Goal: Task Accomplishment & Management: Manage account settings

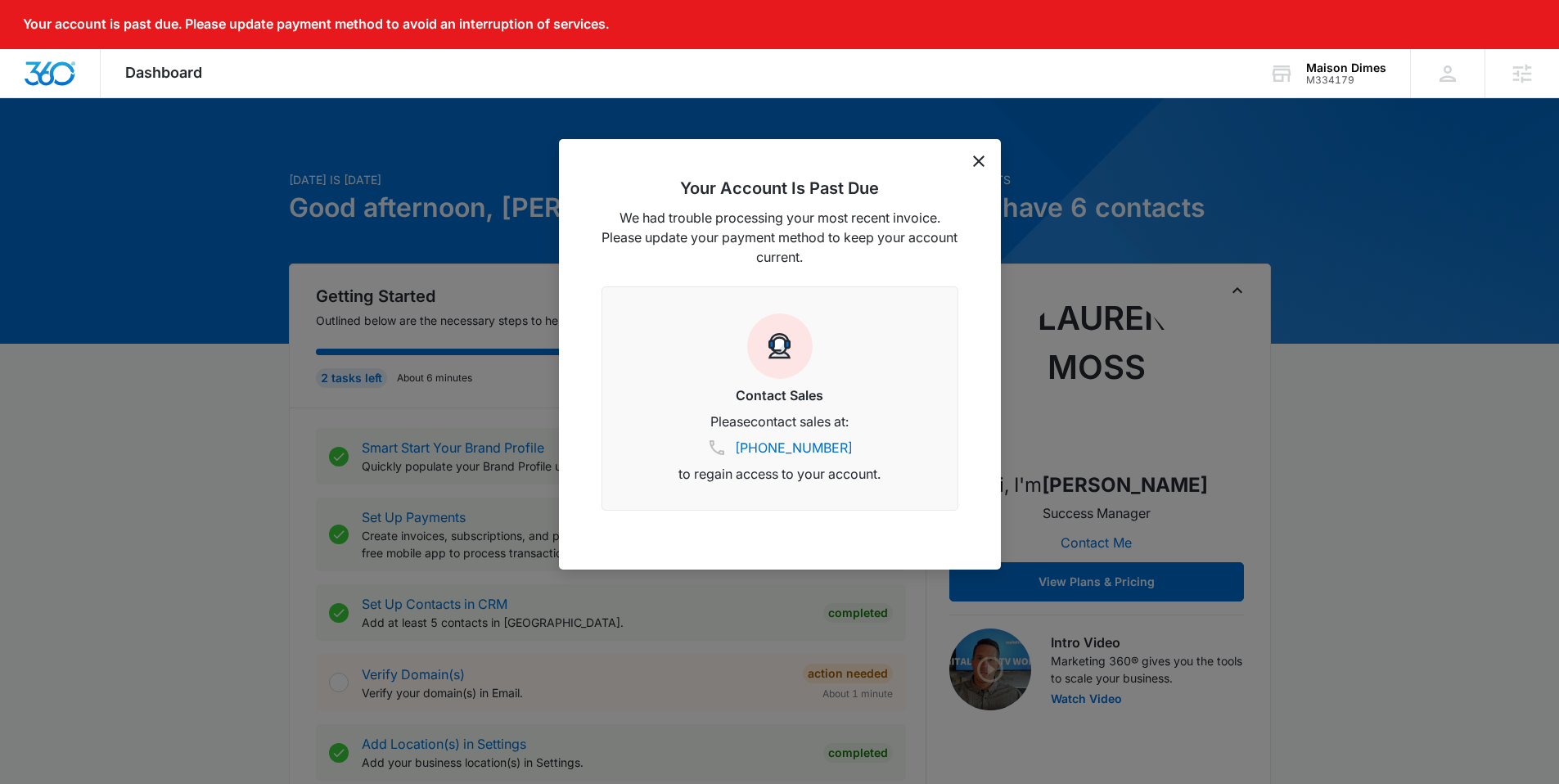
click at [977, 163] on icon "dismiss this dialog" at bounding box center [978, 161] width 11 height 11
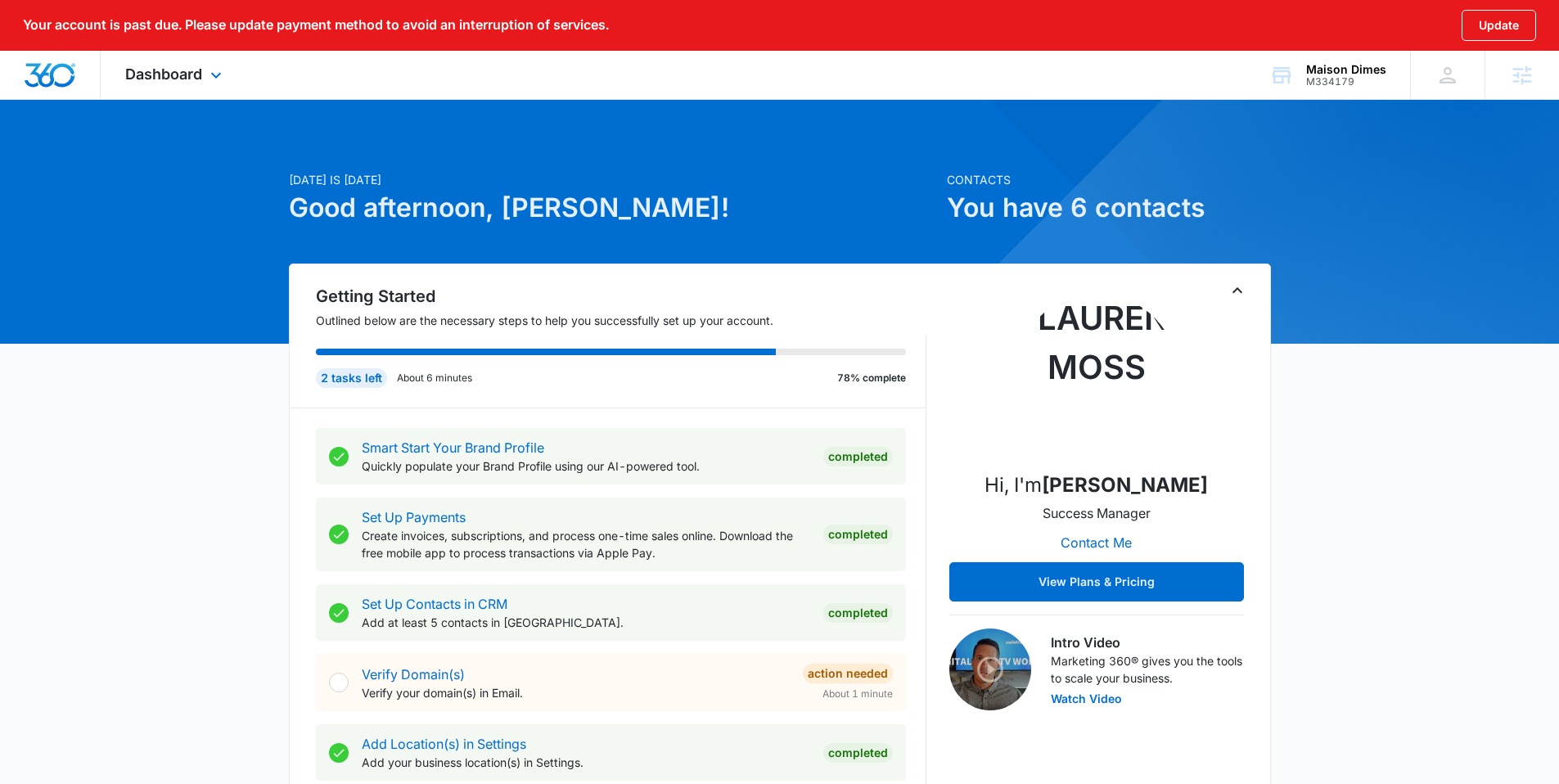
click at [170, 84] on div "Dashboard Apps Reputation Forms CRM Email Social Content Ads Intelligence Files…" at bounding box center [176, 75] width 150 height 49
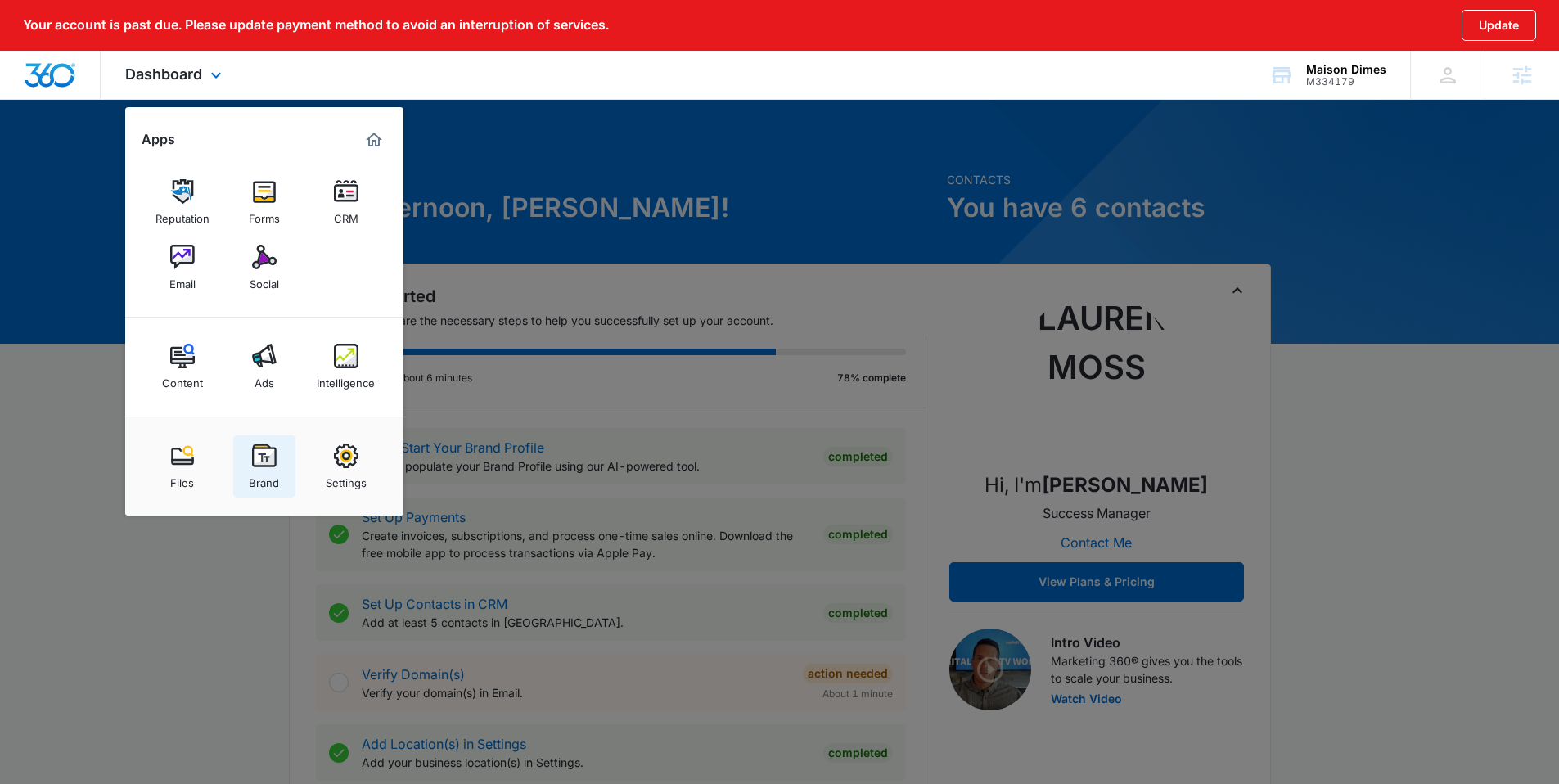
click at [271, 445] on img at bounding box center [264, 455] width 24 height 24
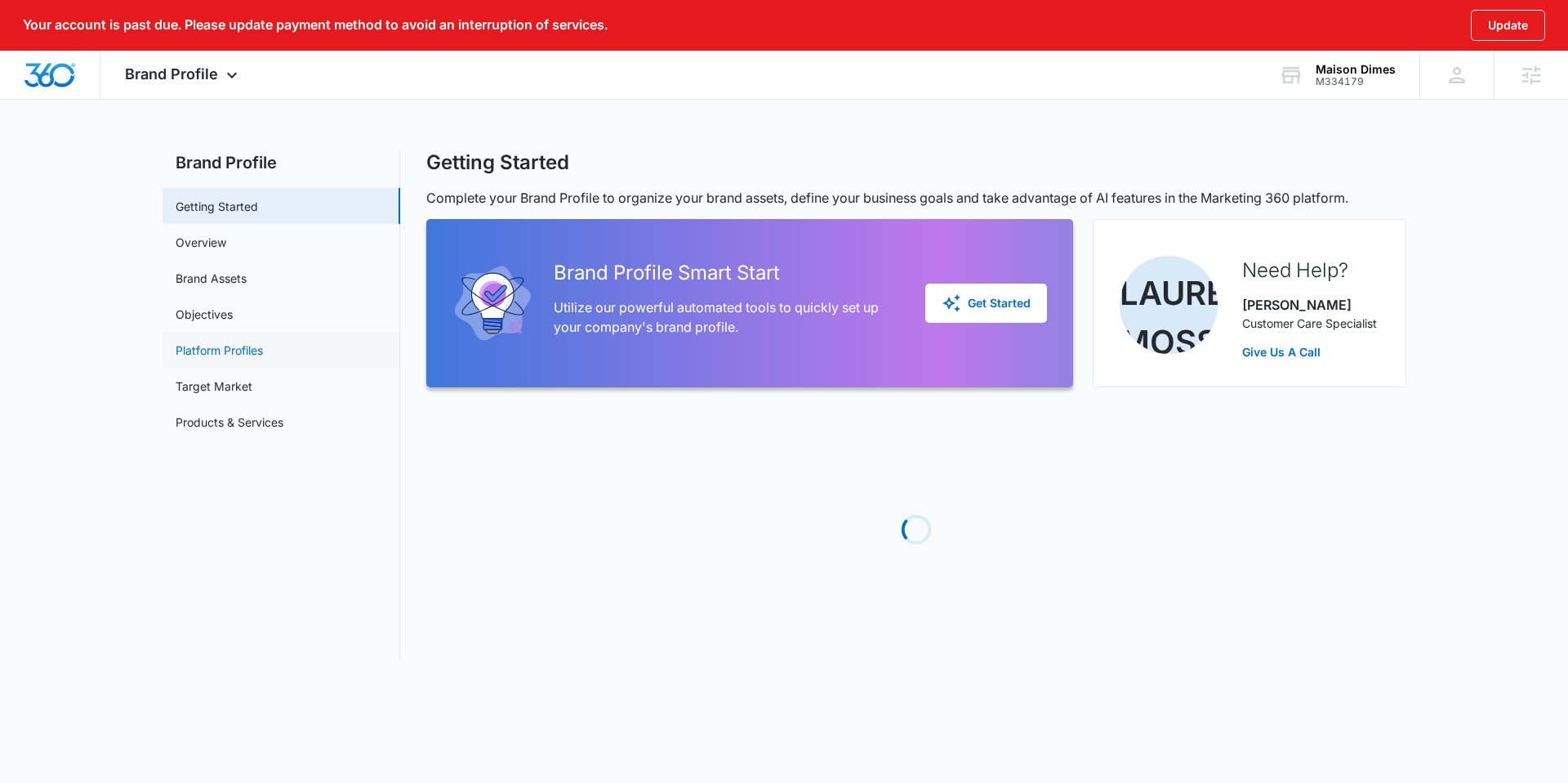
click at [230, 350] on link "Platform Profiles" at bounding box center [219, 350] width 88 height 17
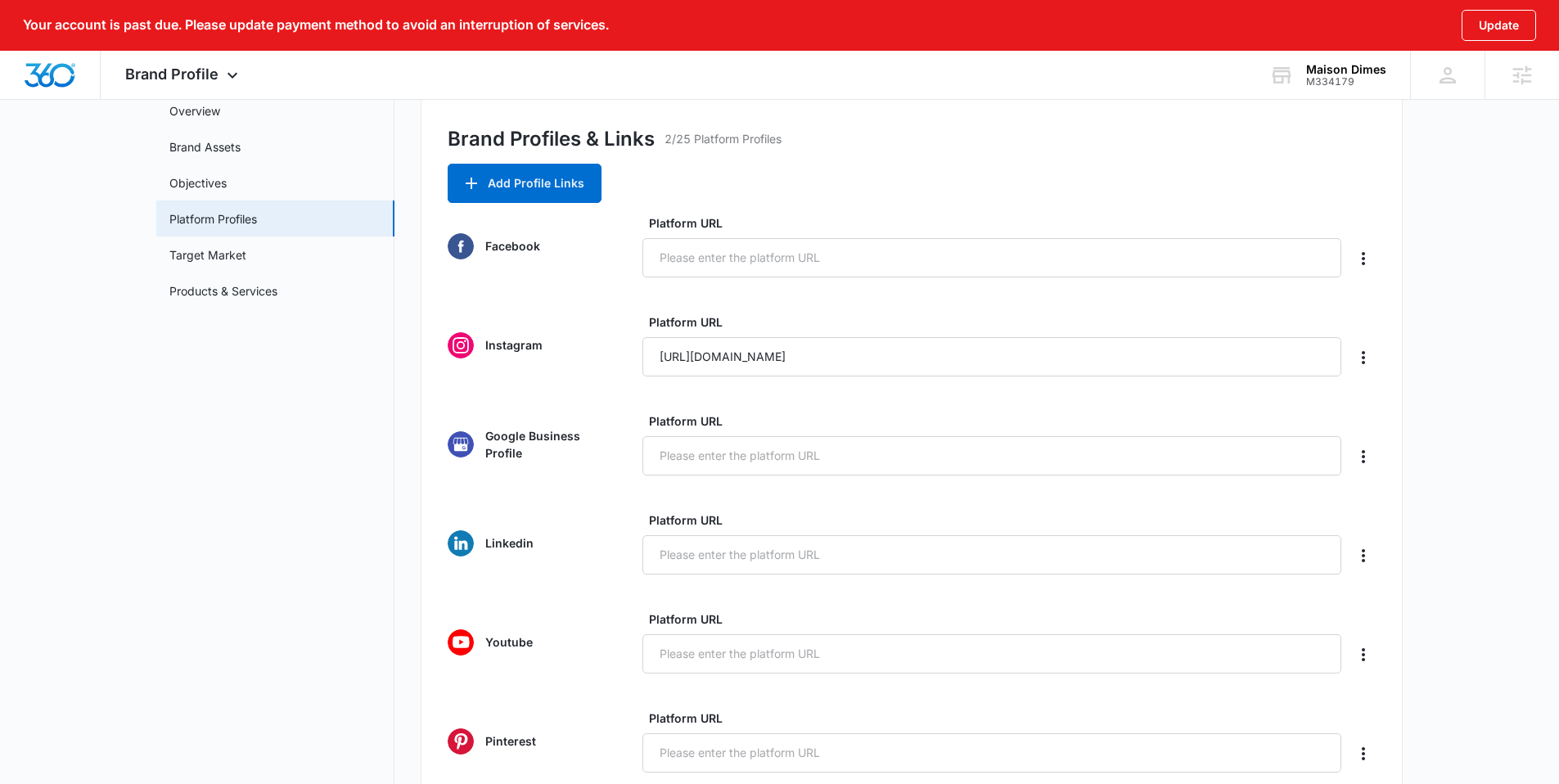
scroll to position [69, 0]
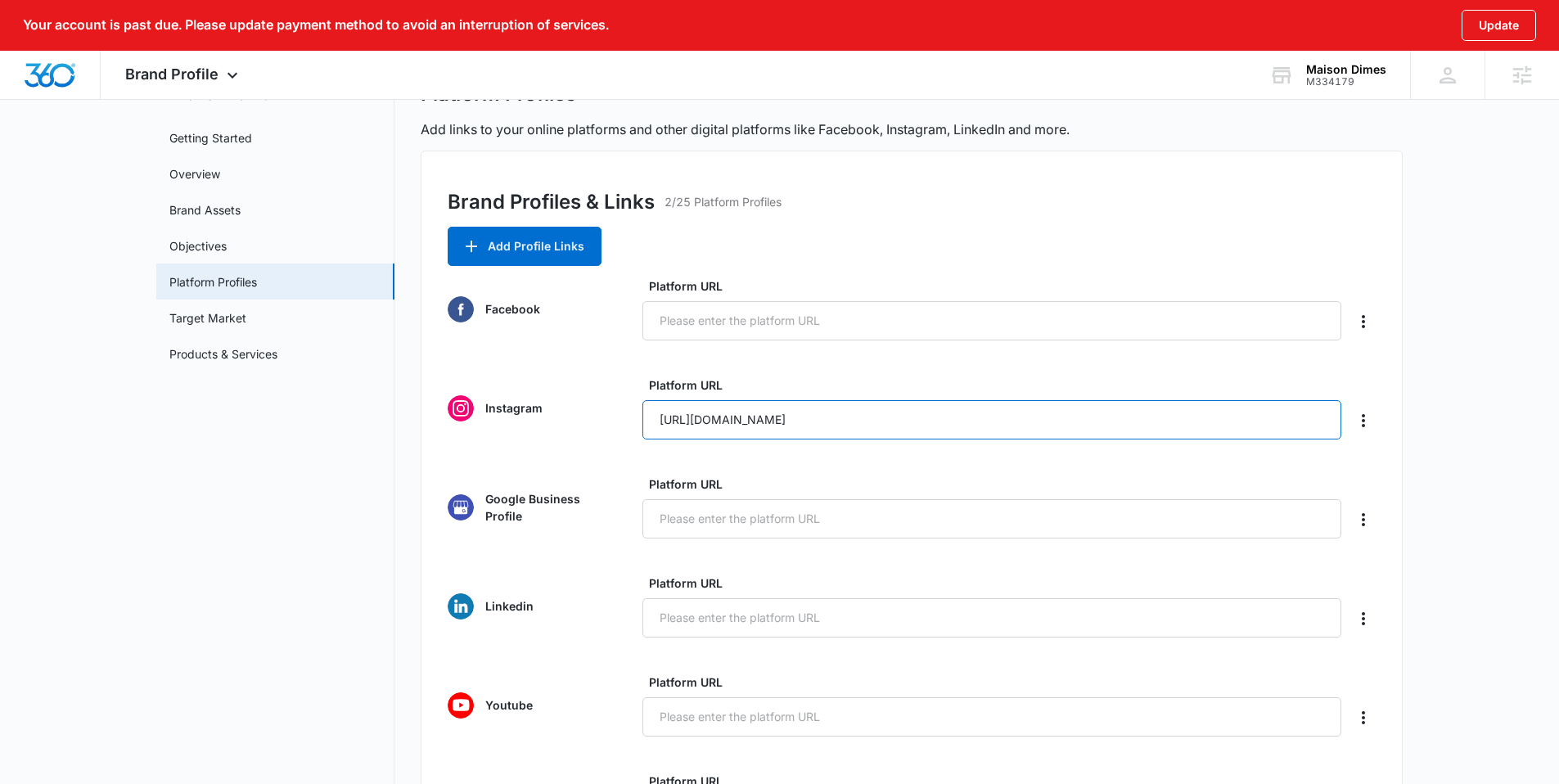
click at [723, 424] on input "https://Instagram.com/maisondimes" at bounding box center [992, 419] width 699 height 39
click at [597, 395] on div "Instagram" at bounding box center [530, 409] width 163 height 26
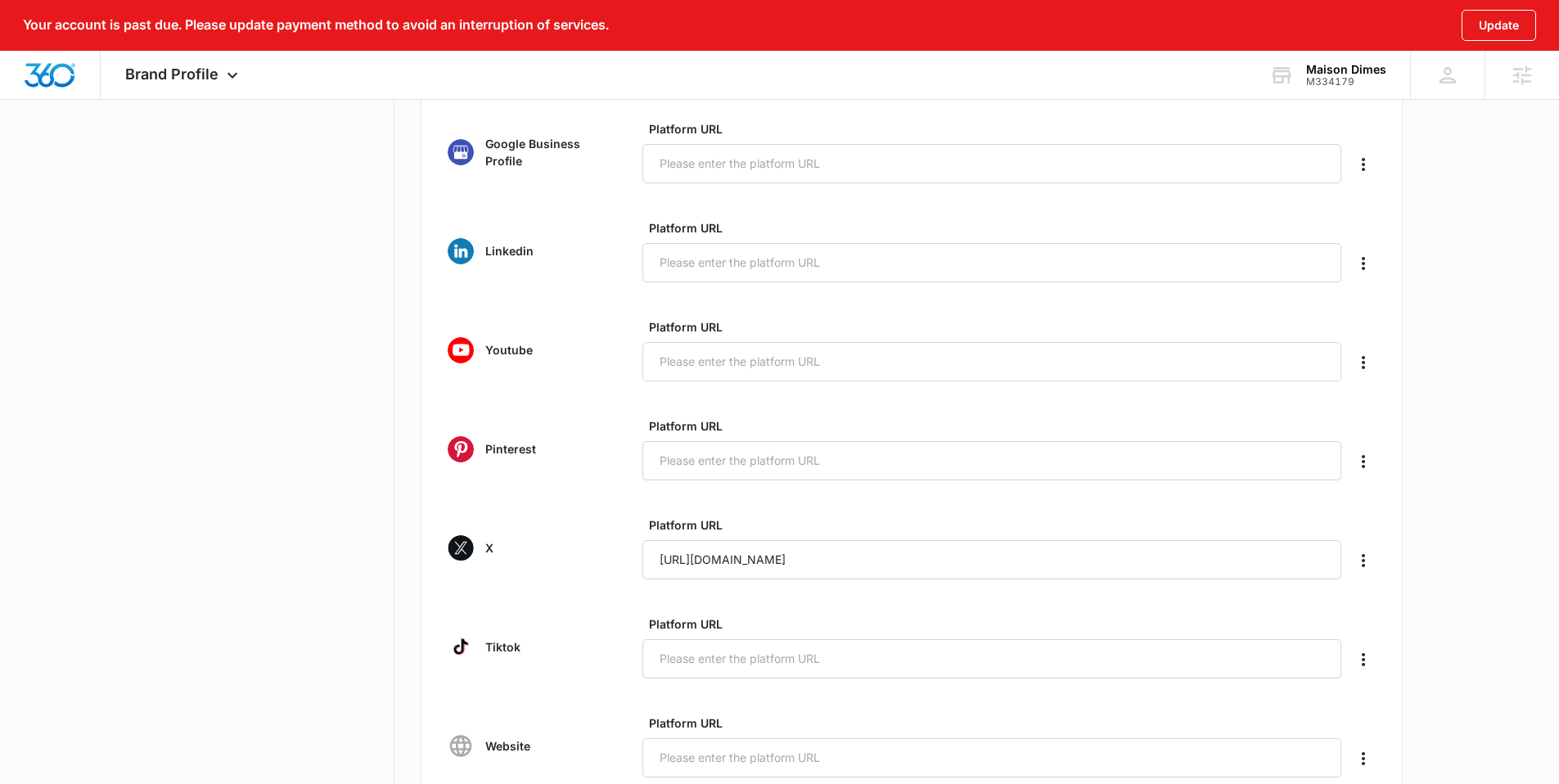
scroll to position [493, 0]
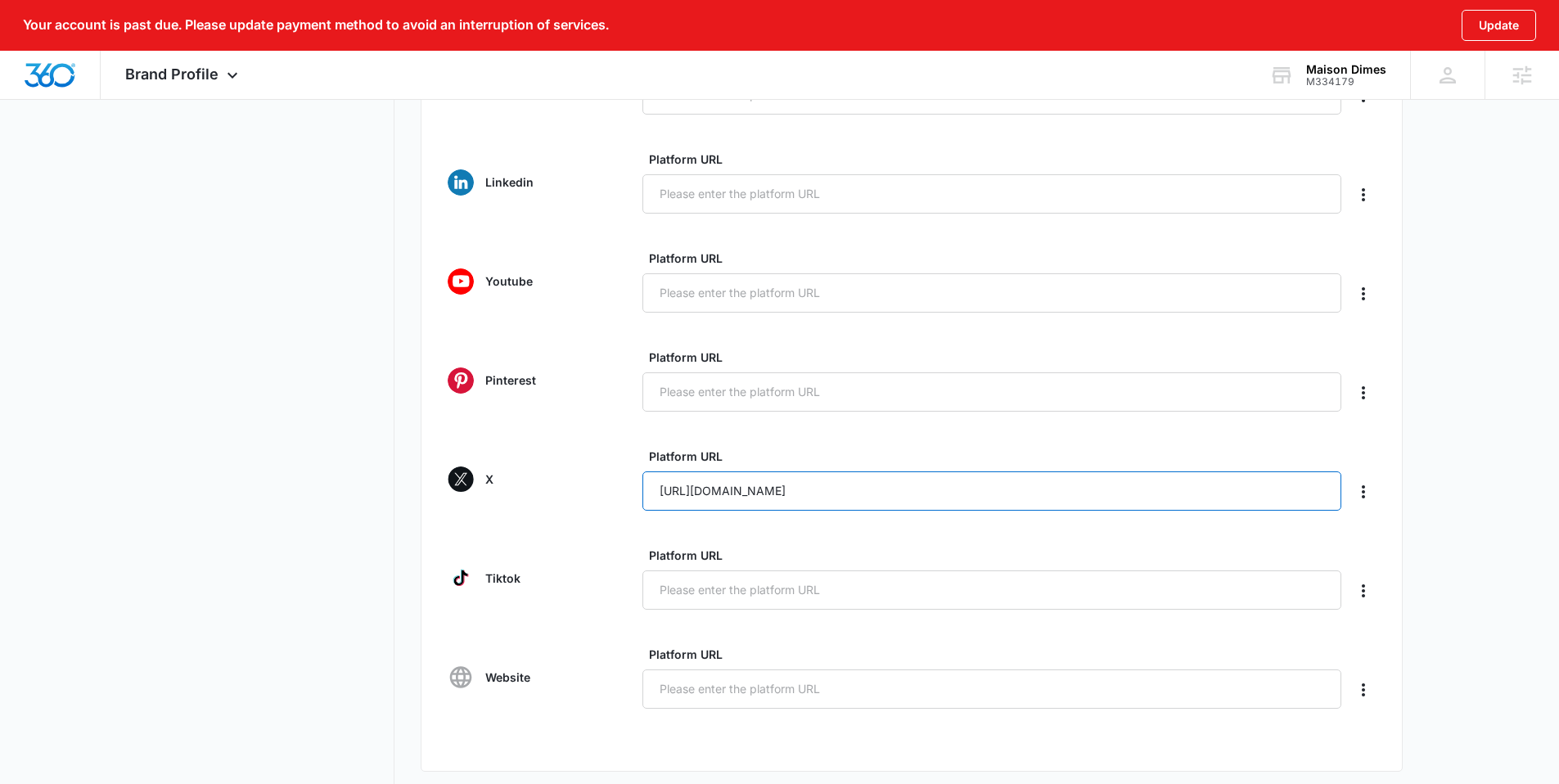
click at [703, 486] on input "https://x.com/maisondimes" at bounding box center [992, 490] width 699 height 39
click at [354, 272] on nav "Brand Profile Getting Started Overview Brand Assets Objectives Platform Profile…" at bounding box center [276, 305] width 238 height 1294
click at [187, 90] on div "Brand Profile Apps Reputation Forms CRM Email Social Content Ads Intelligence F…" at bounding box center [183, 75] width 166 height 49
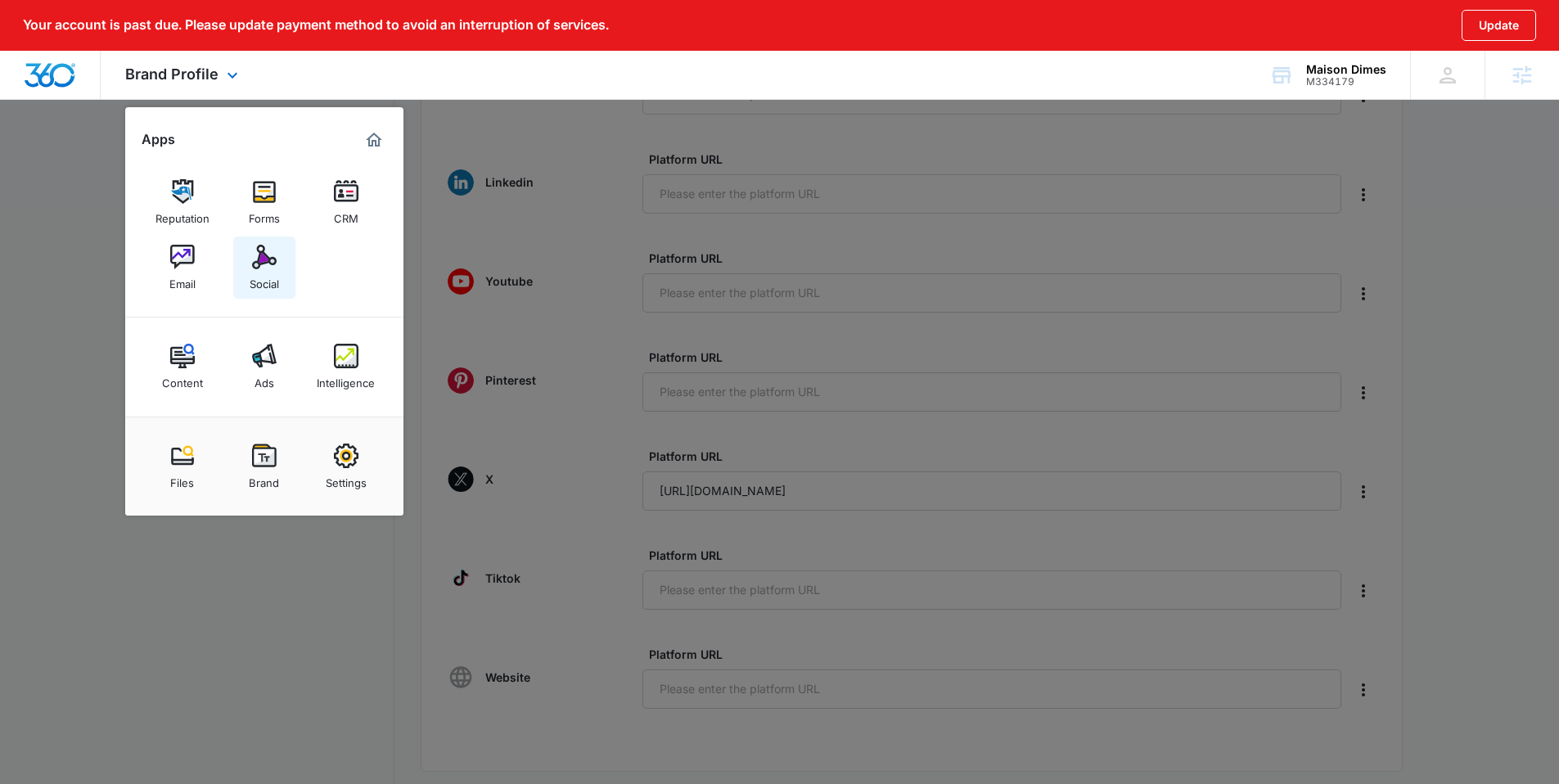
click at [257, 267] on img at bounding box center [264, 256] width 24 height 24
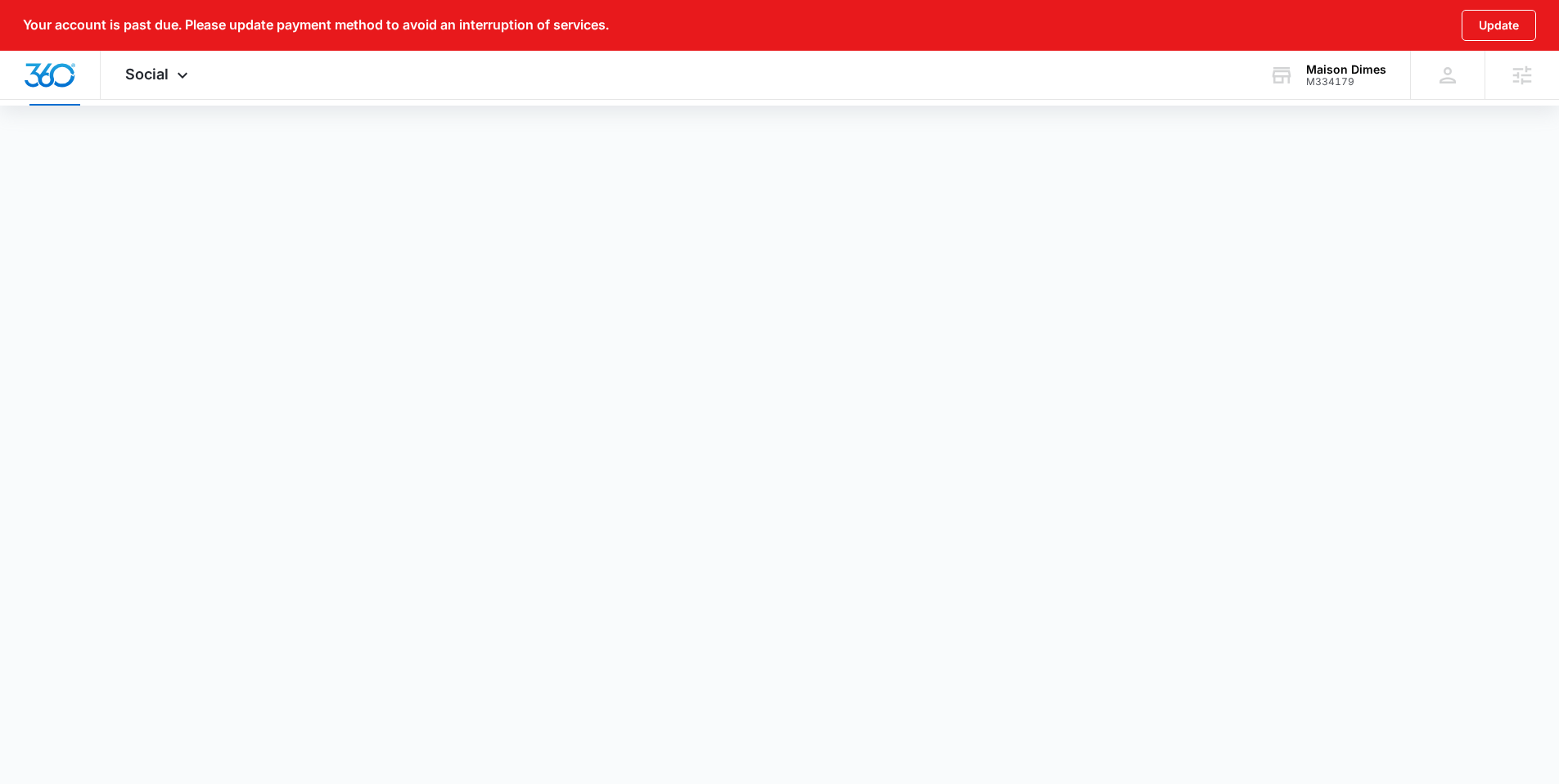
scroll to position [53, 0]
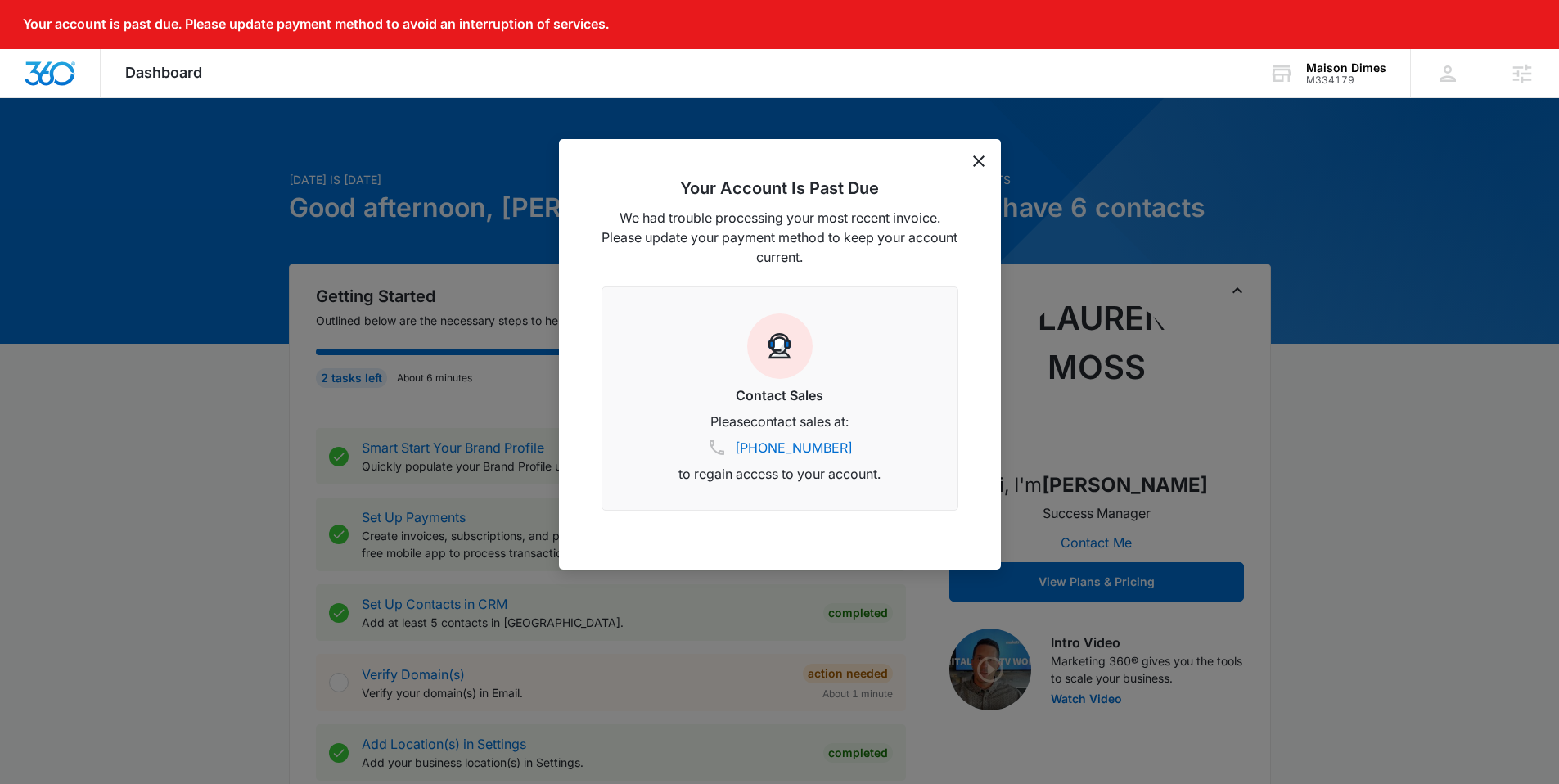
click at [978, 160] on icon "dismiss this dialog" at bounding box center [978, 161] width 11 height 11
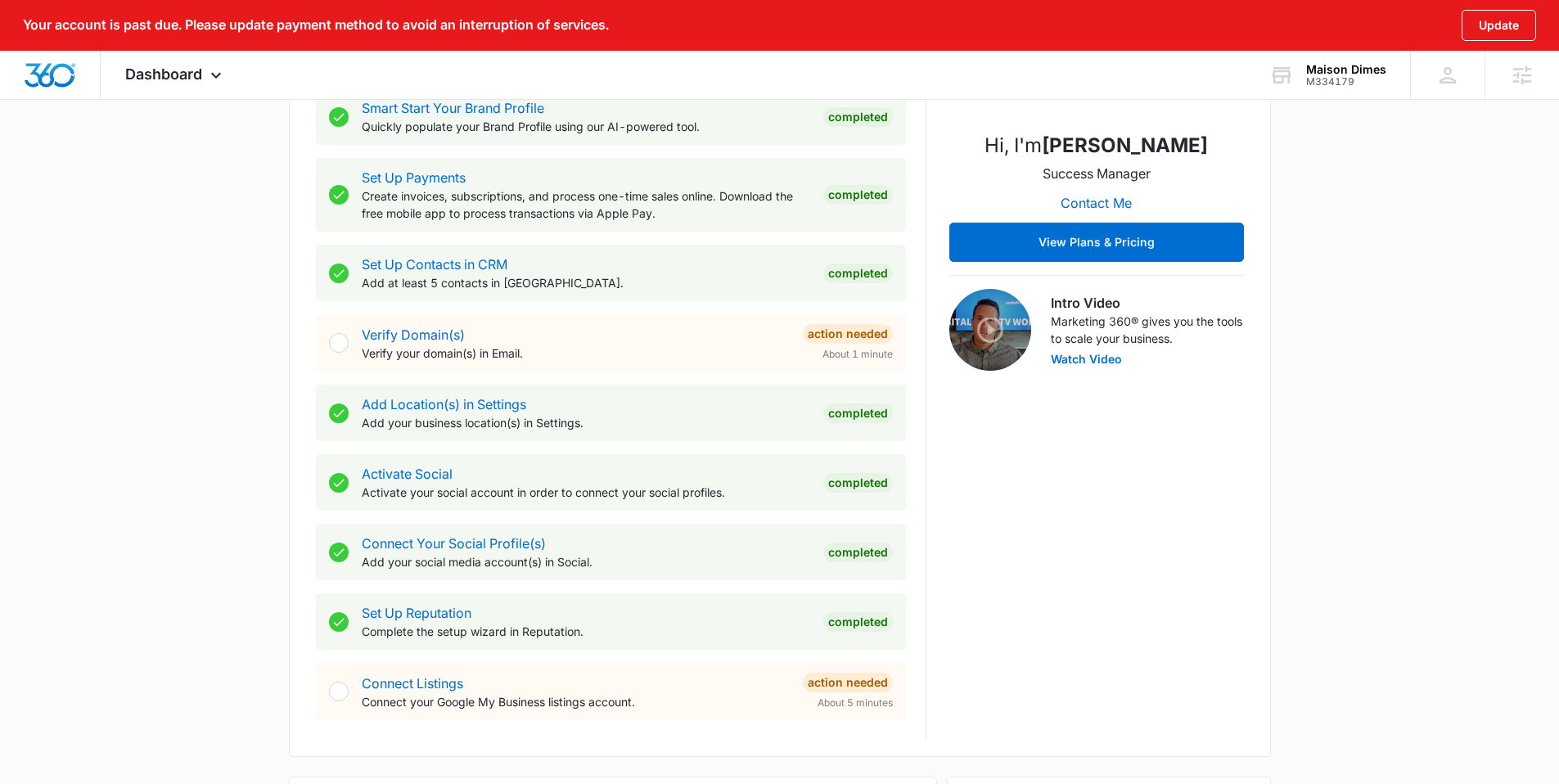
scroll to position [354, 0]
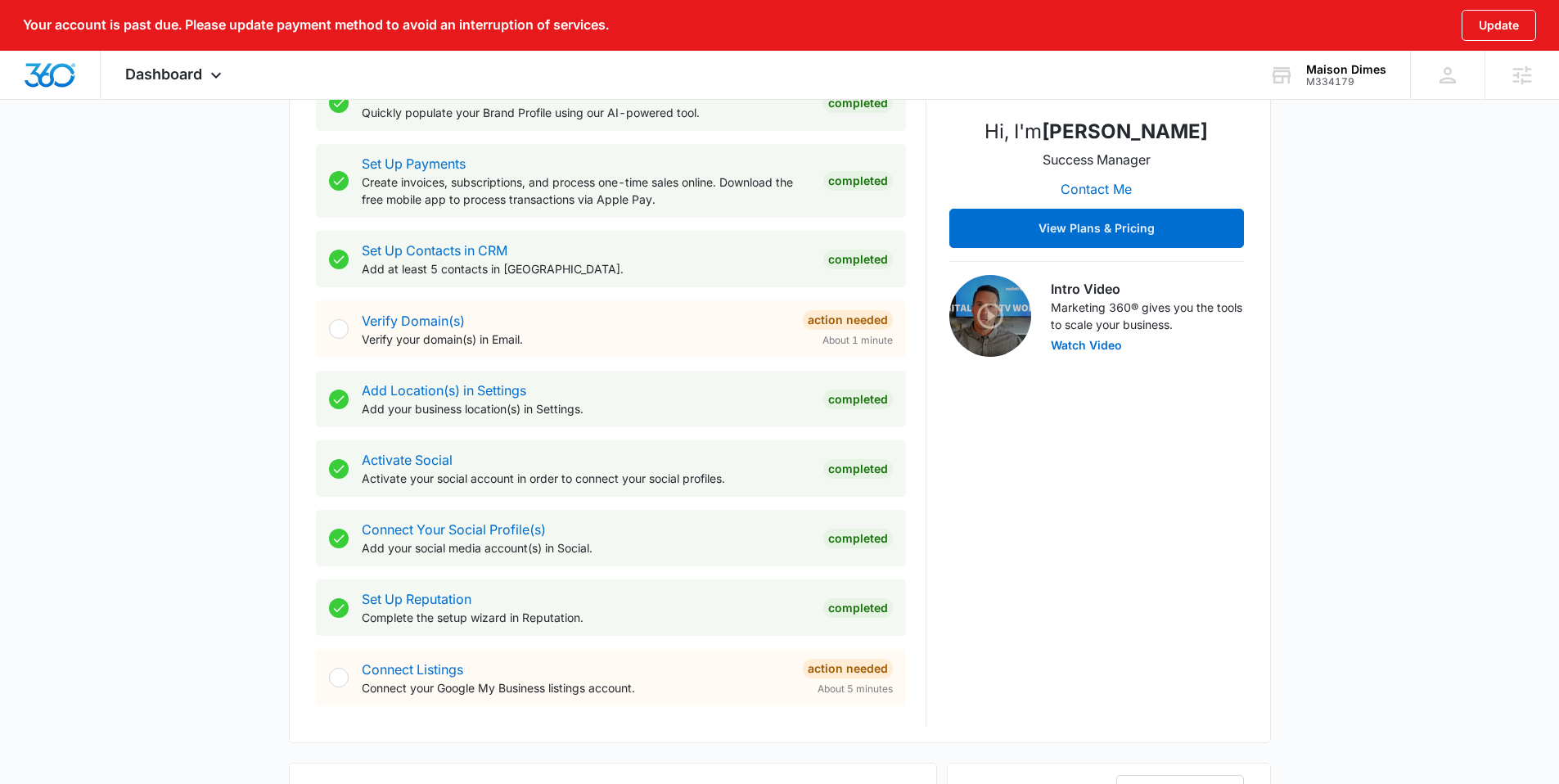
click at [976, 440] on div "Hi, I'm [PERSON_NAME] Success Manager Contact Me View Plans & Pricing Intro Vid…" at bounding box center [1096, 328] width 295 height 795
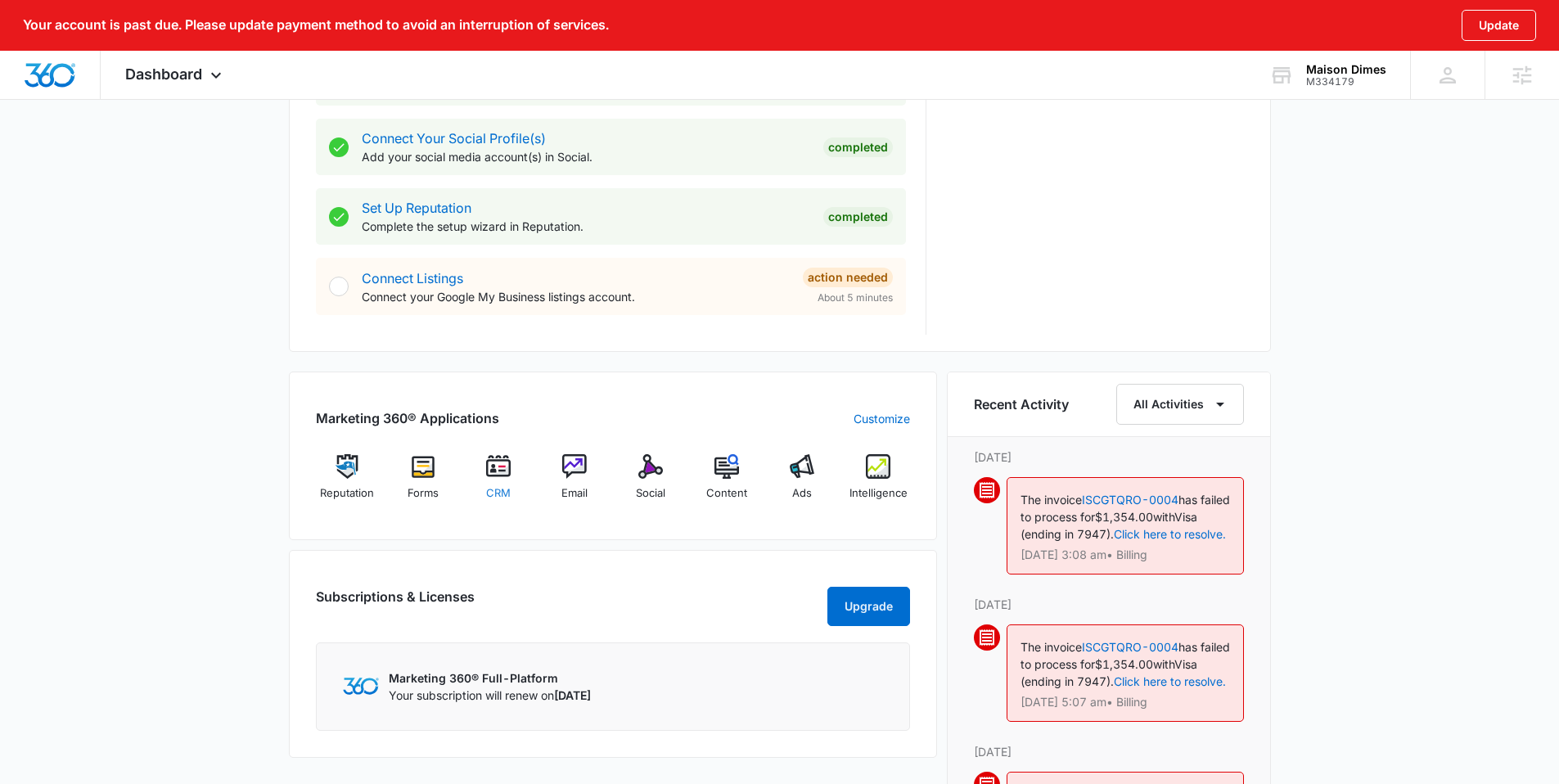
scroll to position [754, 0]
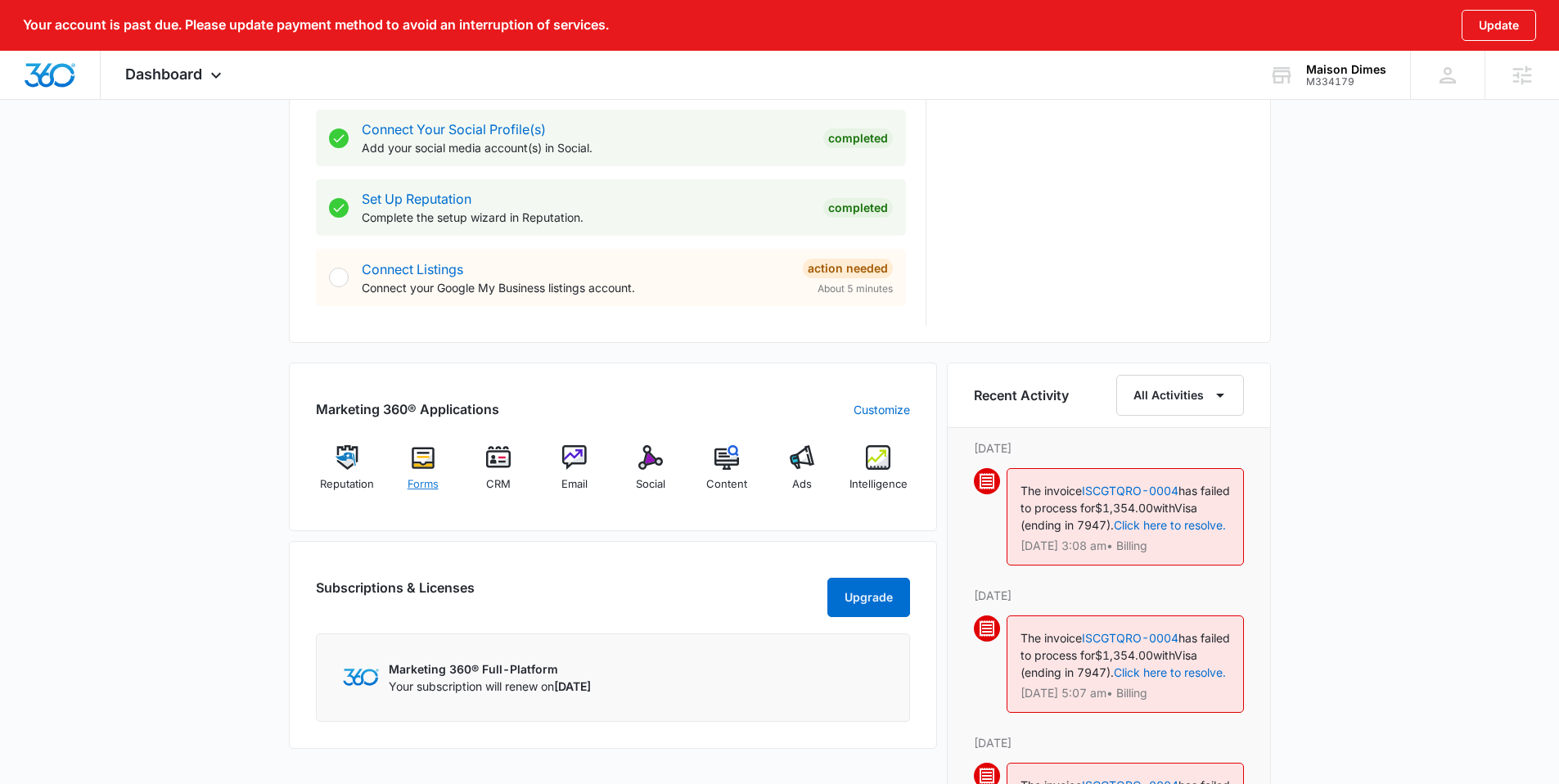
click at [424, 463] on img at bounding box center [423, 457] width 24 height 24
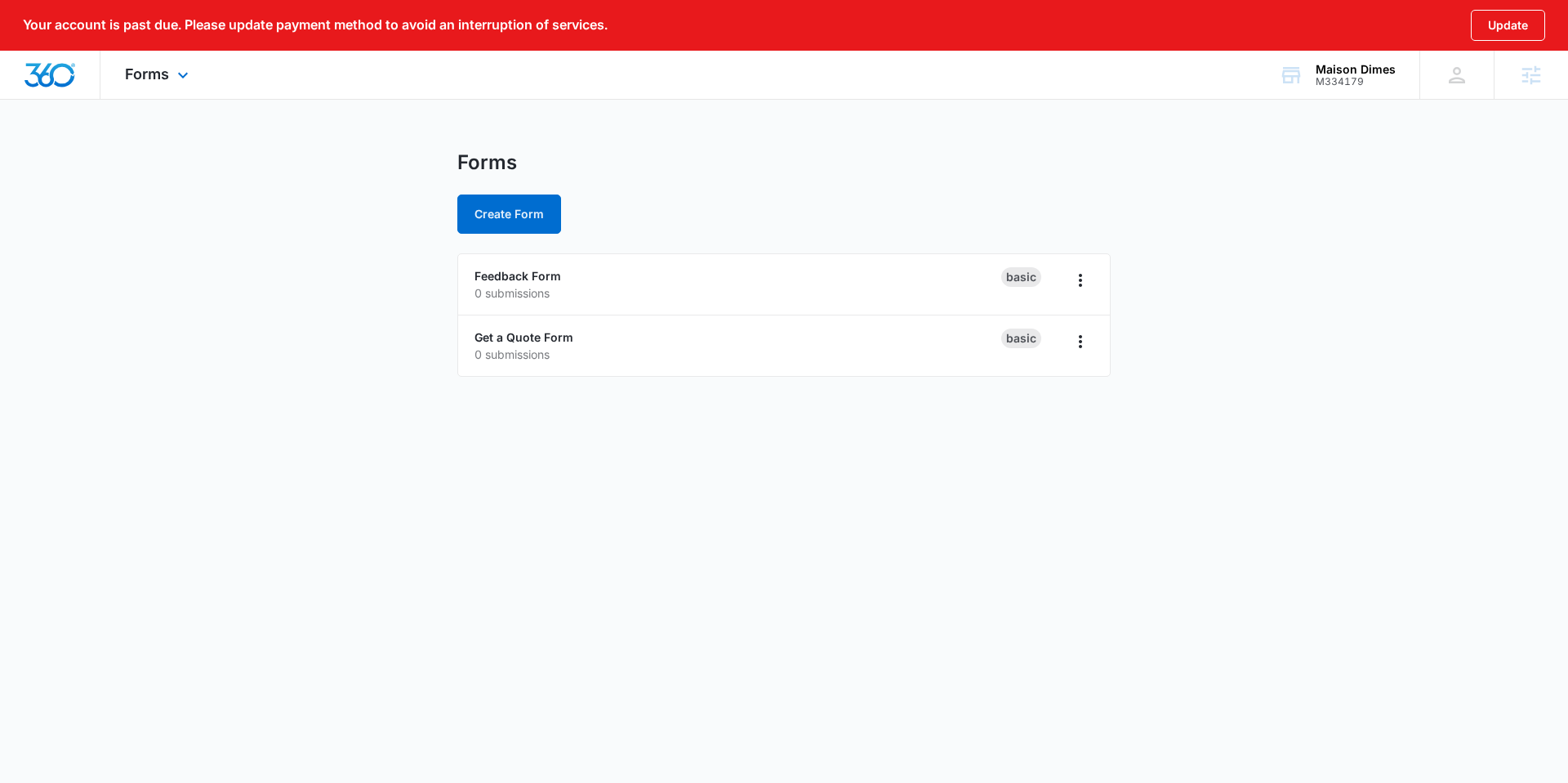
click at [154, 82] on div "Forms Apps Reputation Forms CRM Email Social Content Ads Intelligence Files Bra…" at bounding box center [159, 75] width 117 height 49
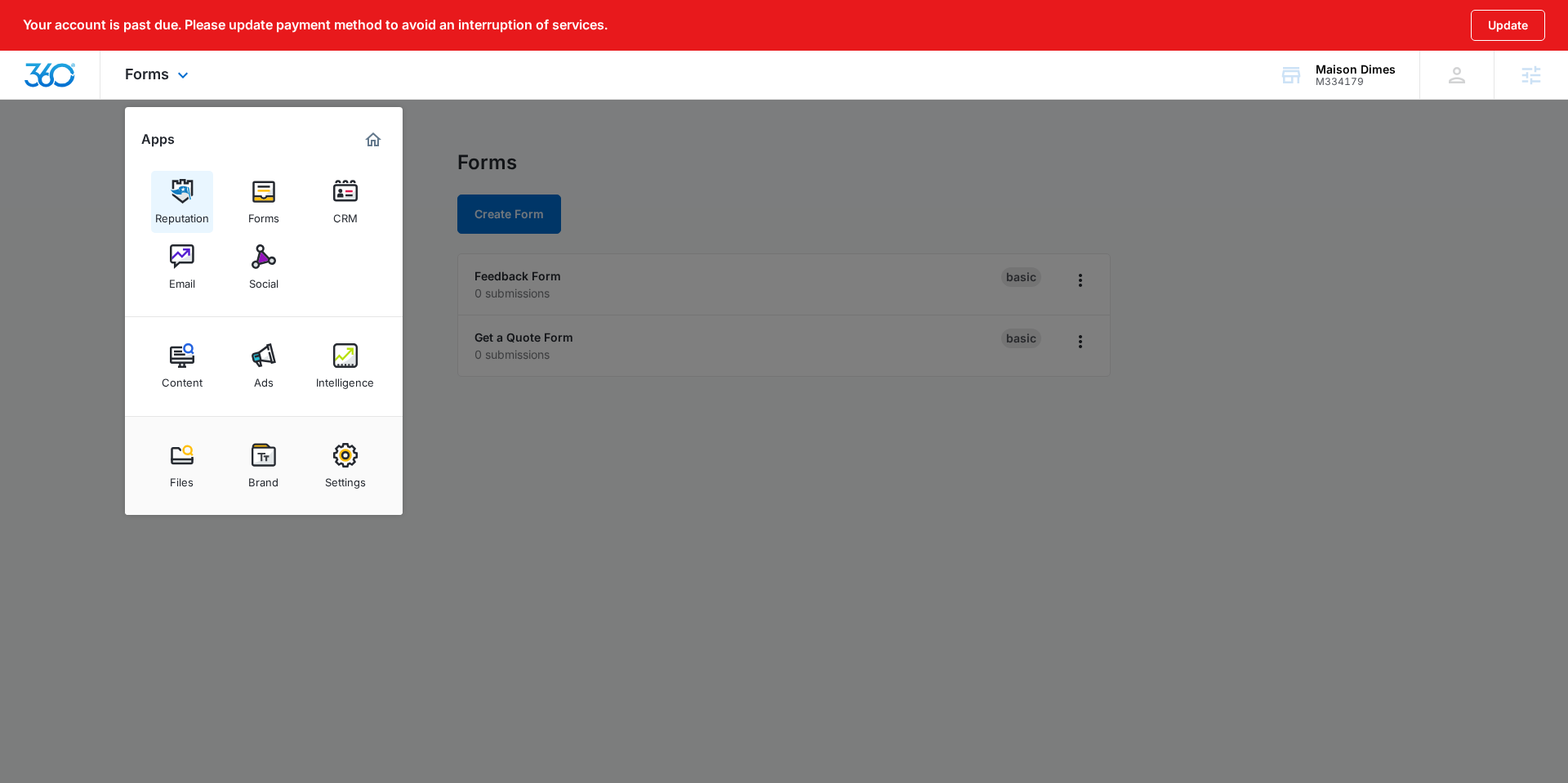
click at [174, 171] on link "Reputation" at bounding box center [182, 202] width 62 height 63
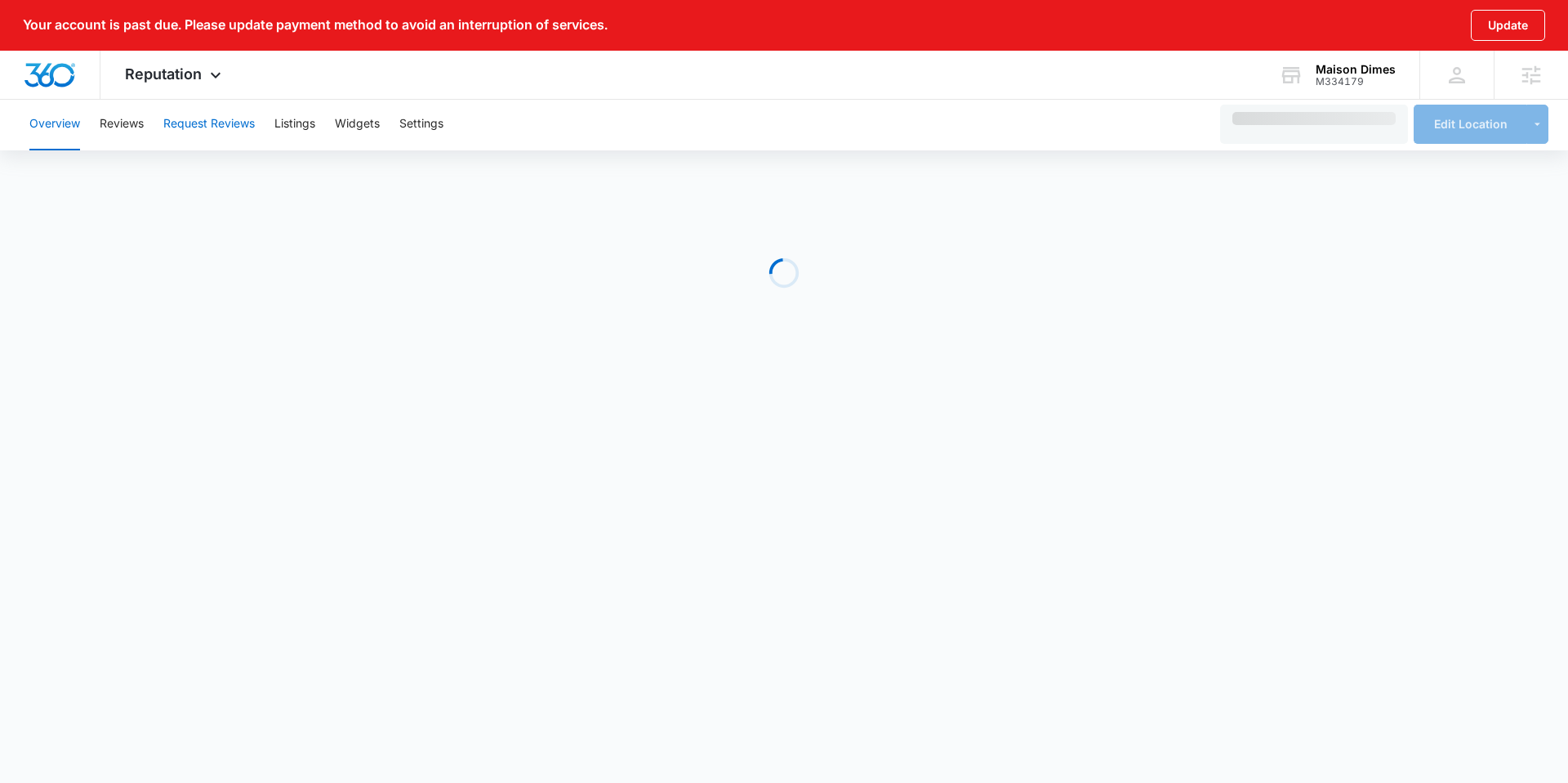
click at [220, 121] on button "Request Reviews" at bounding box center [208, 124] width 91 height 52
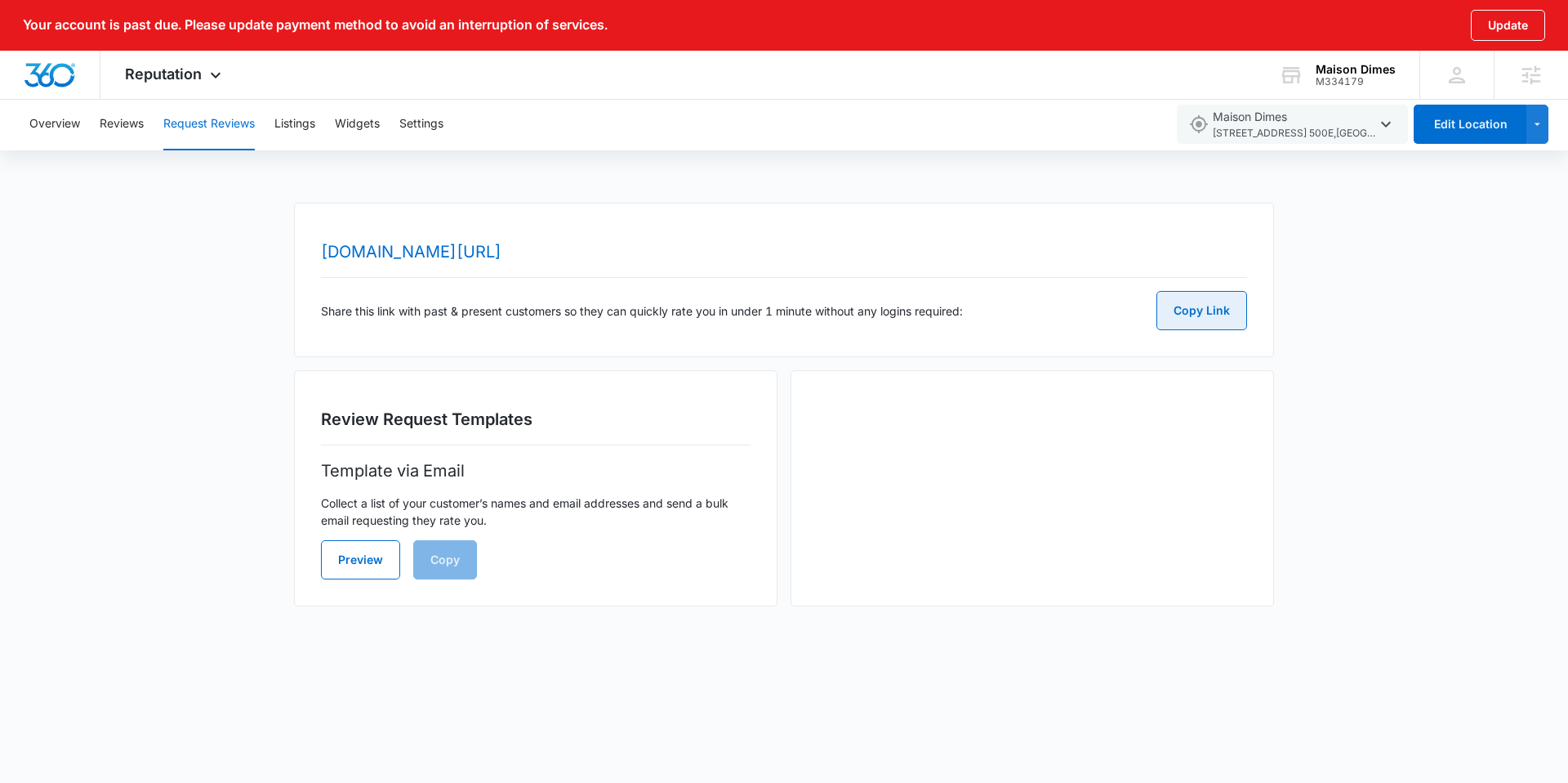
click at [1178, 316] on button "Copy Link" at bounding box center [1202, 310] width 90 height 39
click at [167, 74] on span "Reputation" at bounding box center [163, 74] width 76 height 17
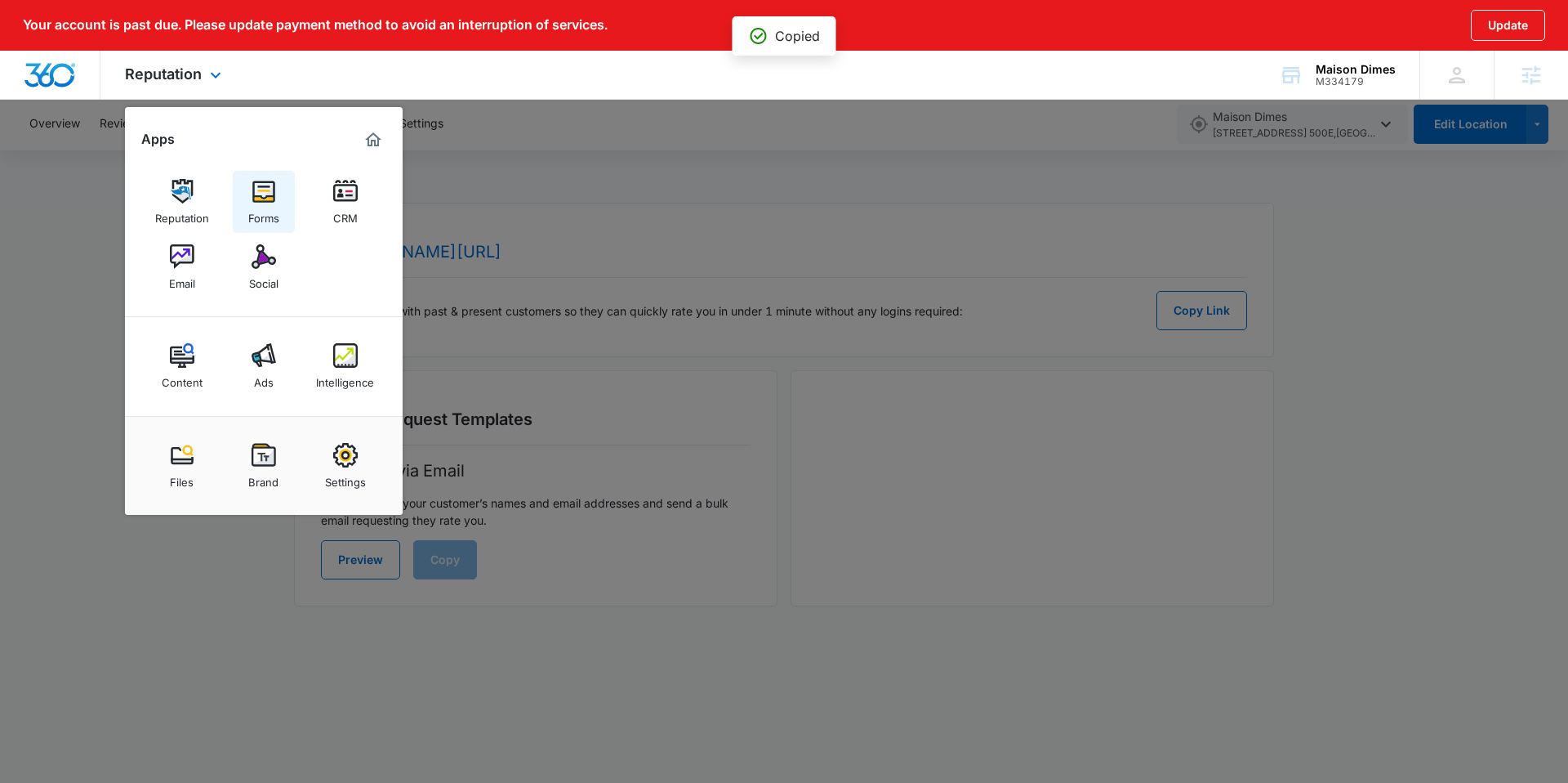
click at [267, 194] on img at bounding box center [264, 191] width 24 height 24
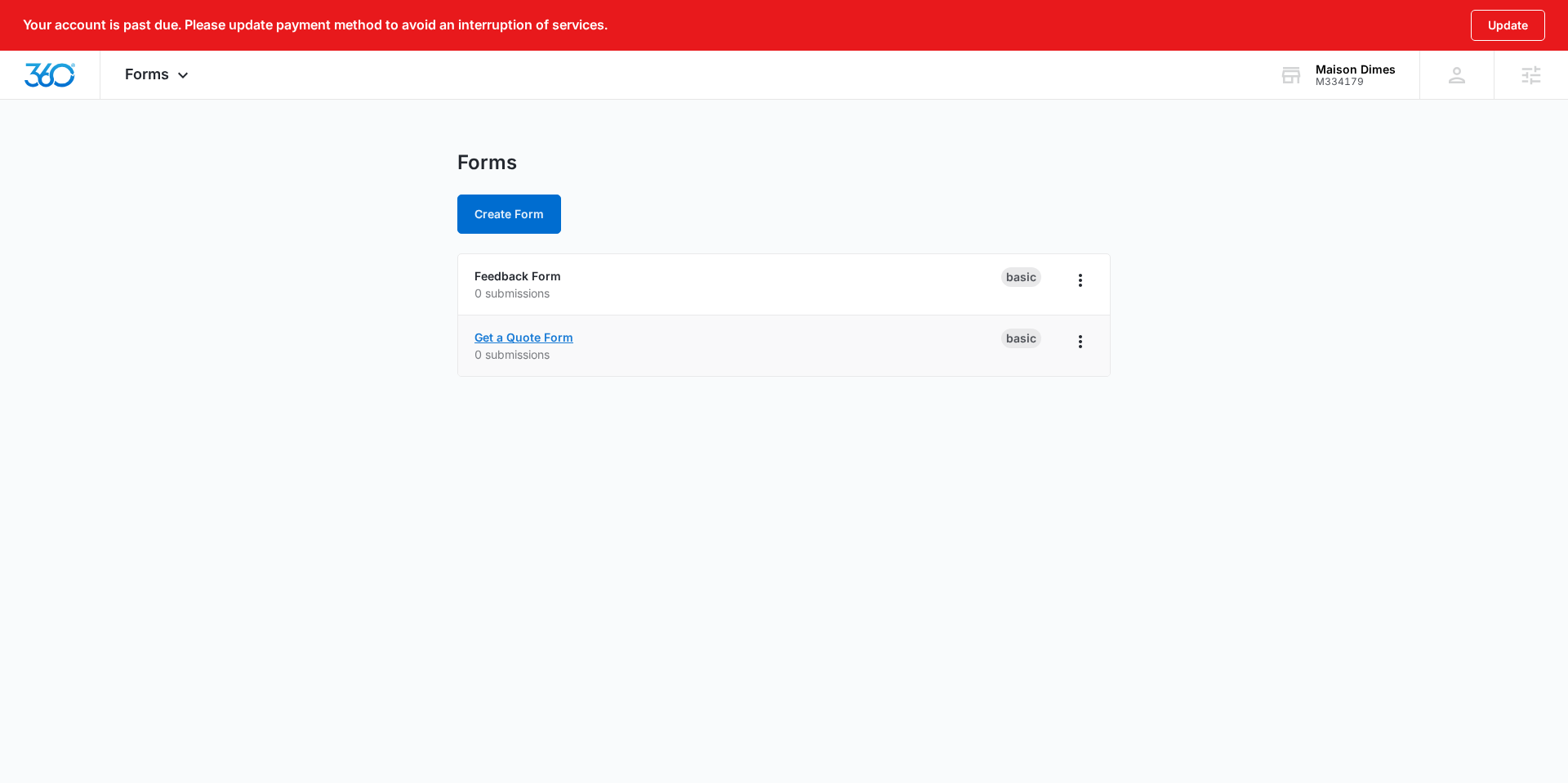
click at [480, 335] on link "Get a Quote Form" at bounding box center [524, 337] width 99 height 14
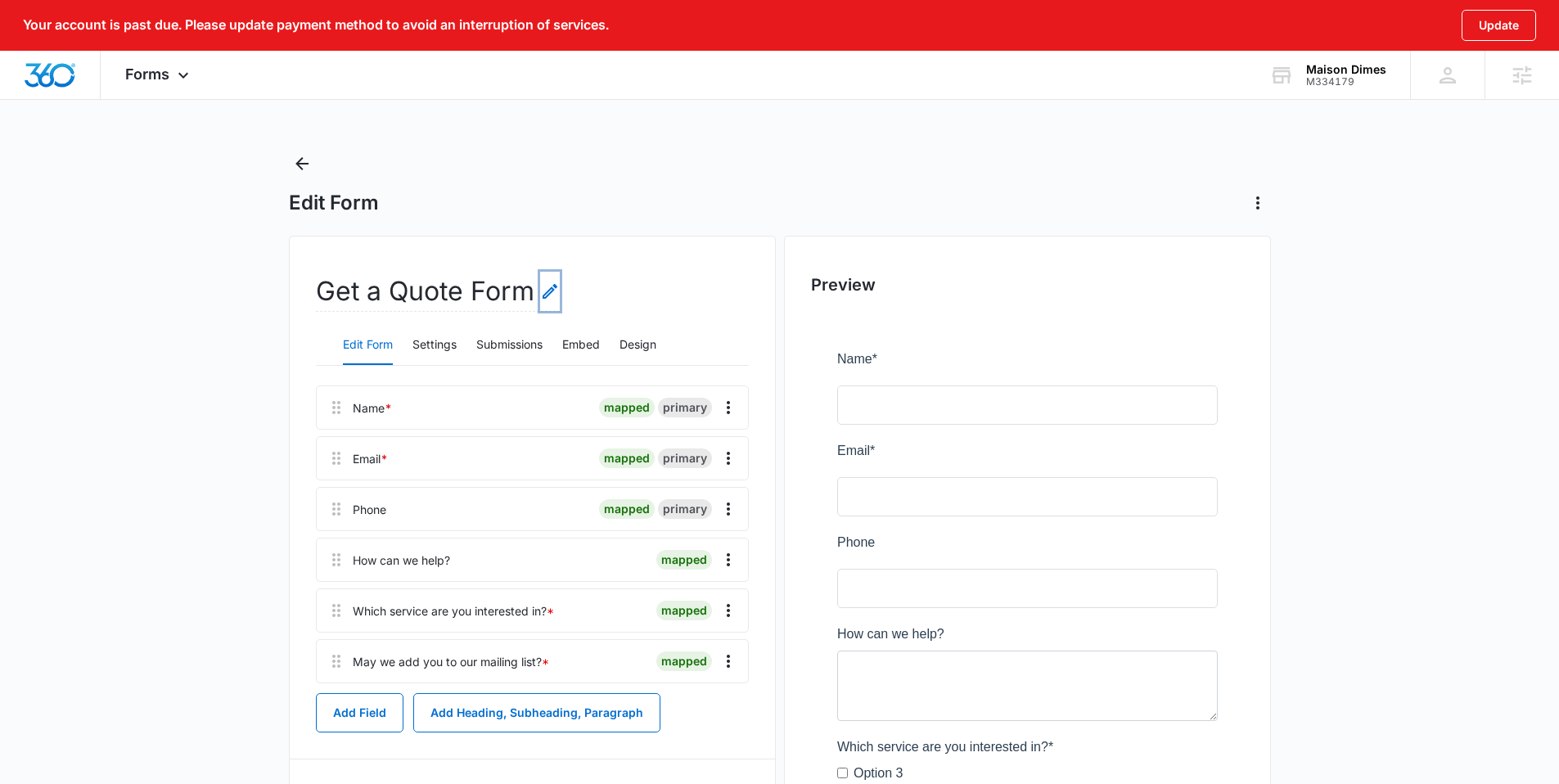
click at [543, 298] on icon "Edit Form Name" at bounding box center [550, 291] width 15 height 15
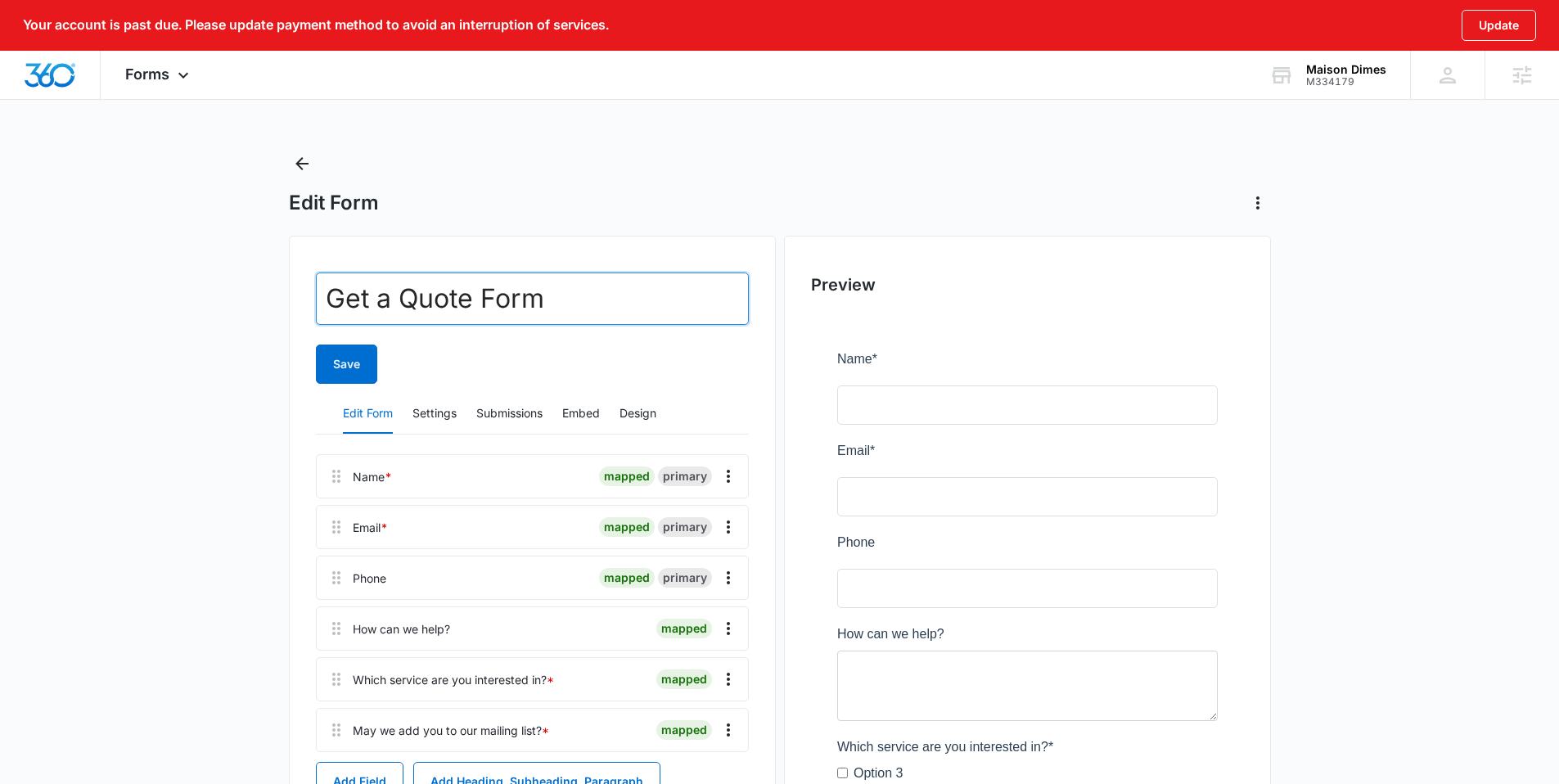
drag, startPoint x: 471, startPoint y: 297, endPoint x: 330, endPoint y: 295, distance: 141.0
click at [330, 295] on input "Get a Quote Form" at bounding box center [532, 298] width 433 height 52
click at [630, 302] on input "Book a Consultation Form" at bounding box center [532, 298] width 433 height 52
type input "Book a Consultation Form"
click at [330, 360] on button "Save" at bounding box center [346, 363] width 62 height 39
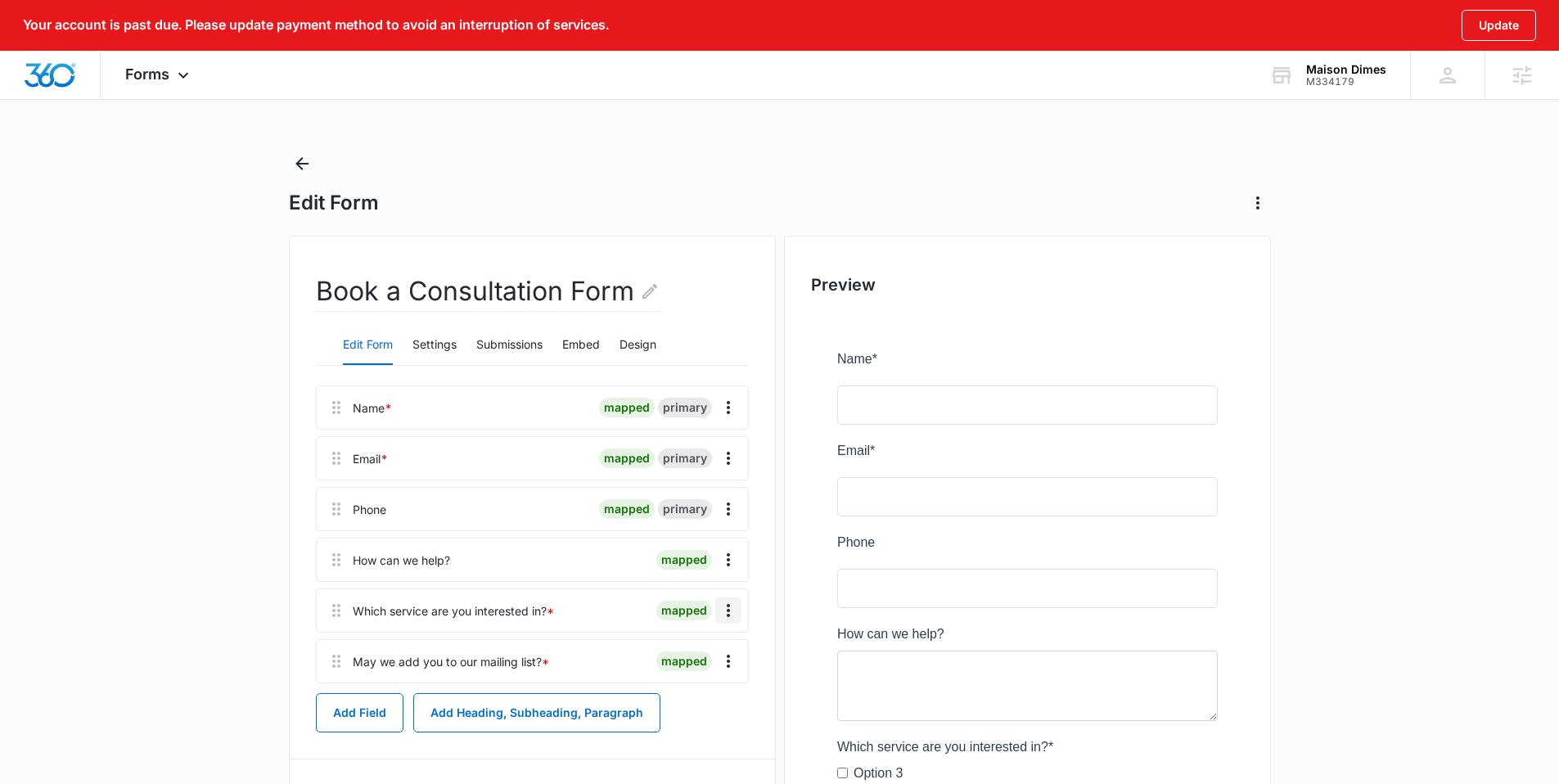
click at [730, 615] on icon "Overflow Menu" at bounding box center [728, 610] width 20 height 20
click at [696, 645] on button "Edit" at bounding box center [694, 656] width 93 height 24
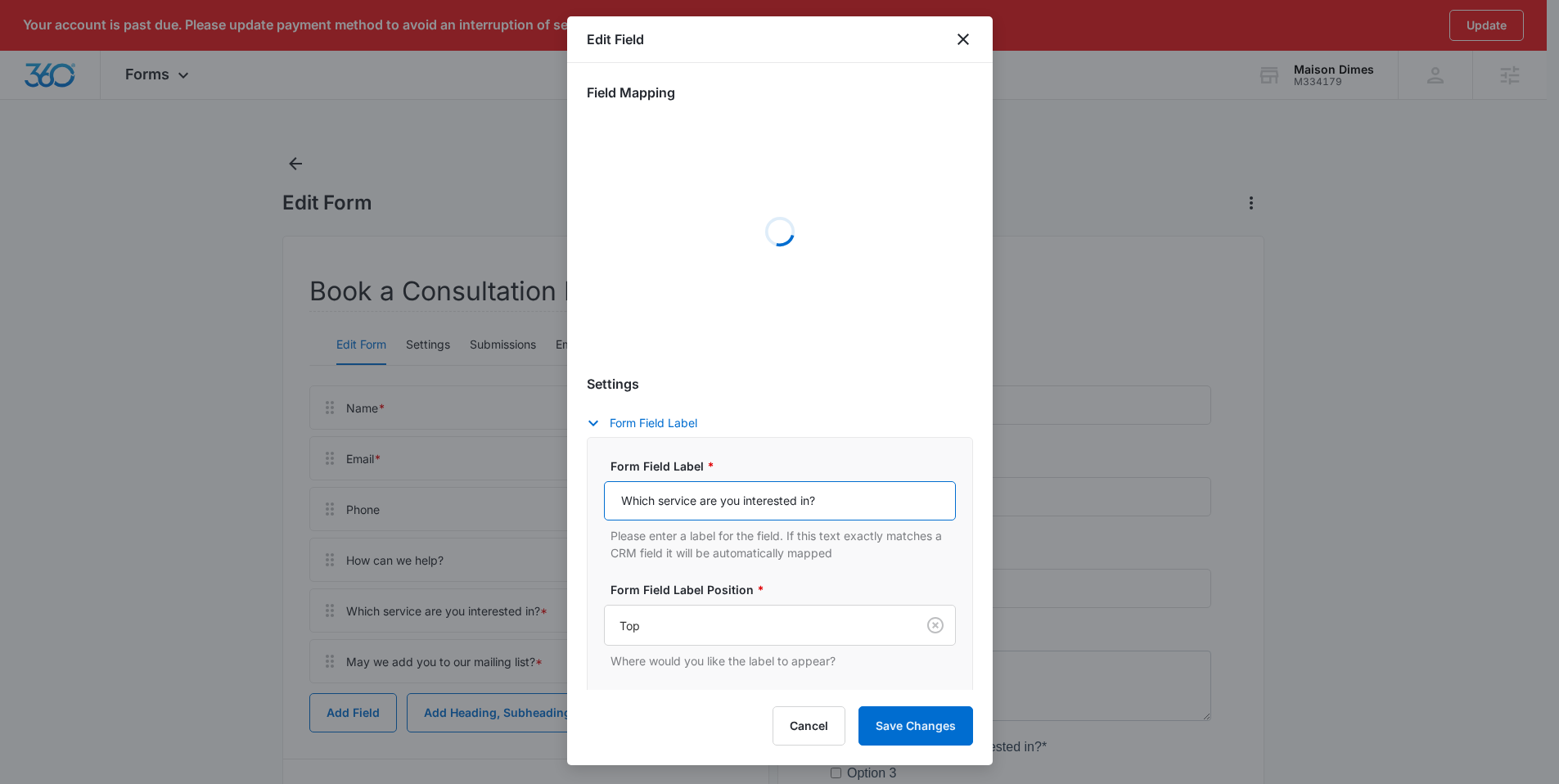
click at [759, 496] on input "Which service are you interested in?" at bounding box center [780, 500] width 352 height 39
select select "350"
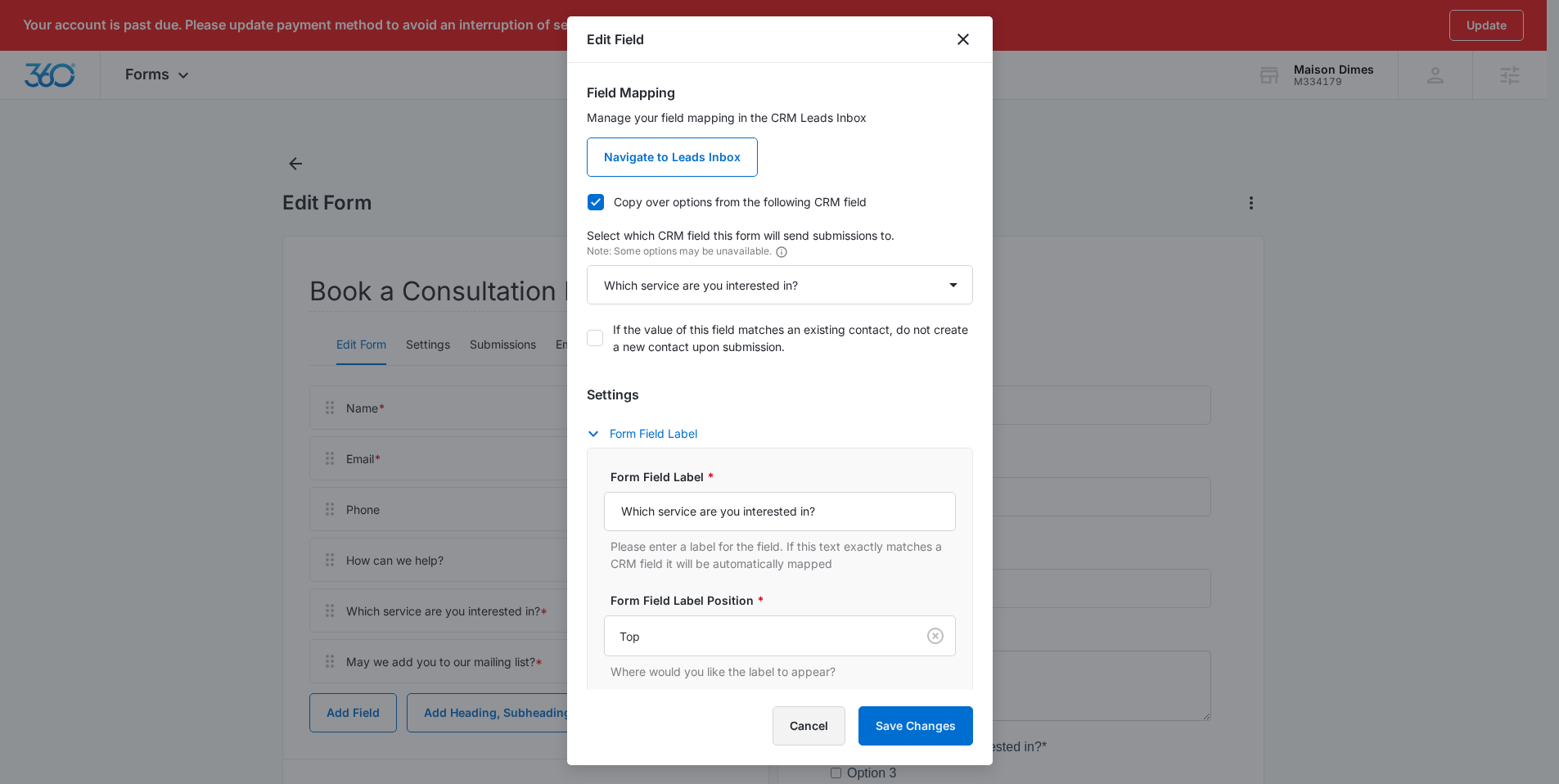
click at [816, 722] on button "Cancel" at bounding box center [809, 725] width 73 height 39
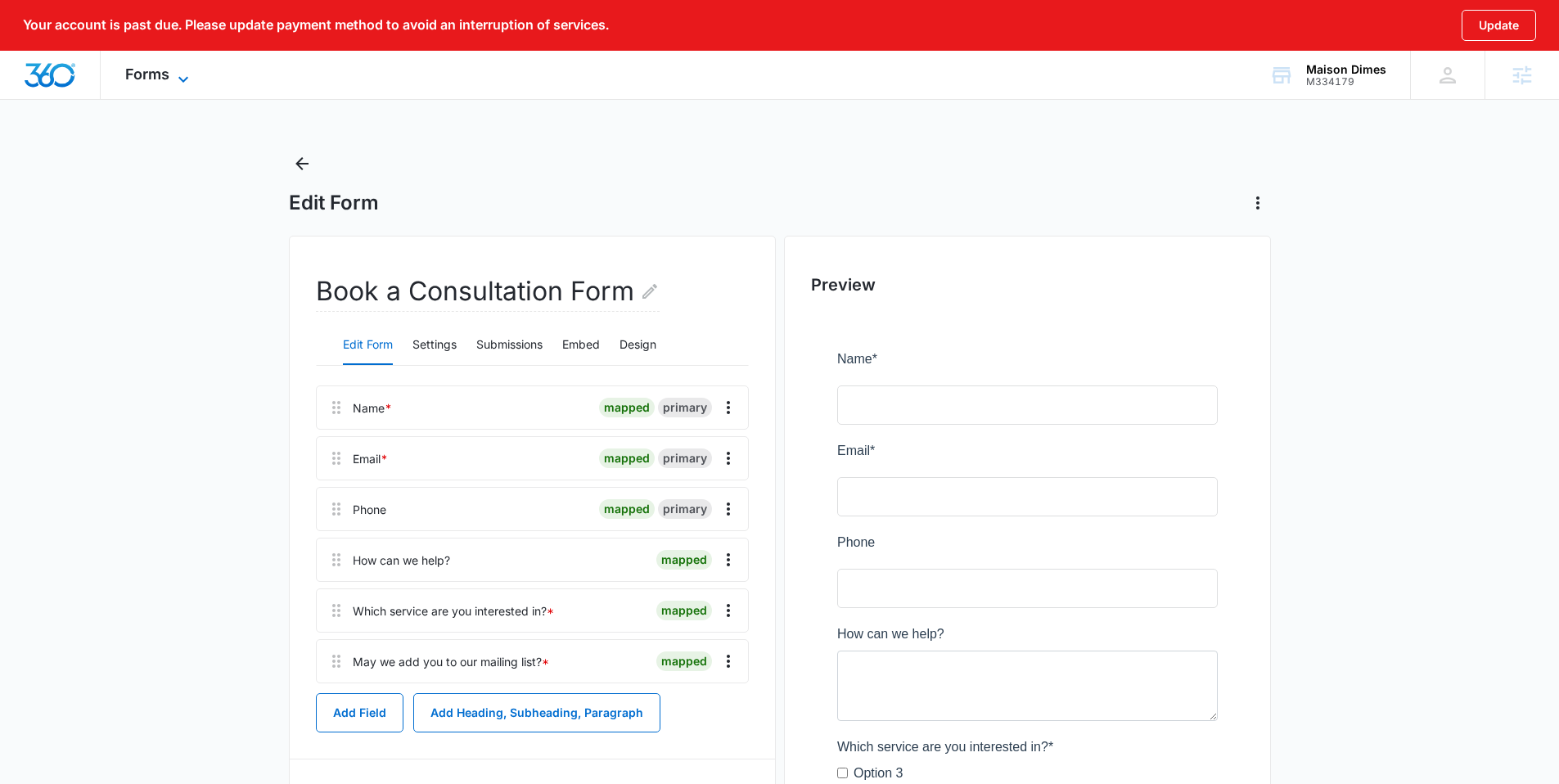
click at [162, 78] on span "Forms" at bounding box center [147, 74] width 44 height 17
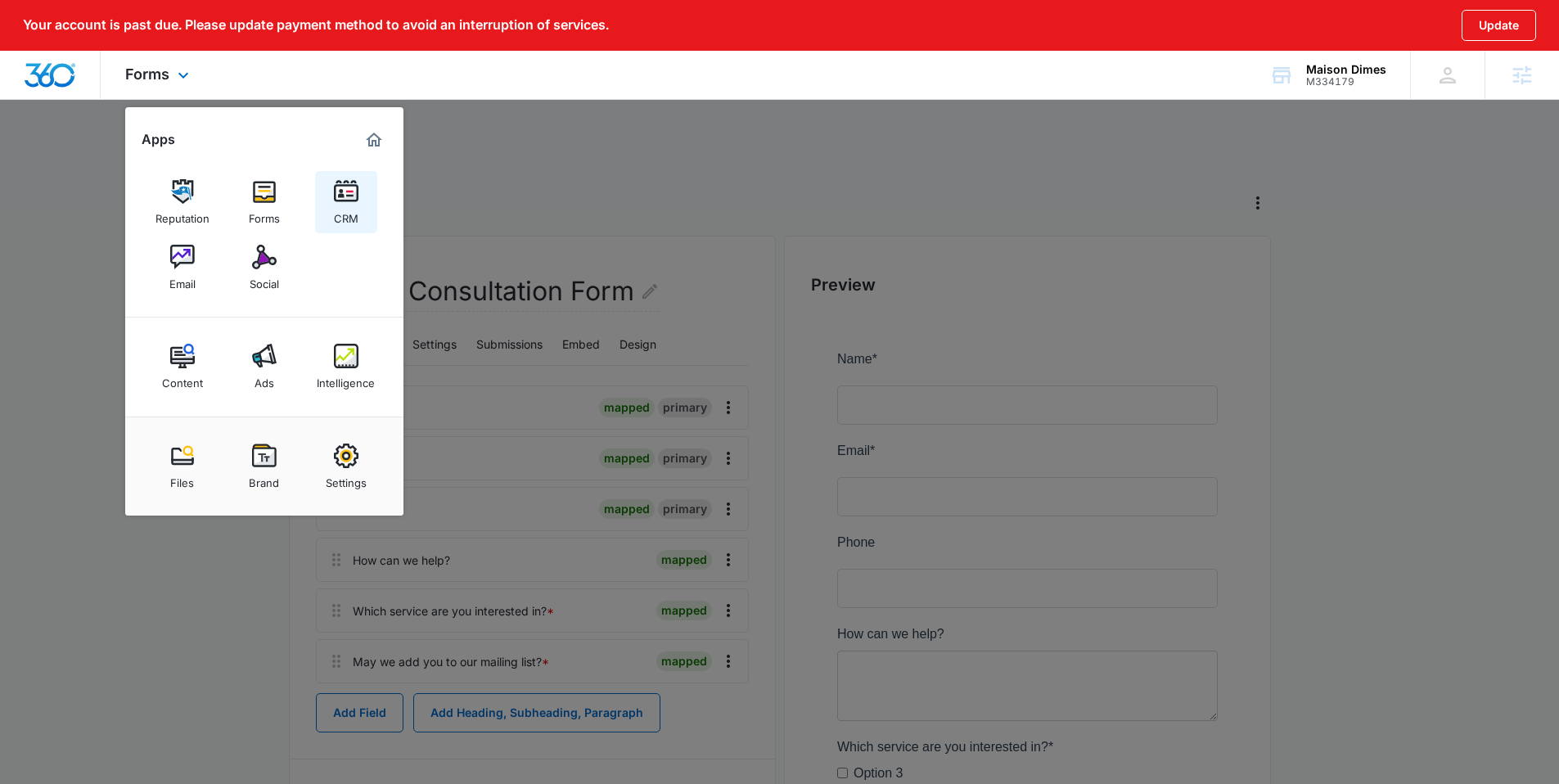
click at [345, 200] on img at bounding box center [346, 191] width 24 height 24
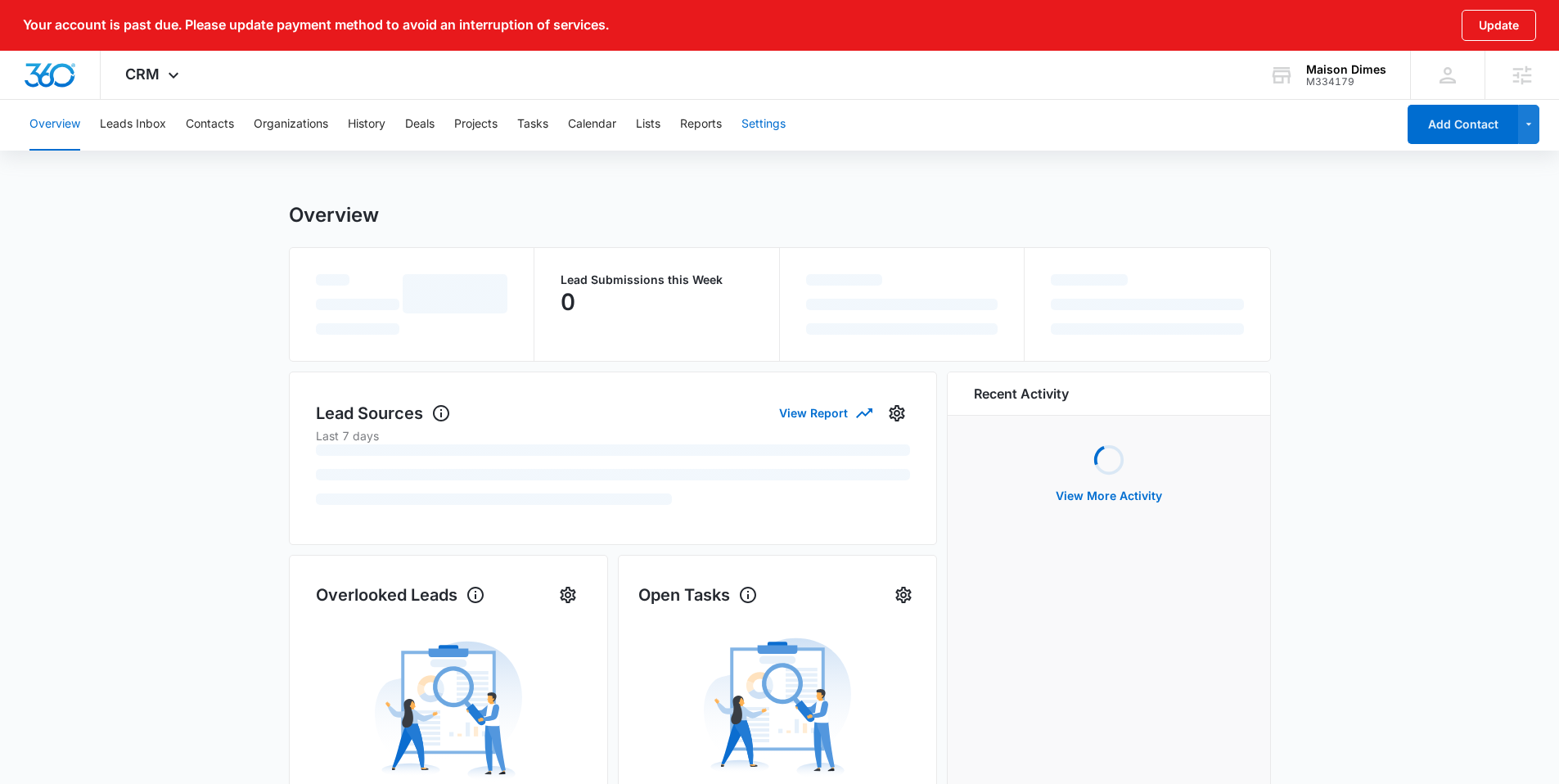
click at [760, 130] on button "Settings" at bounding box center [763, 124] width 44 height 52
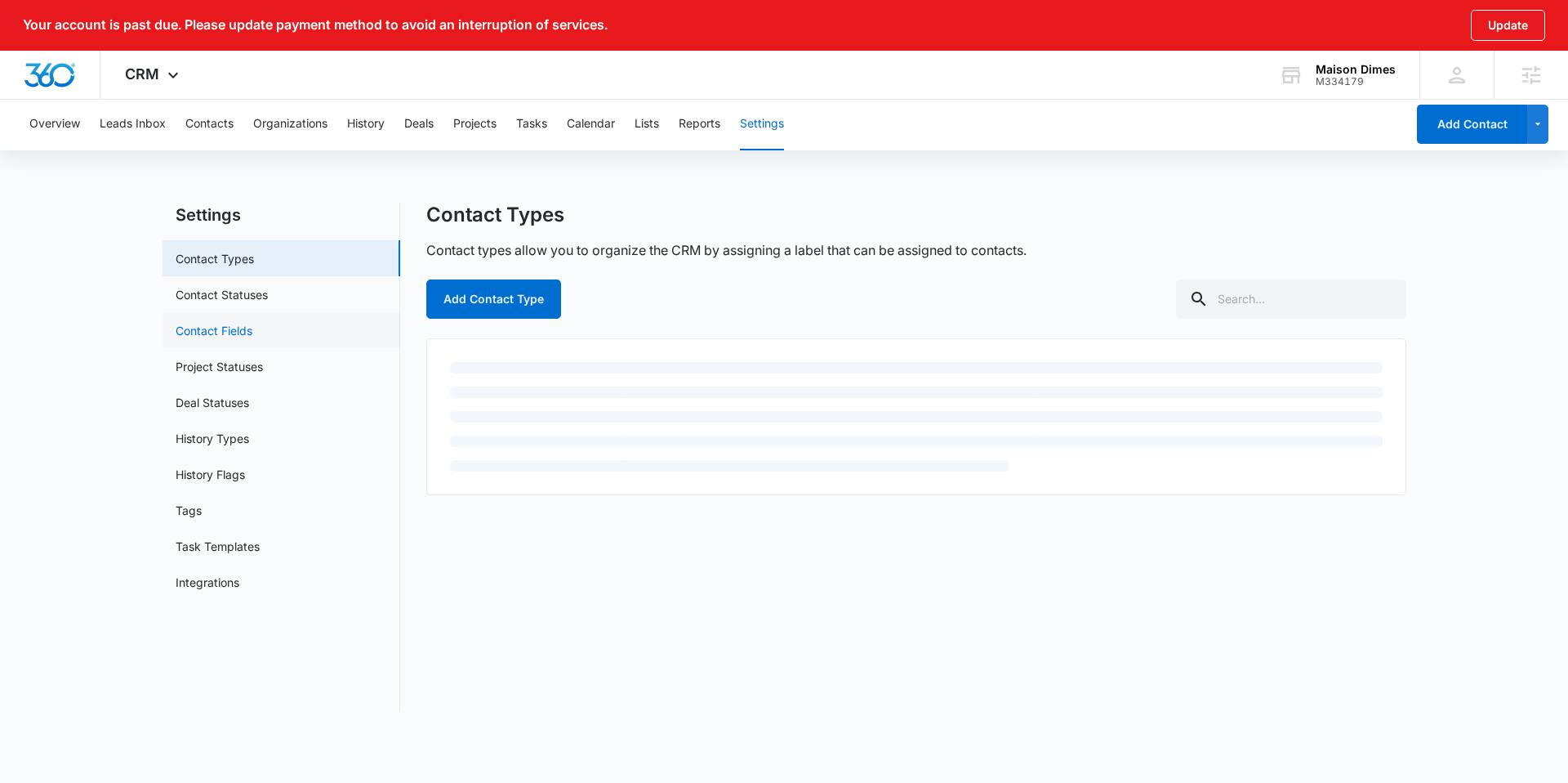
click at [252, 328] on link "Contact Fields" at bounding box center [213, 331] width 76 height 17
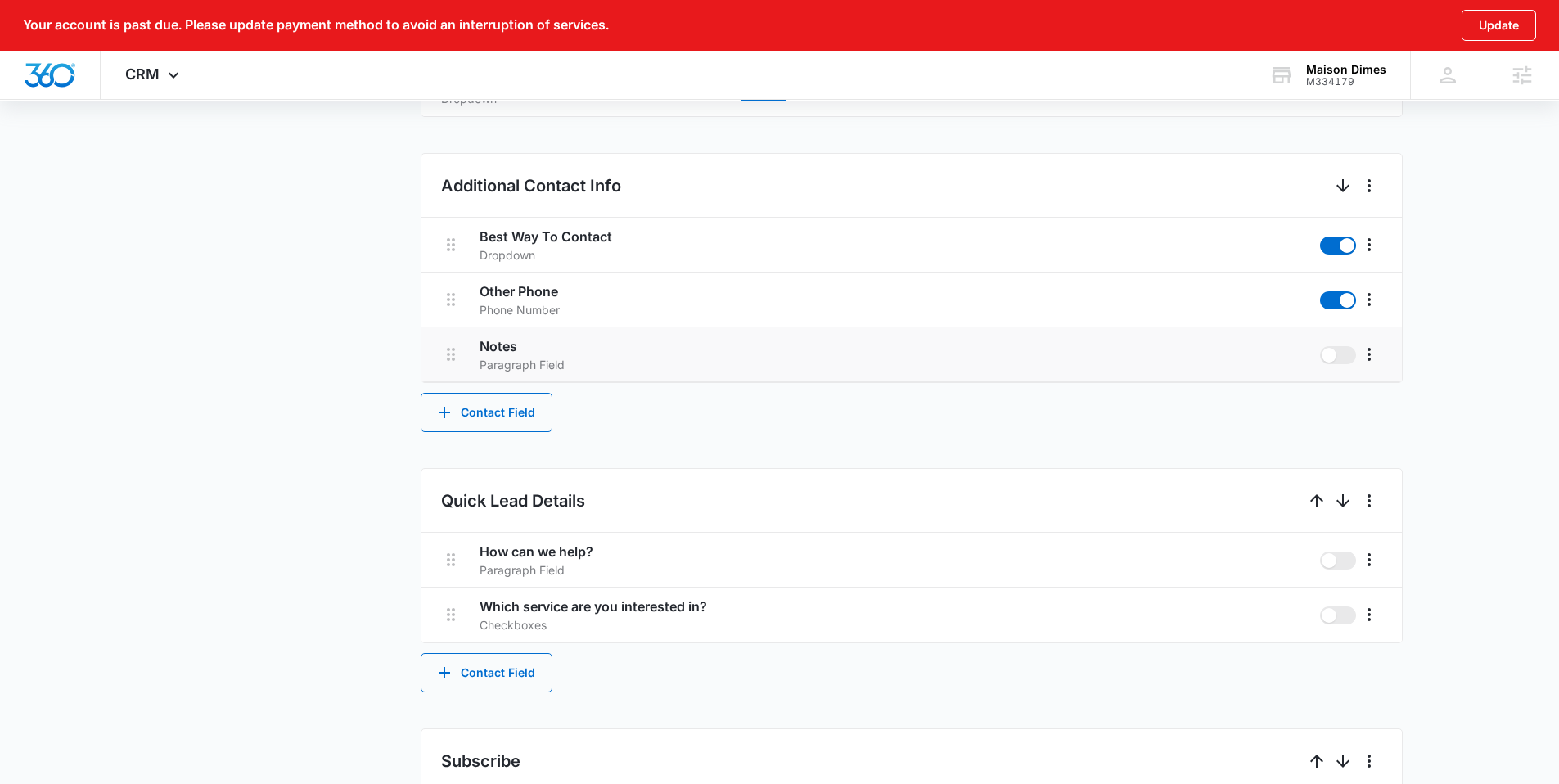
scroll to position [885, 0]
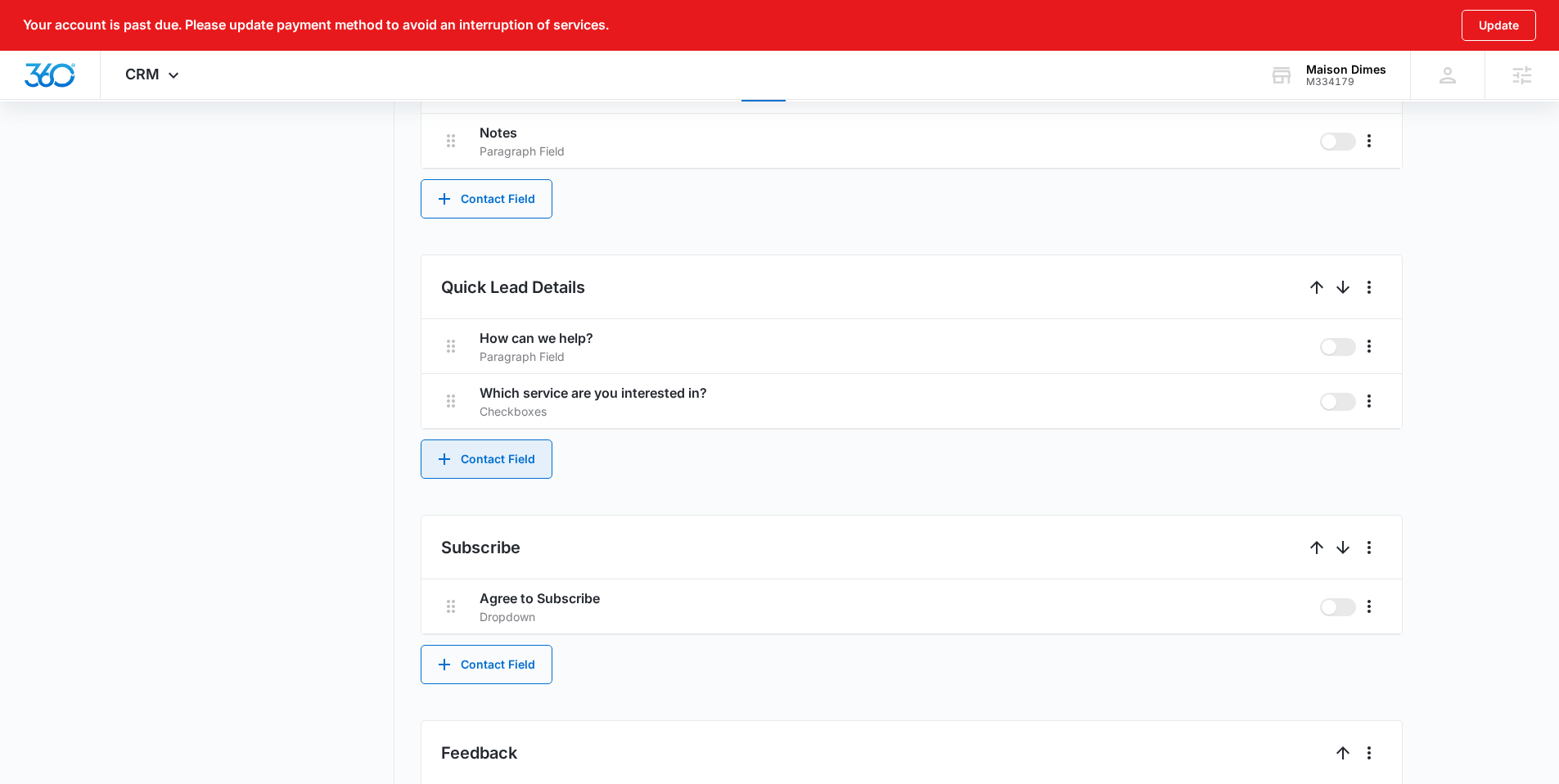
click at [505, 455] on button "Contact Field" at bounding box center [487, 458] width 132 height 39
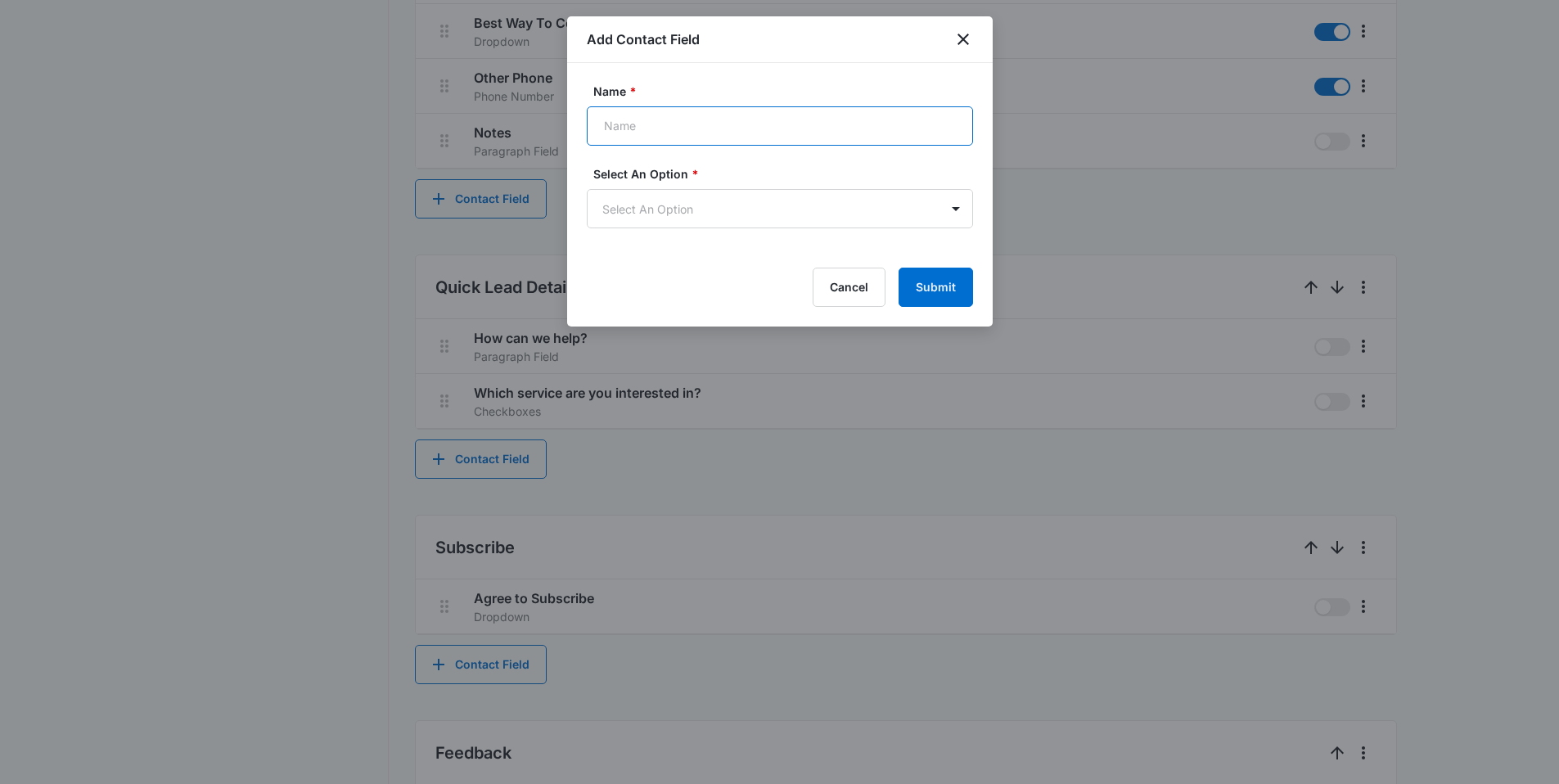
click at [725, 116] on input "Name *" at bounding box center [780, 125] width 386 height 39
paste input "What are we celebrating?"
type input "What are we celebrating?"
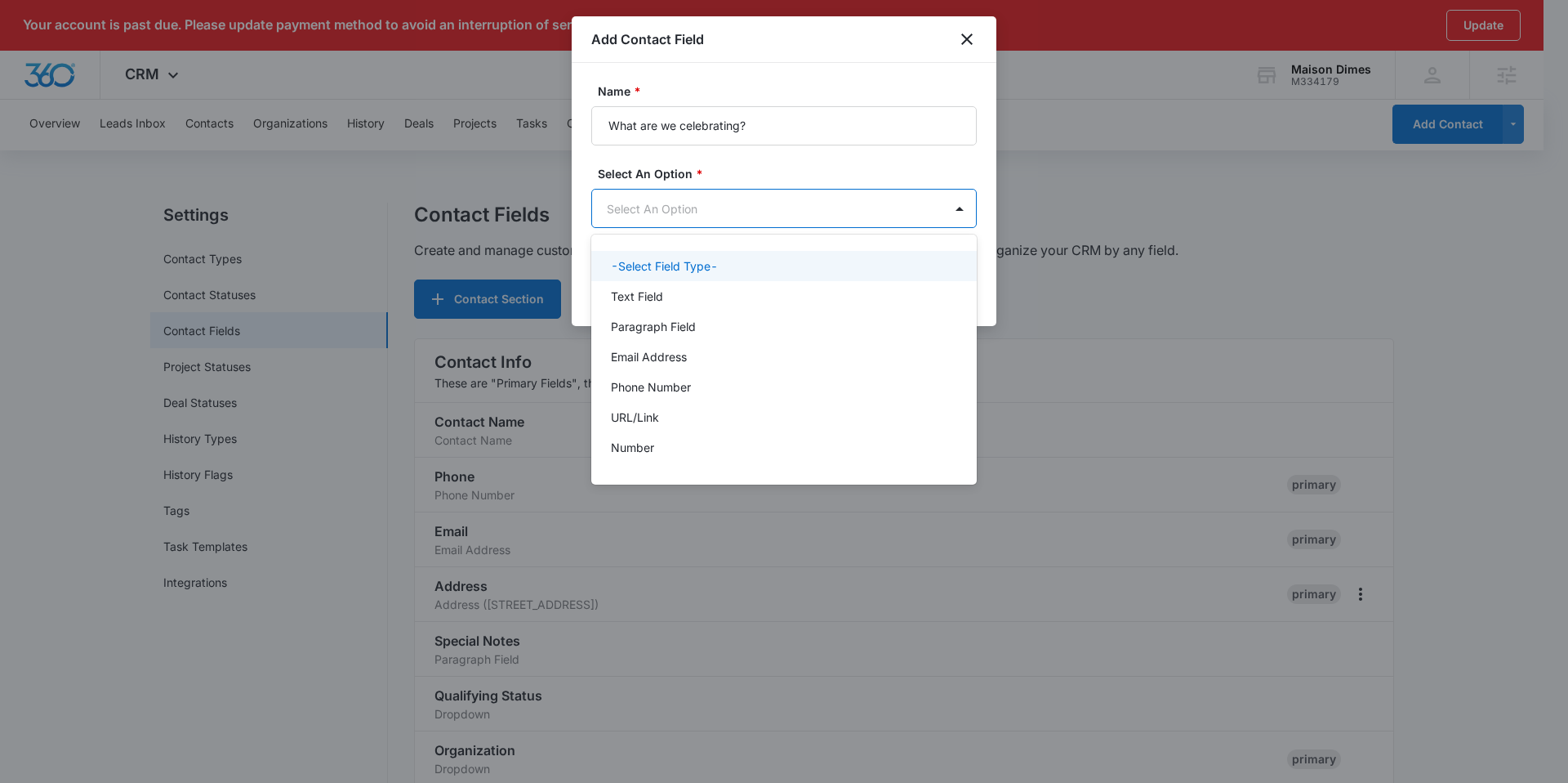
click at [741, 172] on div at bounding box center [784, 392] width 1568 height 783
click at [689, 216] on body "Your account is past due. Please update payment method to avoid an interruption…" at bounding box center [784, 392] width 1568 height 783
click at [691, 292] on div "Text Field" at bounding box center [782, 296] width 343 height 17
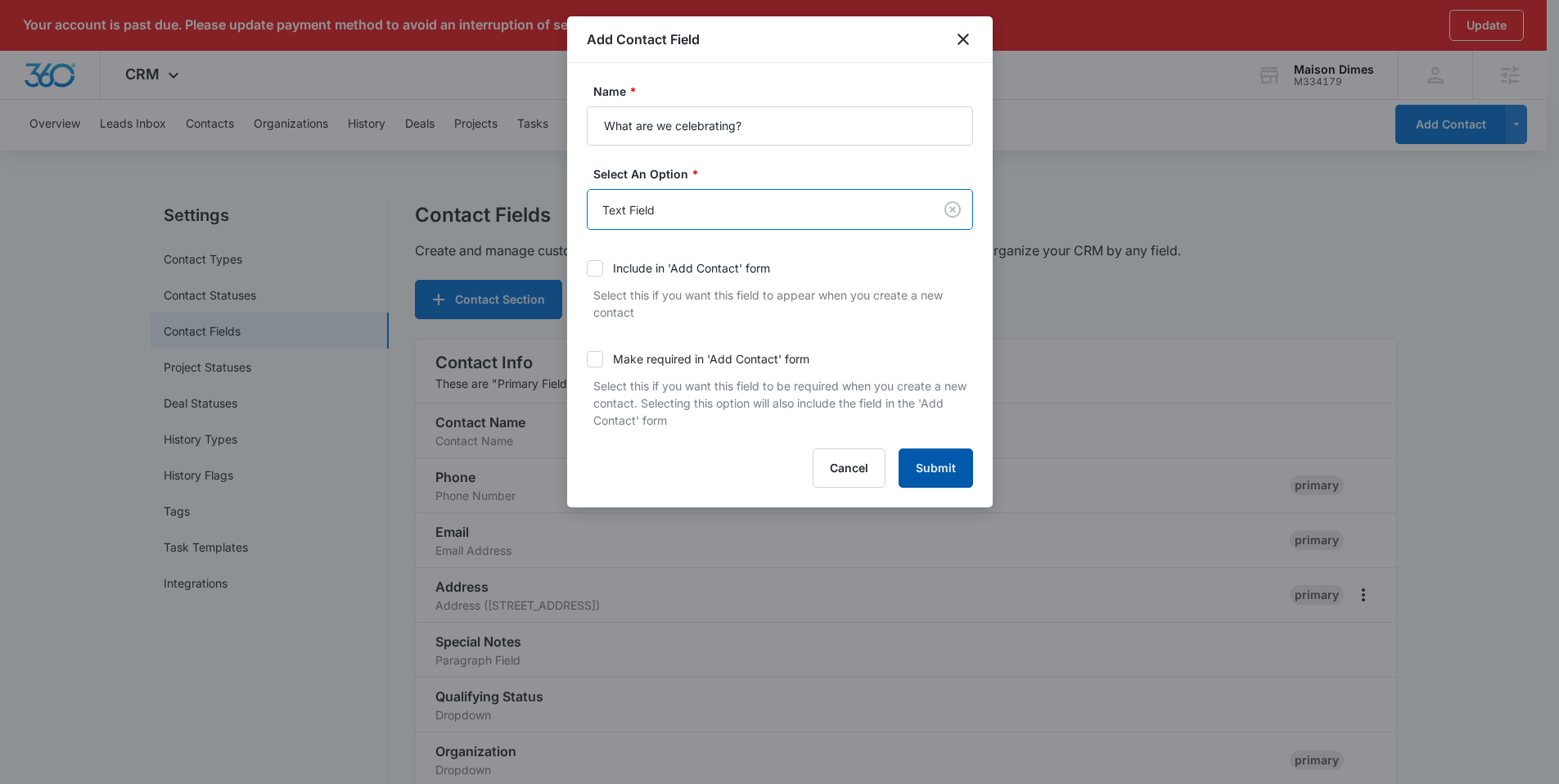
click at [933, 476] on button "Submit" at bounding box center [936, 468] width 75 height 39
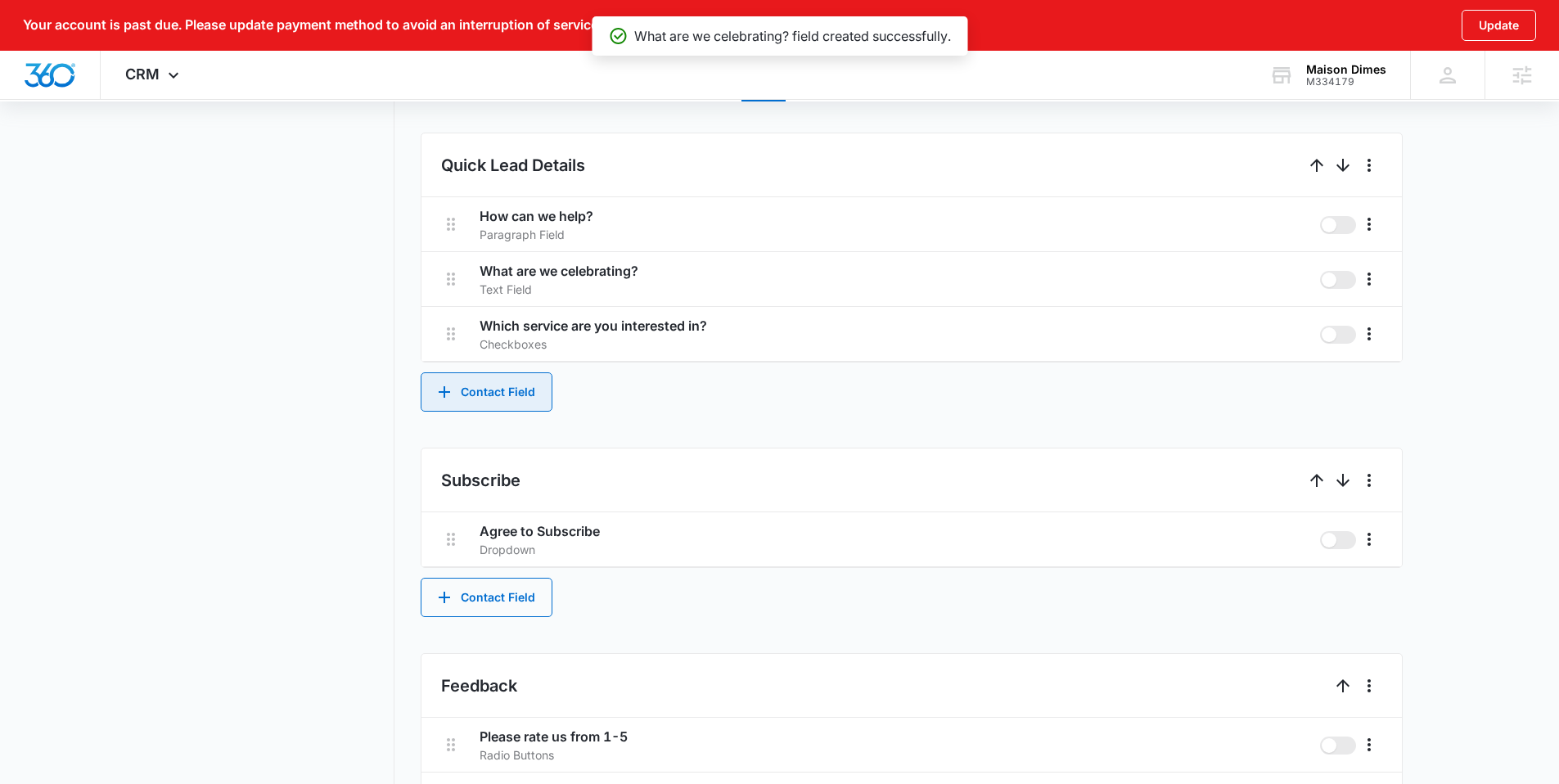
scroll to position [1003, 0]
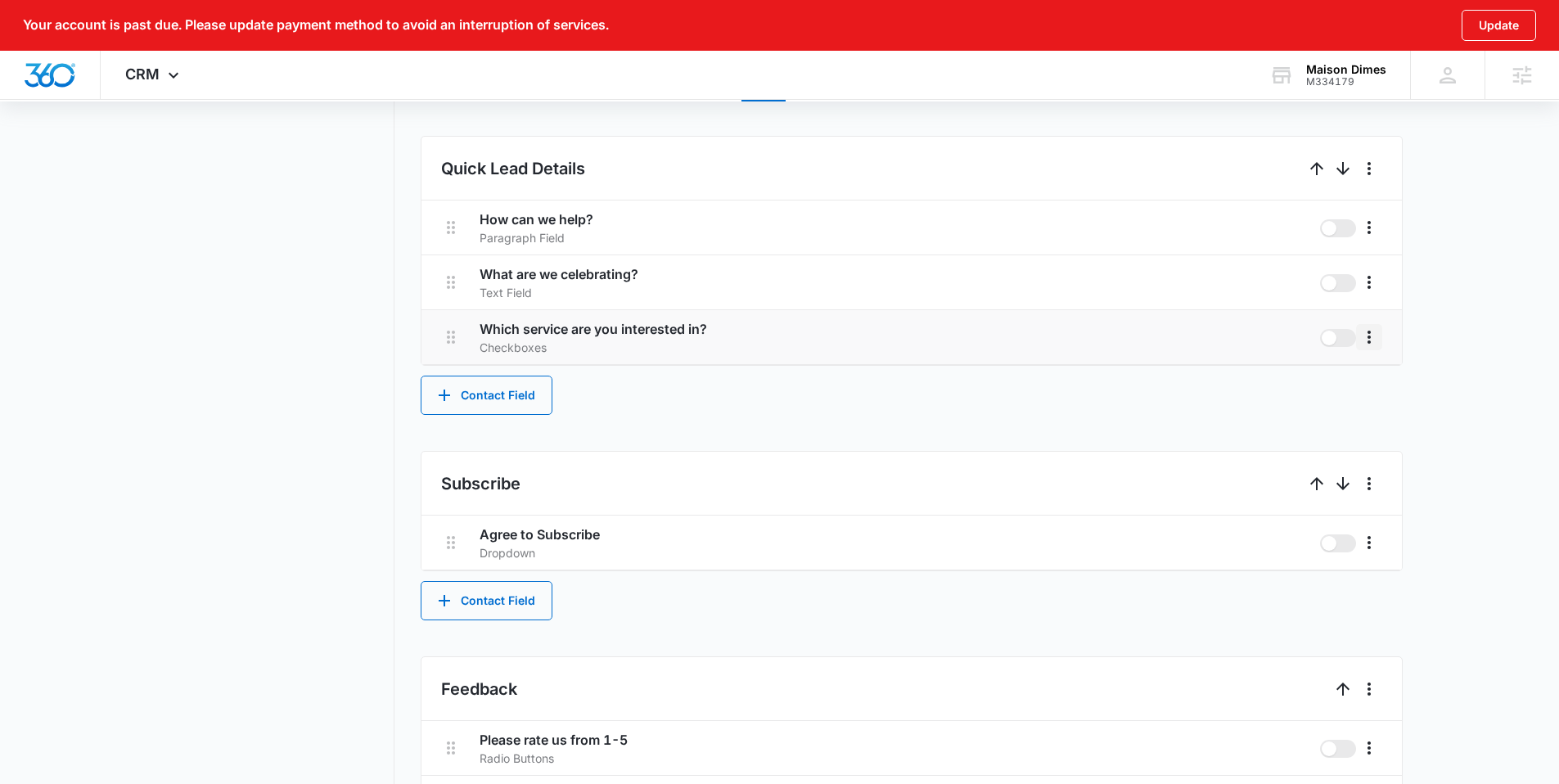
click at [1373, 336] on icon "More" at bounding box center [1369, 337] width 20 height 20
click at [1390, 381] on div "Edit" at bounding box center [1394, 382] width 35 height 11
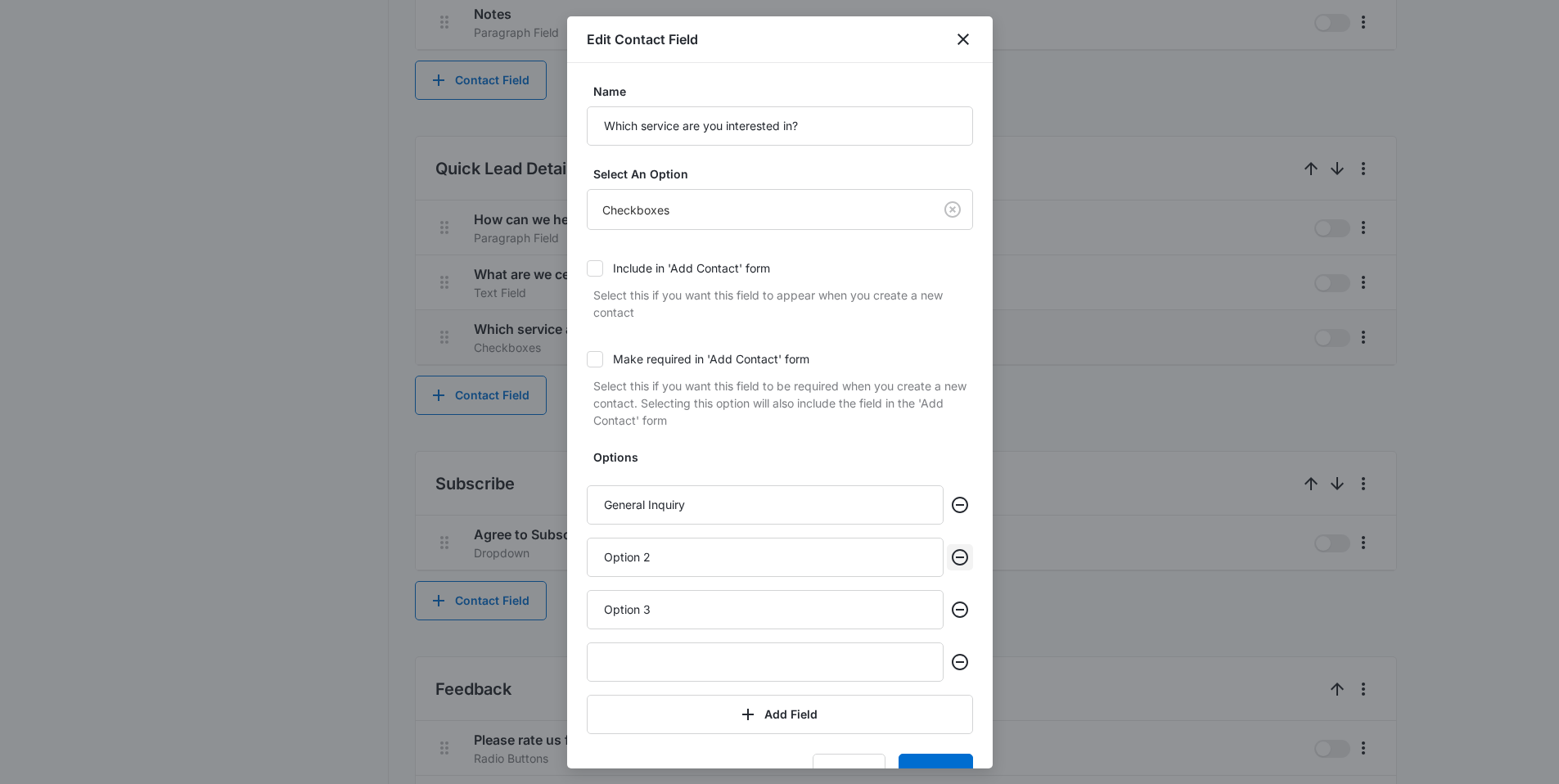
click at [950, 560] on icon "Remove" at bounding box center [960, 557] width 20 height 20
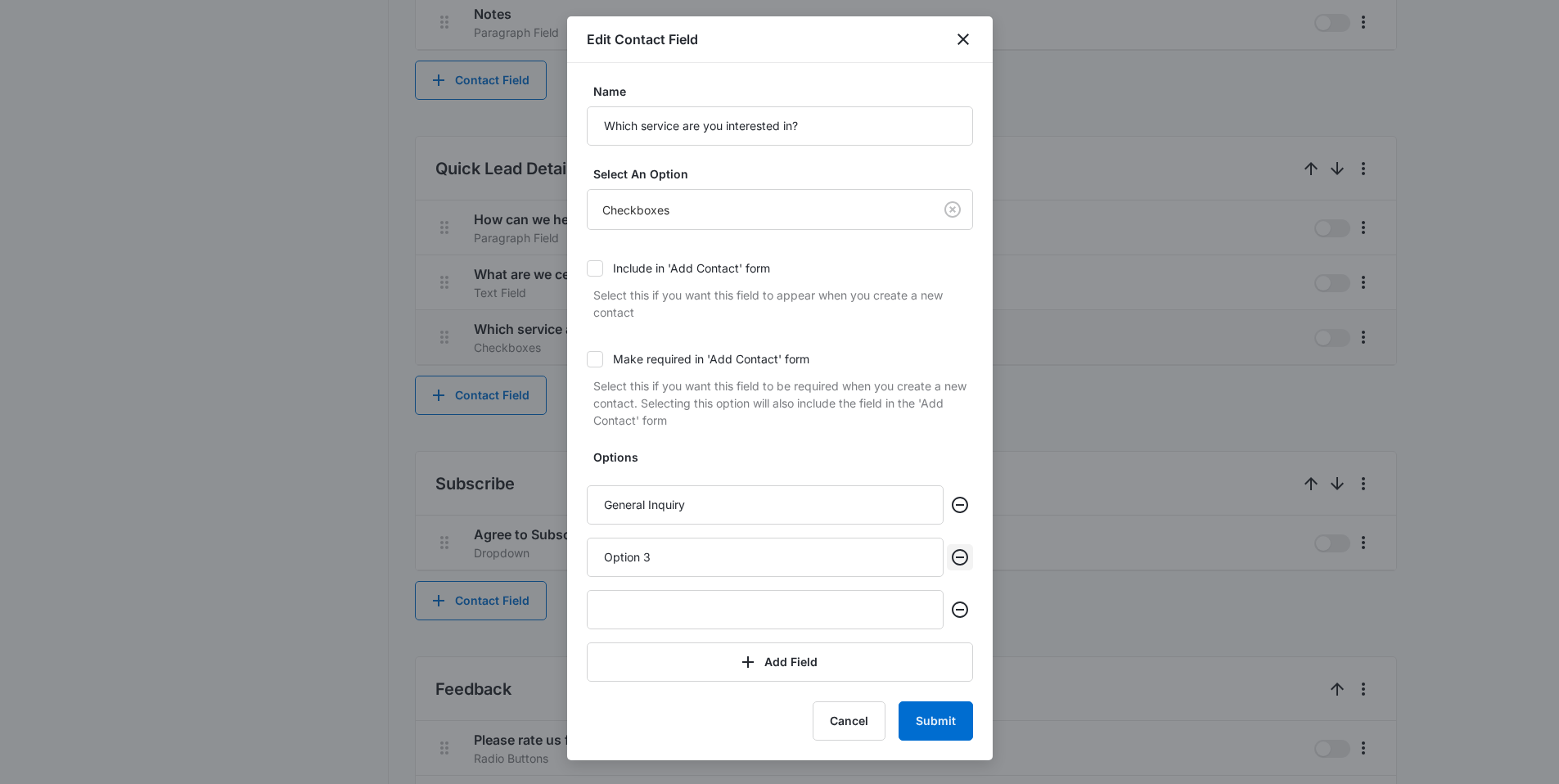
click at [956, 558] on icon "Remove" at bounding box center [960, 557] width 20 height 20
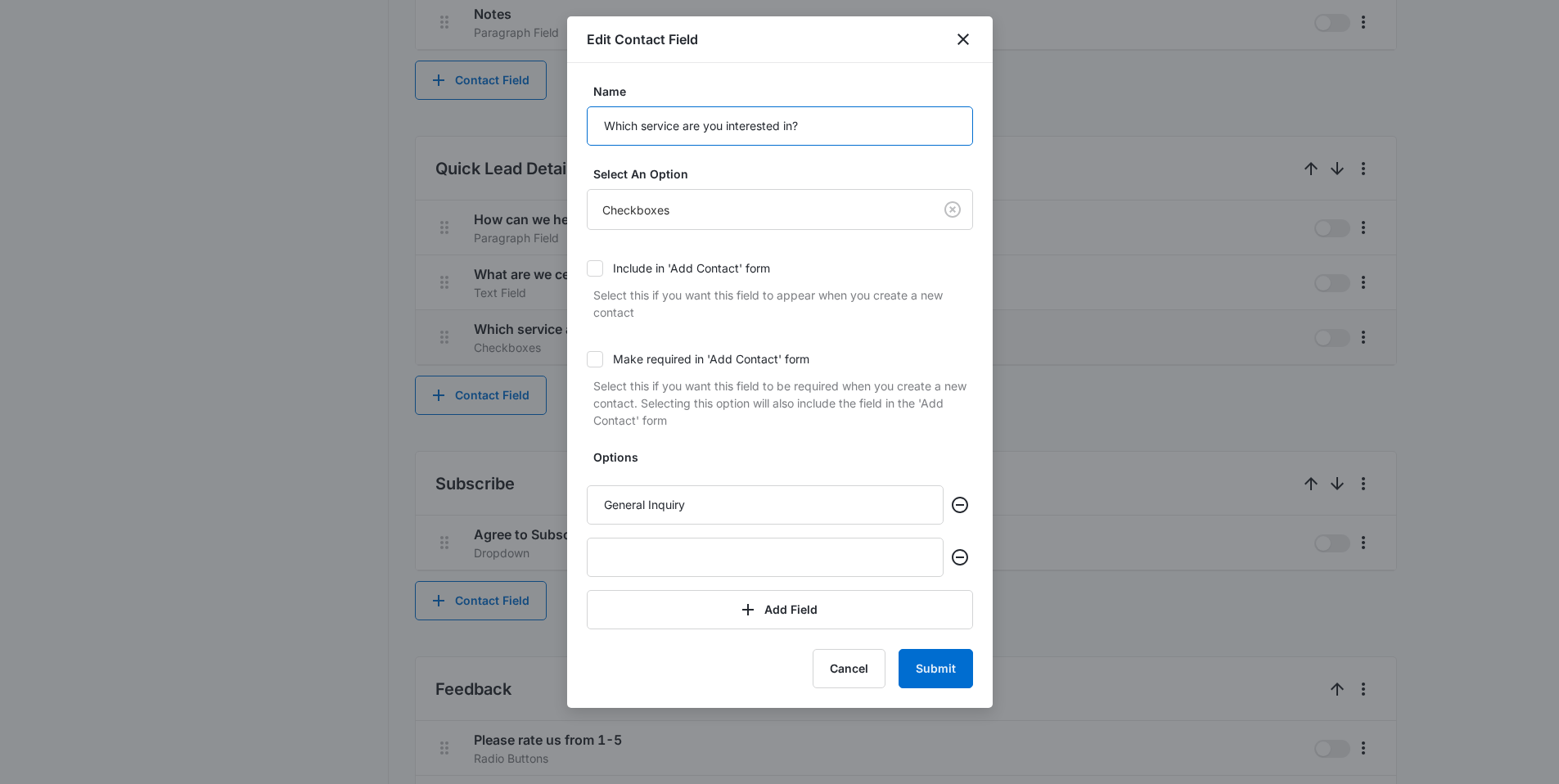
click at [776, 123] on input "Which service are you interested in?" at bounding box center [780, 125] width 386 height 39
paste input "at type of jewelry are you looking for"
type input "What type of jewelry are you looking for?"
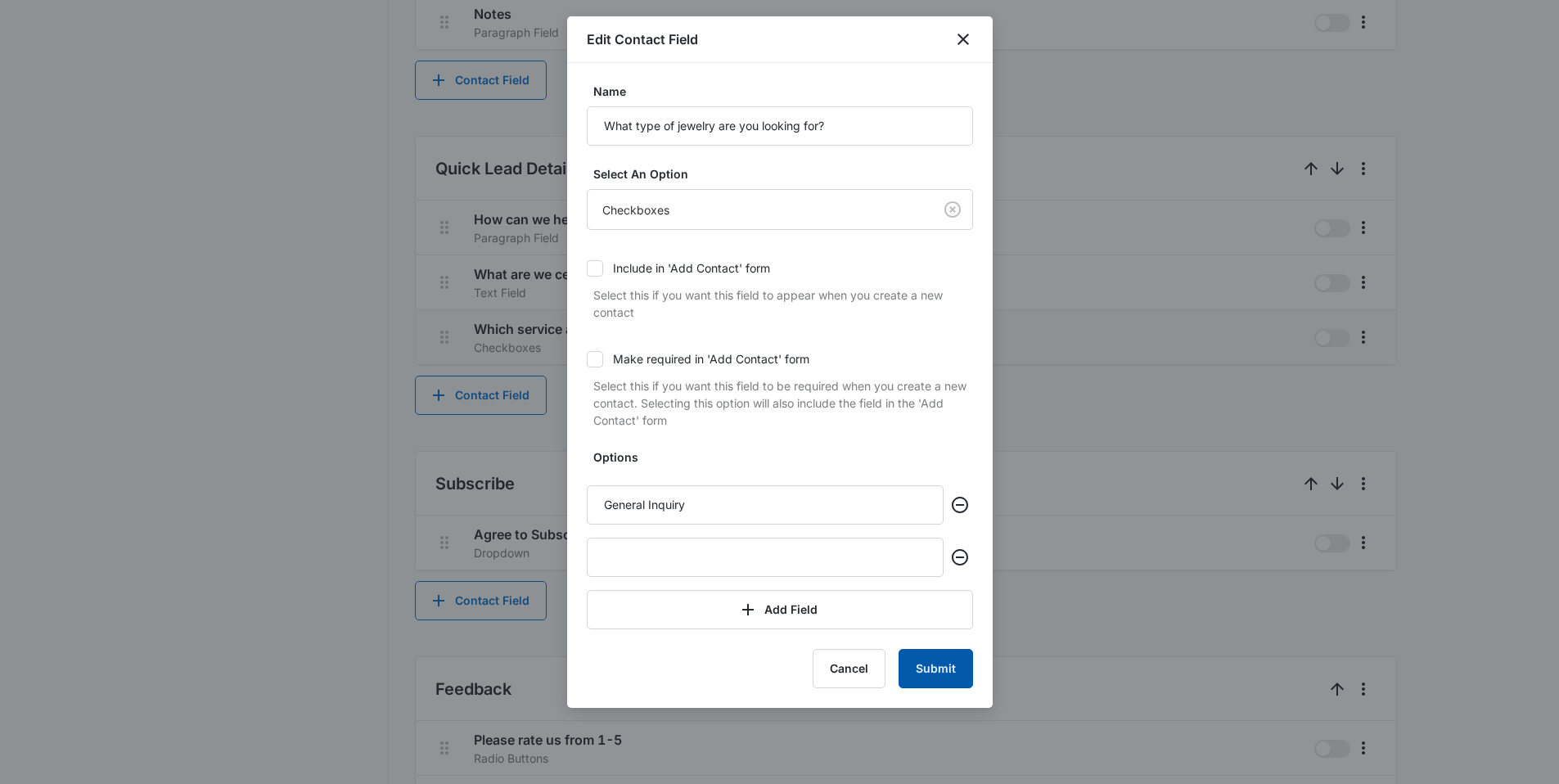
click at [934, 665] on button "Submit" at bounding box center [936, 668] width 75 height 39
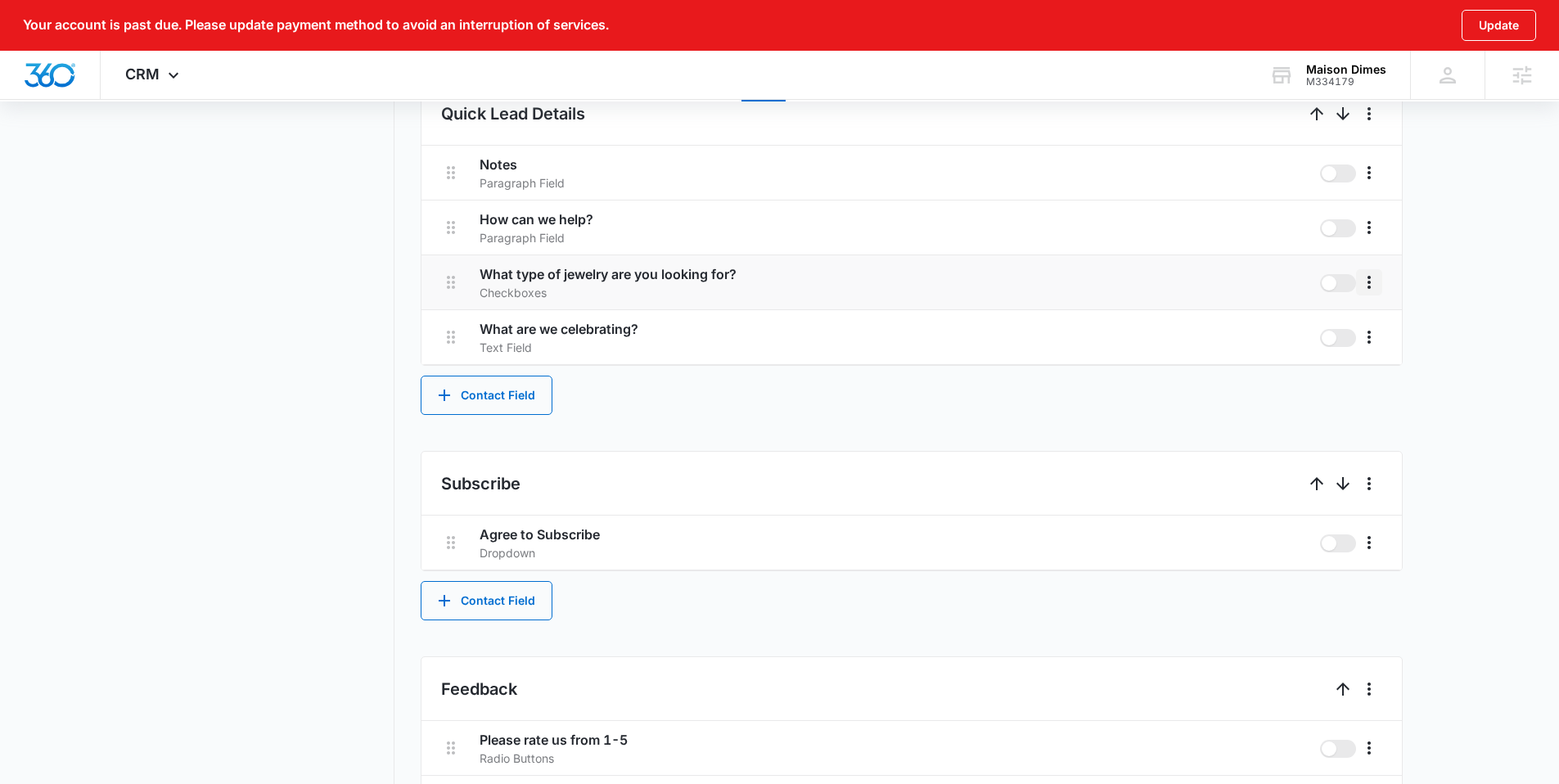
click at [1376, 278] on icon "More" at bounding box center [1369, 282] width 20 height 20
click at [1376, 322] on div "Edit" at bounding box center [1394, 328] width 35 height 11
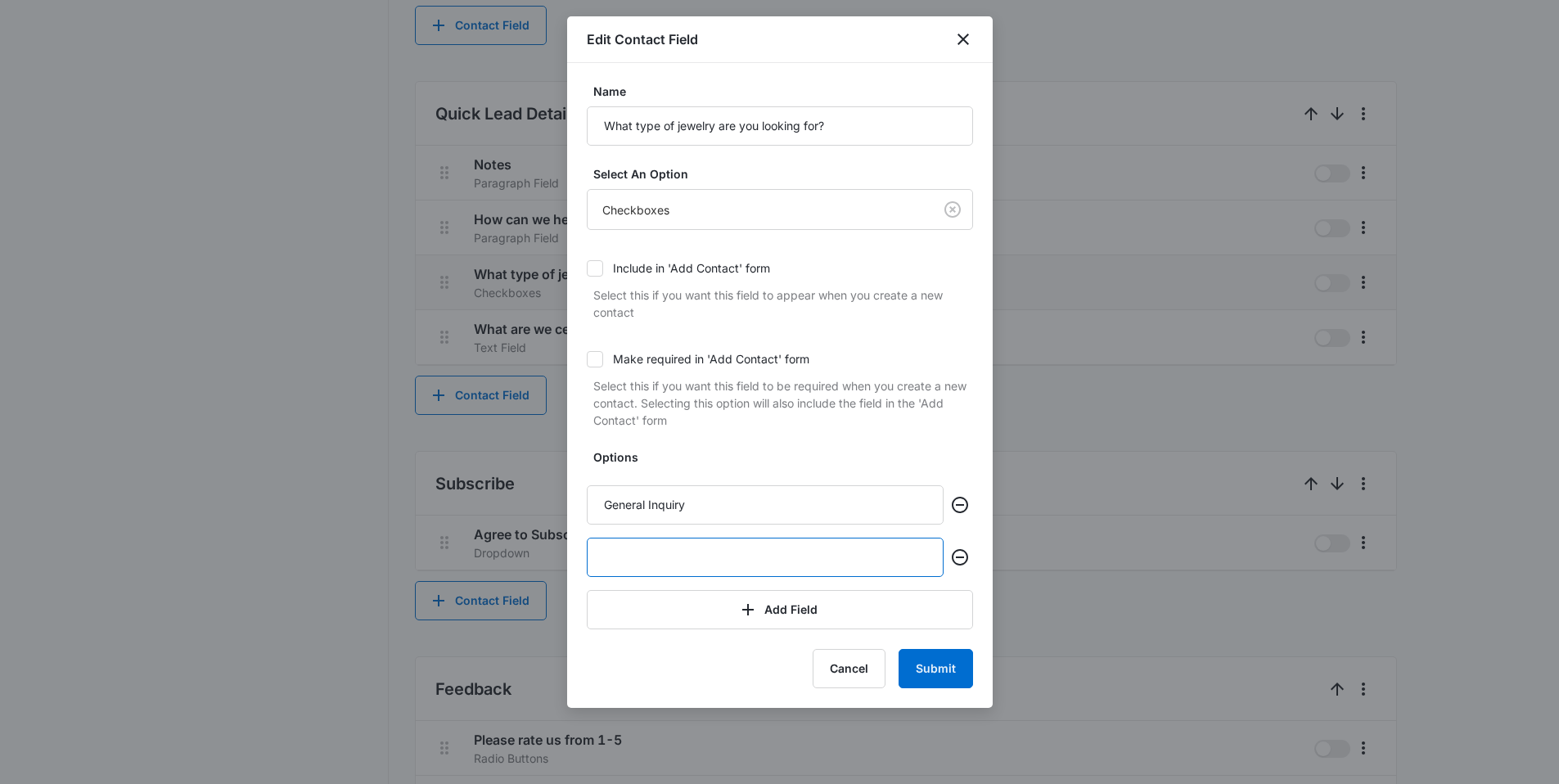
click at [632, 568] on input "text" at bounding box center [765, 556] width 356 height 39
type input "Necklace"
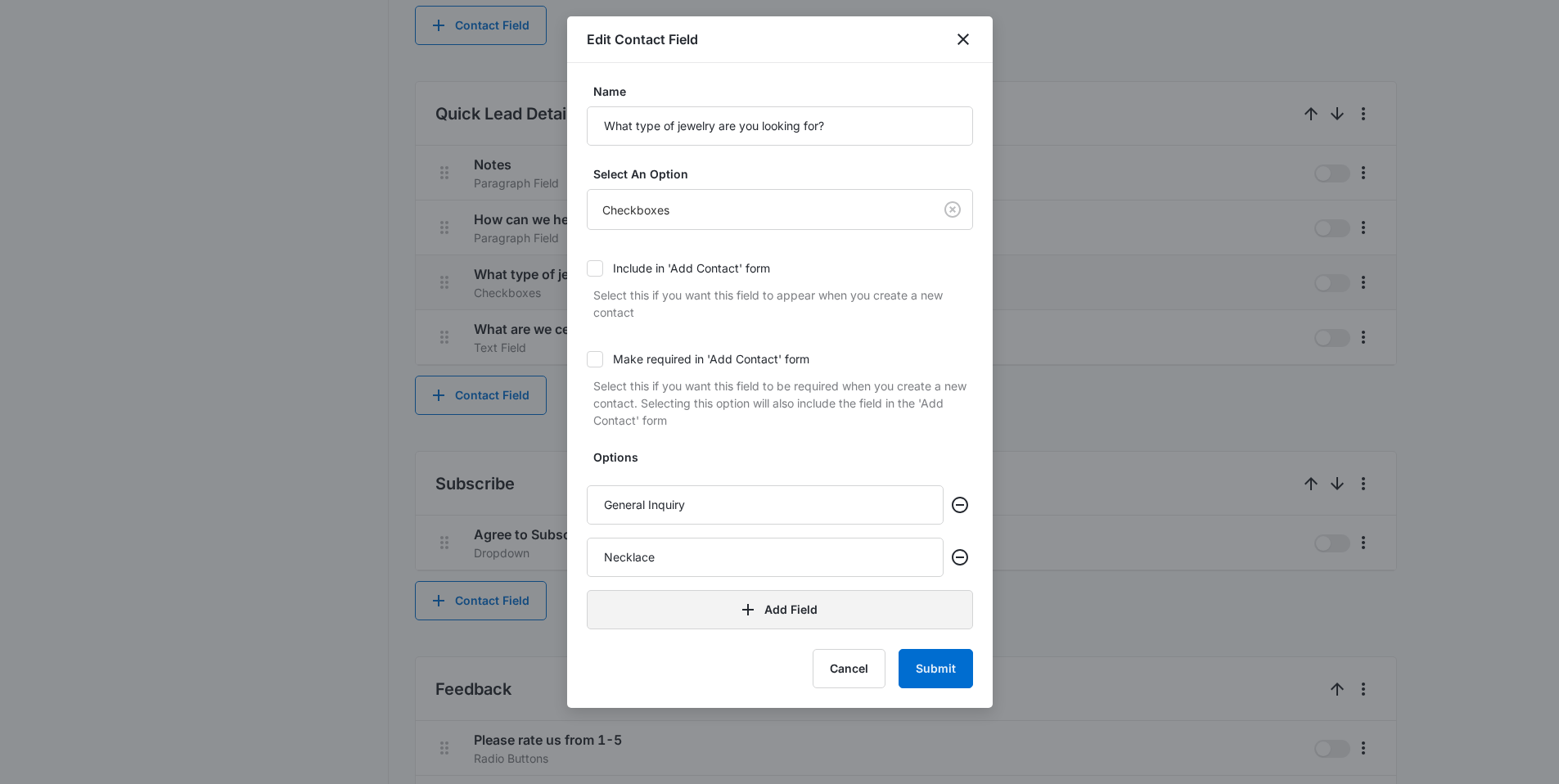
click at [774, 600] on button "Add Field" at bounding box center [780, 609] width 386 height 39
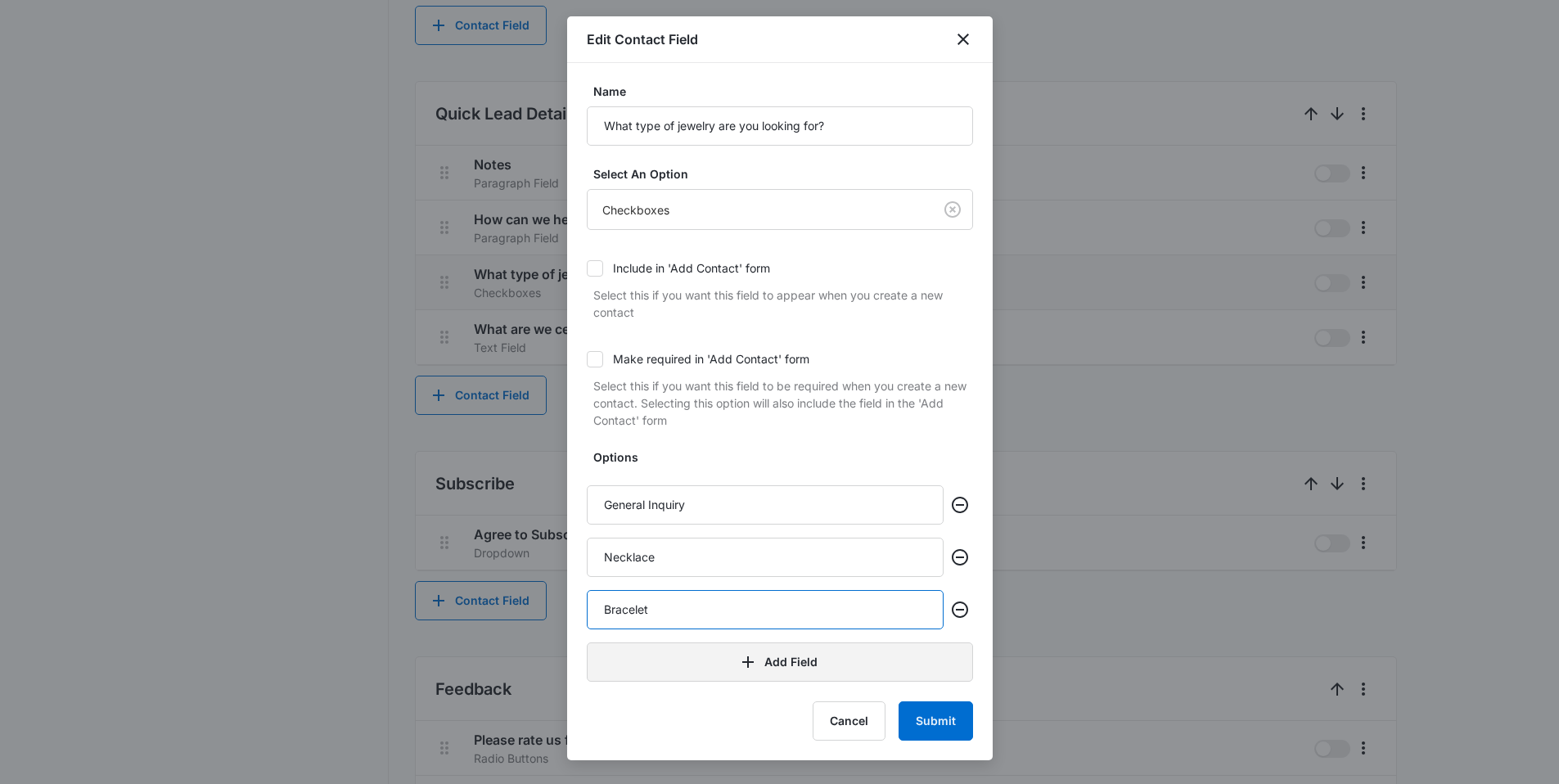
type input "Bracelet"
click at [673, 668] on button "Add Field" at bounding box center [780, 661] width 386 height 39
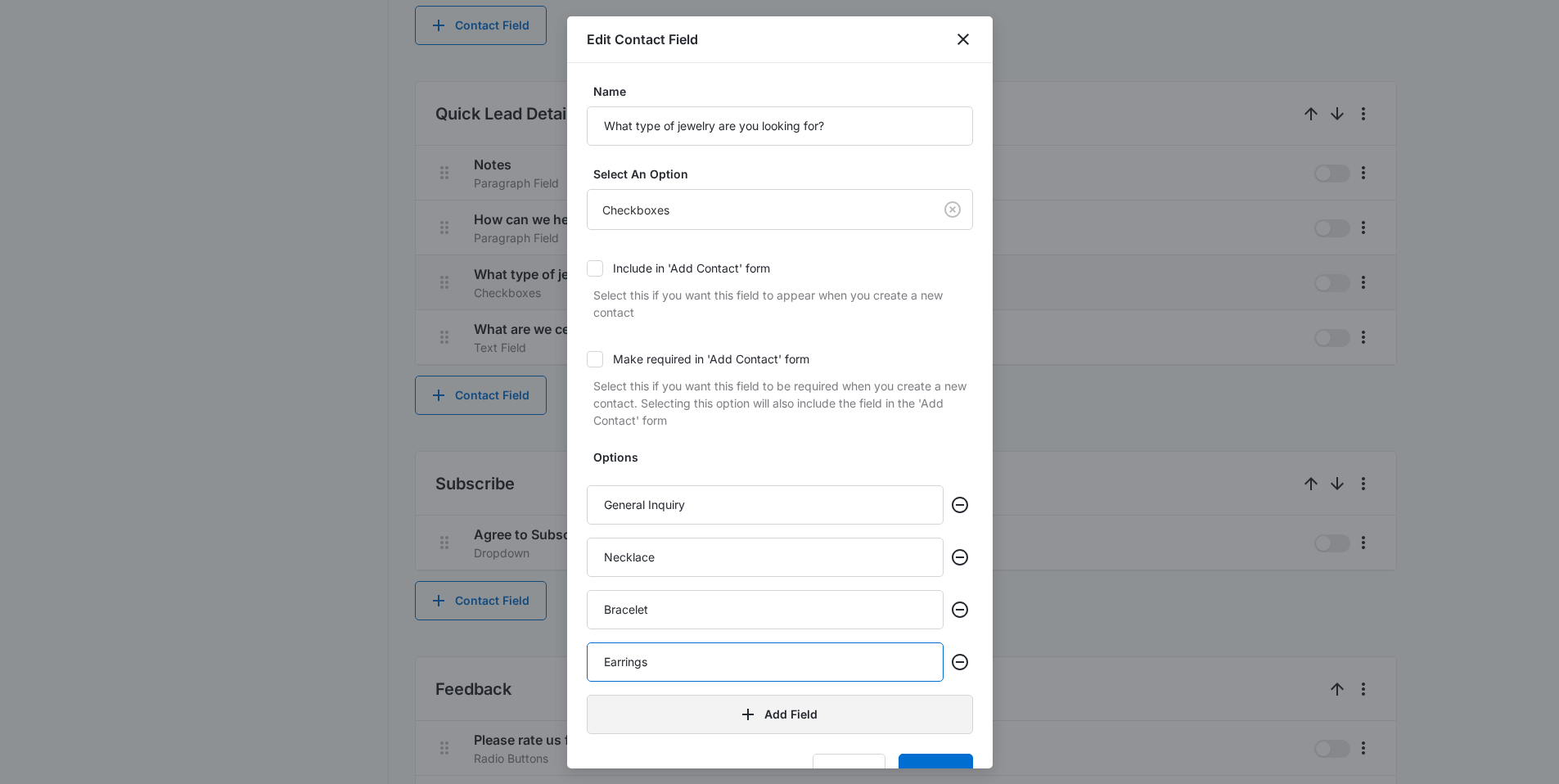
type input "Earrings"
click at [690, 721] on button "Add Field" at bounding box center [780, 714] width 386 height 39
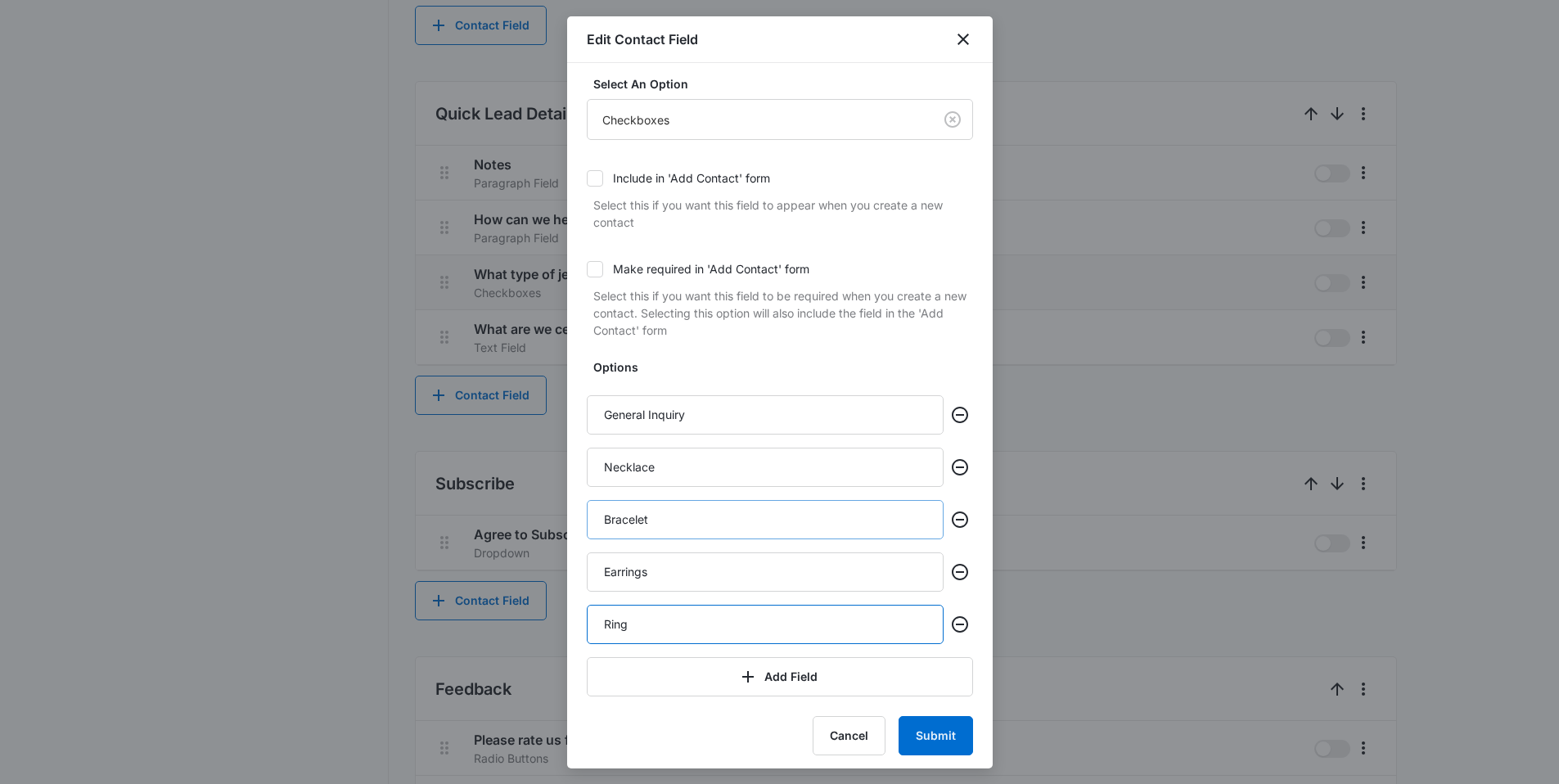
scroll to position [96, 0]
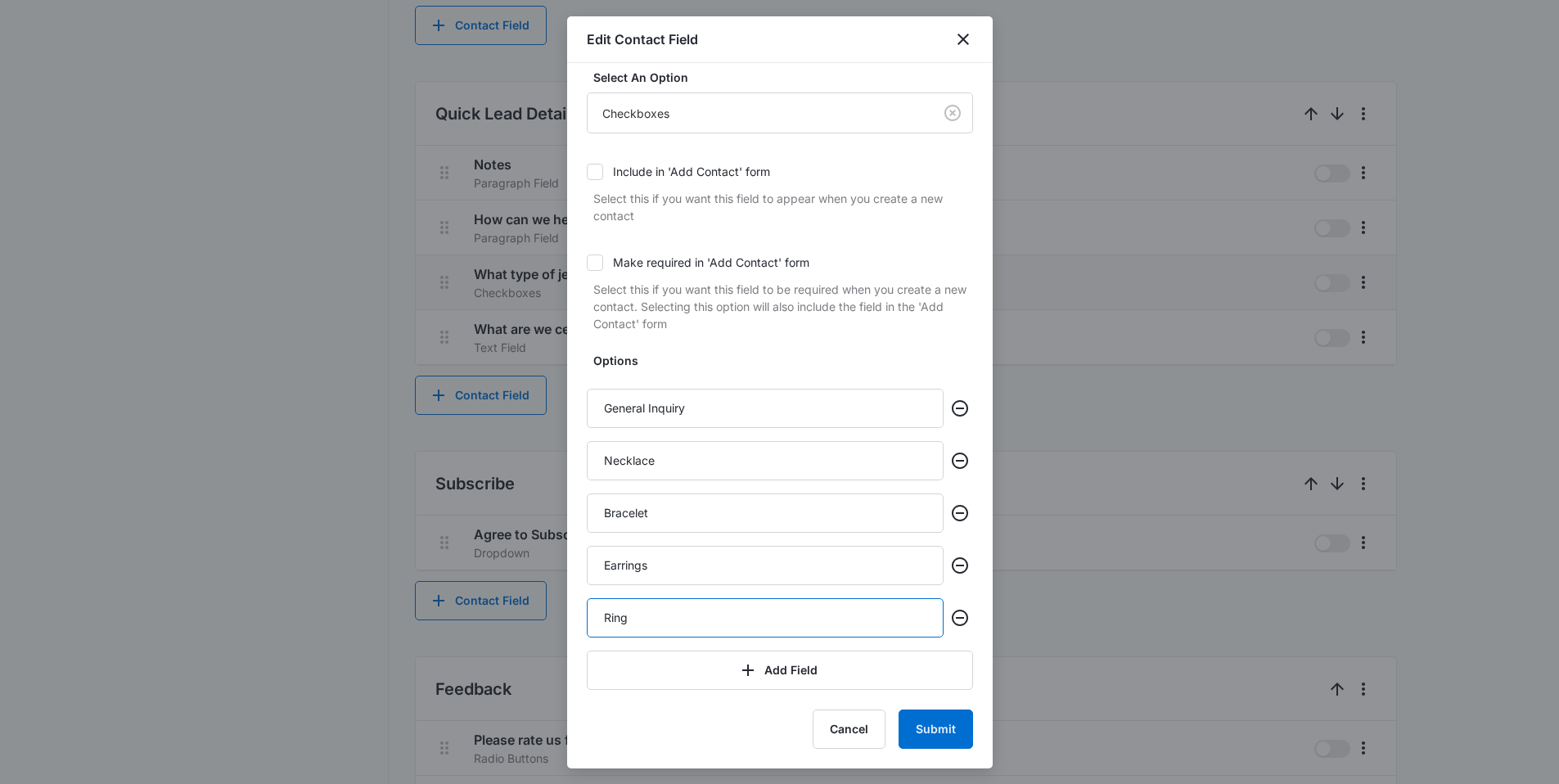
type input "Ring"
click at [926, 744] on button "Submit" at bounding box center [936, 728] width 75 height 39
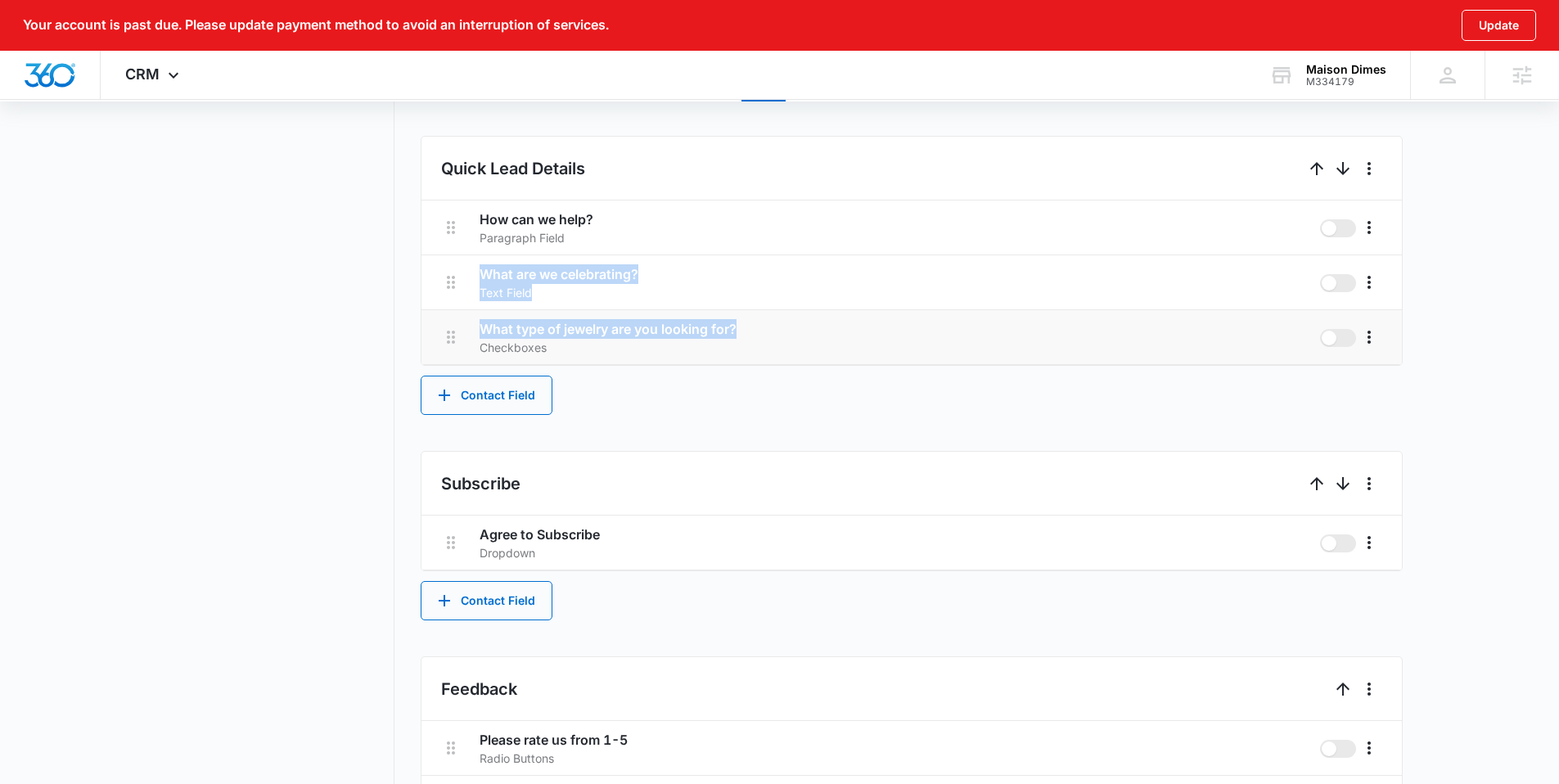
drag, startPoint x: 478, startPoint y: 273, endPoint x: 754, endPoint y: 332, distance: 282.2
click at [754, 332] on div "How can we help? Paragraph Field What are we celebrating? Text Field What type …" at bounding box center [912, 282] width 981 height 164
copy div "What are we celebrating? Text Field What type of jewelry are you looking for?"
click at [139, 74] on span "CRM" at bounding box center [143, 74] width 35 height 17
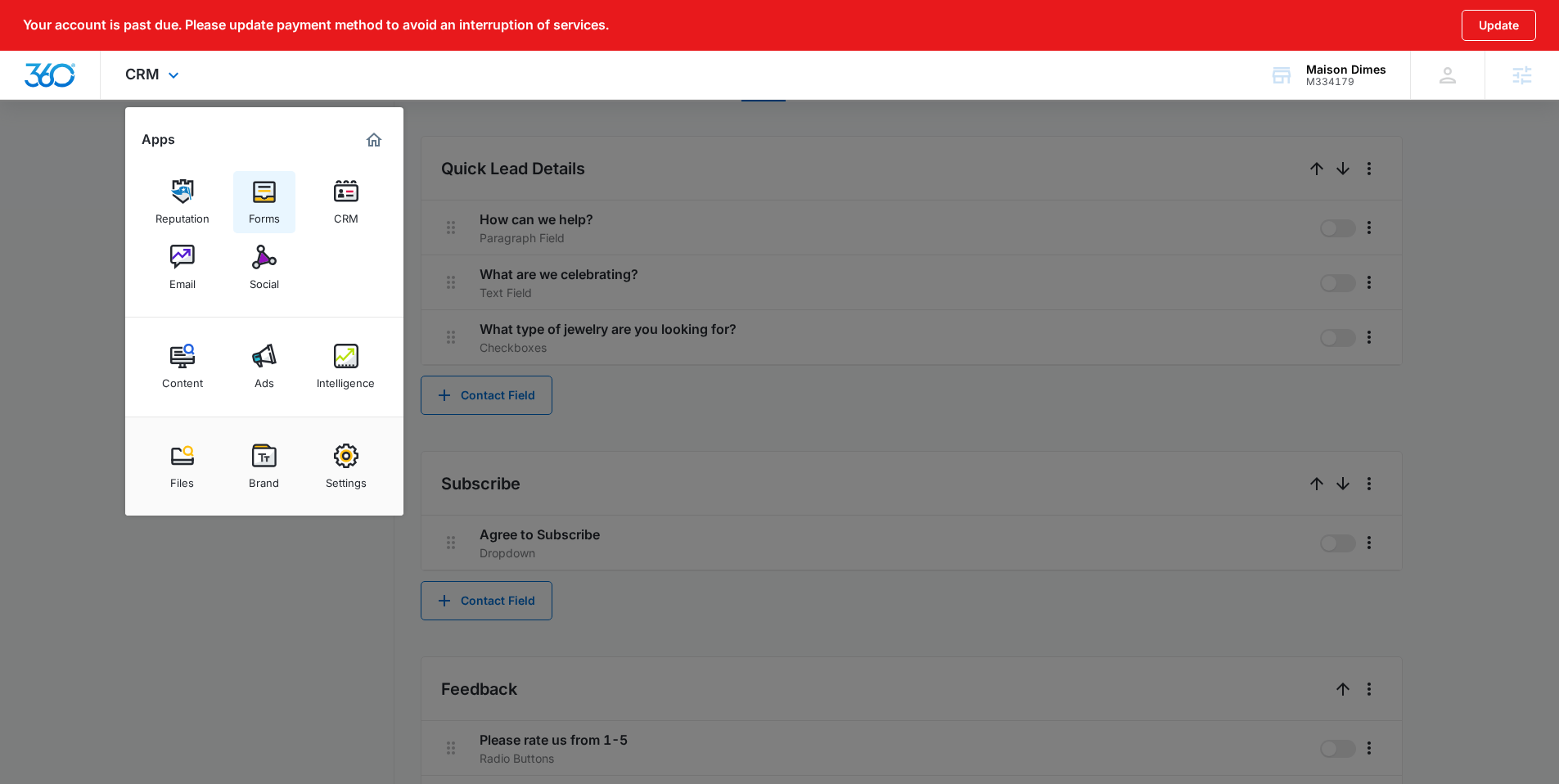
click at [252, 203] on div "Forms" at bounding box center [264, 214] width 31 height 21
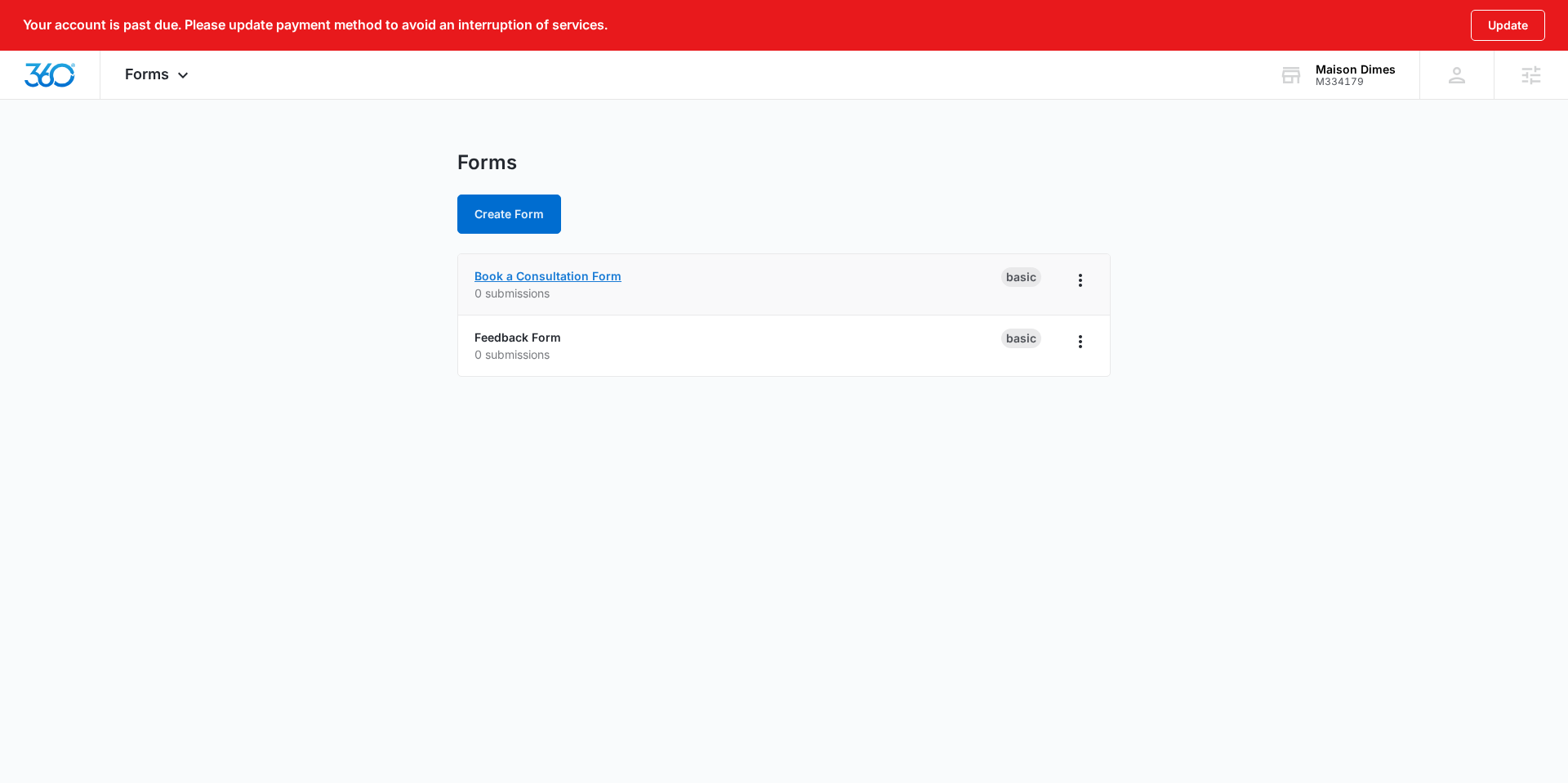
click at [501, 278] on link "Book a Consultation Form" at bounding box center [548, 276] width 147 height 14
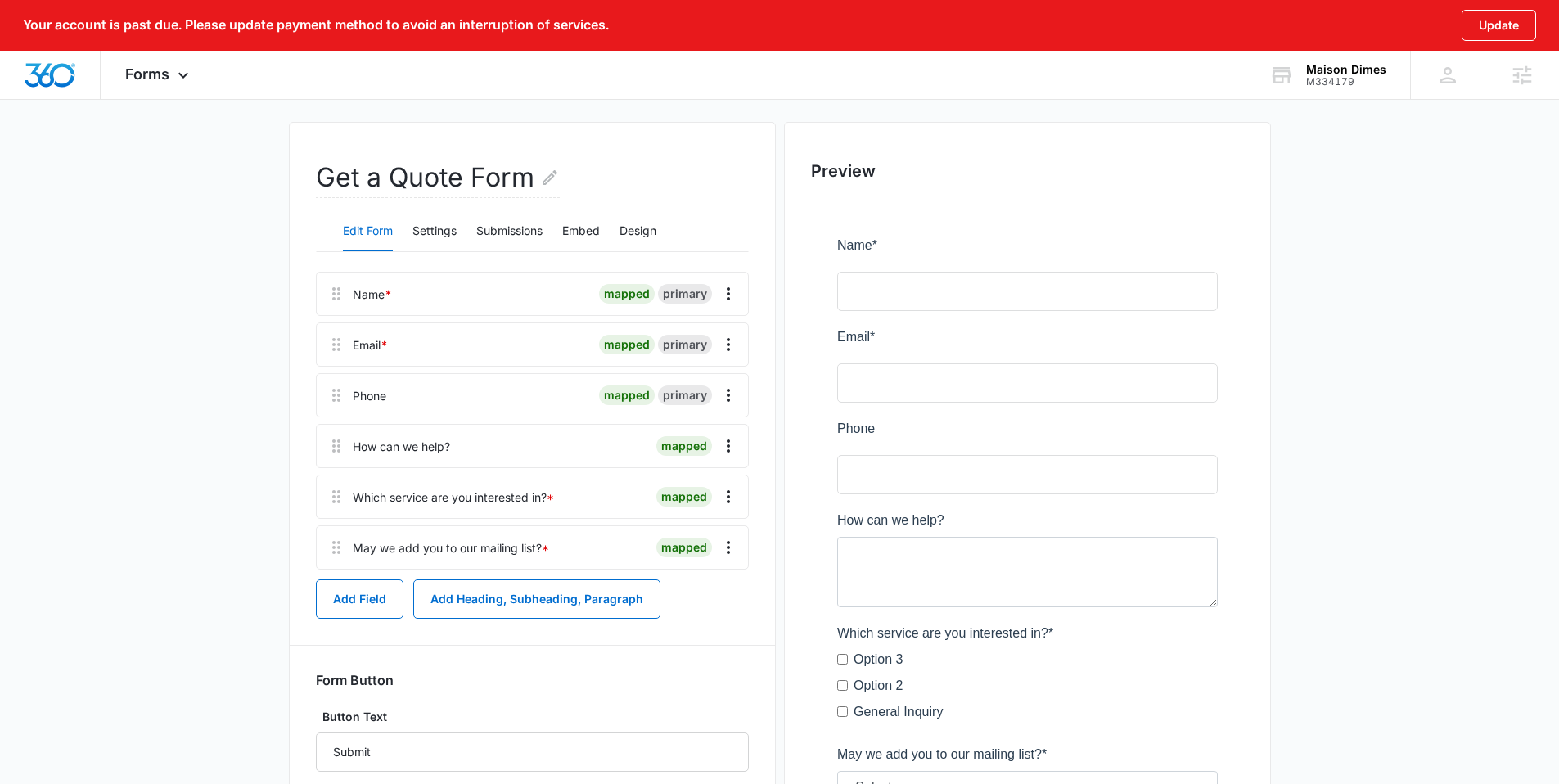
scroll to position [115, 0]
click at [728, 444] on icon "Overflow Menu" at bounding box center [729, 445] width 3 height 13
click at [699, 485] on div "Edit" at bounding box center [684, 490] width 35 height 11
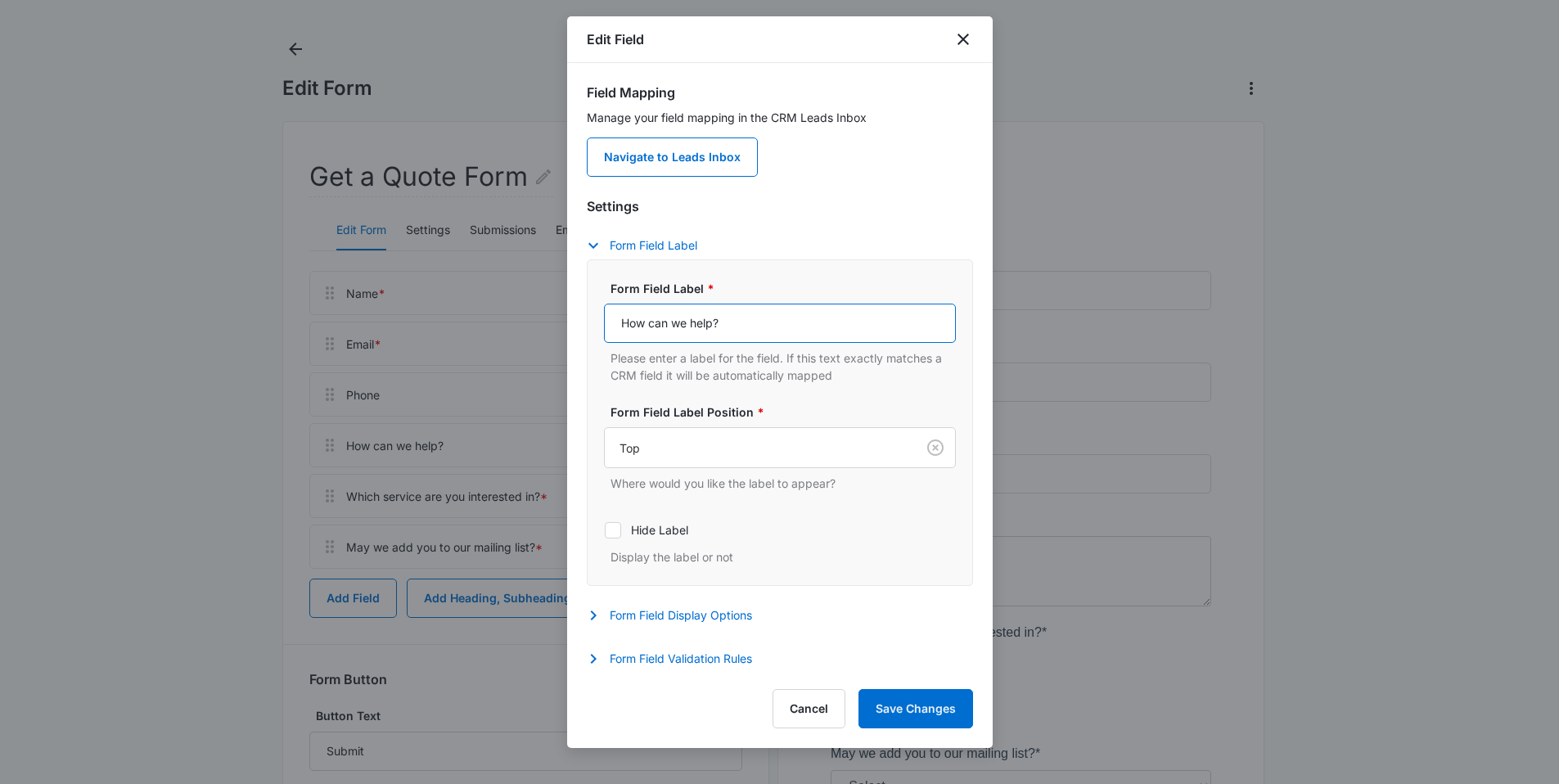
click at [727, 326] on input "How can we help?" at bounding box center [780, 322] width 352 height 39
type input "Notes"
click at [941, 704] on button "Save Changes" at bounding box center [916, 708] width 115 height 39
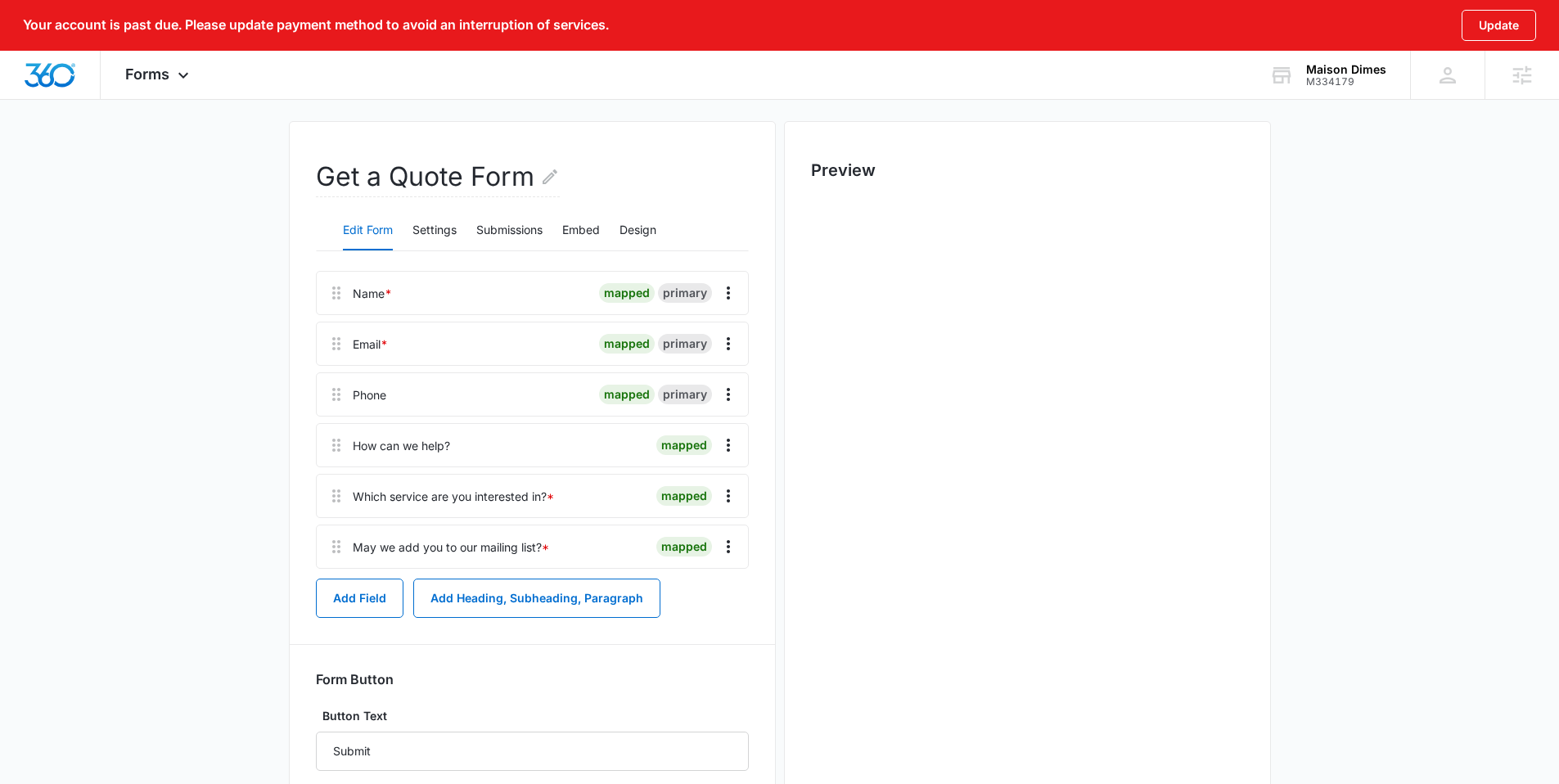
scroll to position [0, 0]
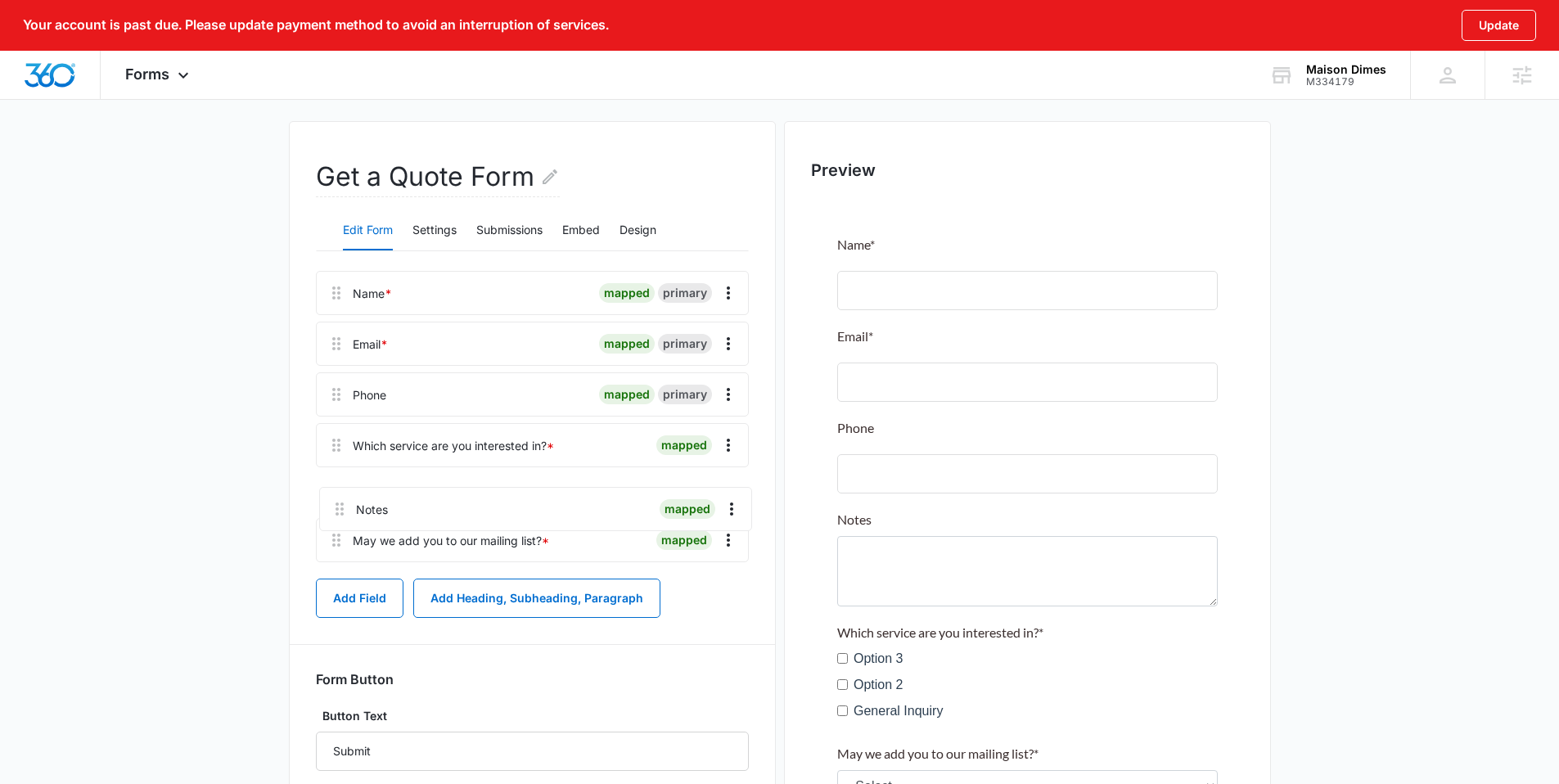
drag, startPoint x: 332, startPoint y: 455, endPoint x: 336, endPoint y: 517, distance: 62.1
click at [336, 517] on div "Name * mapped primary Email * mapped primary Phone mapped primary Notes mapped …" at bounding box center [532, 420] width 433 height 298
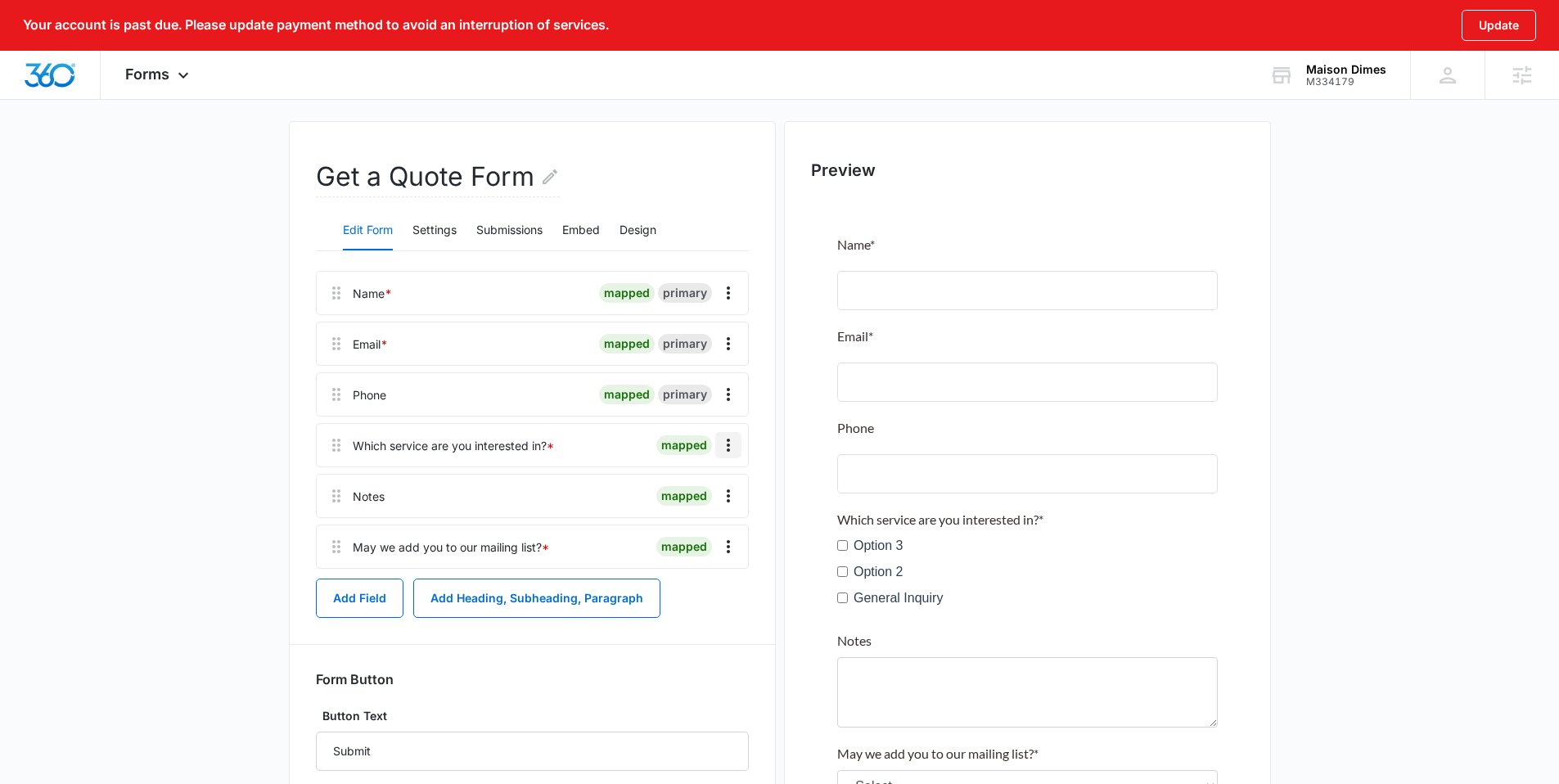
click at [725, 455] on button "Overflow Menu" at bounding box center [729, 445] width 26 height 26
click at [711, 491] on button "Edit" at bounding box center [694, 491] width 93 height 24
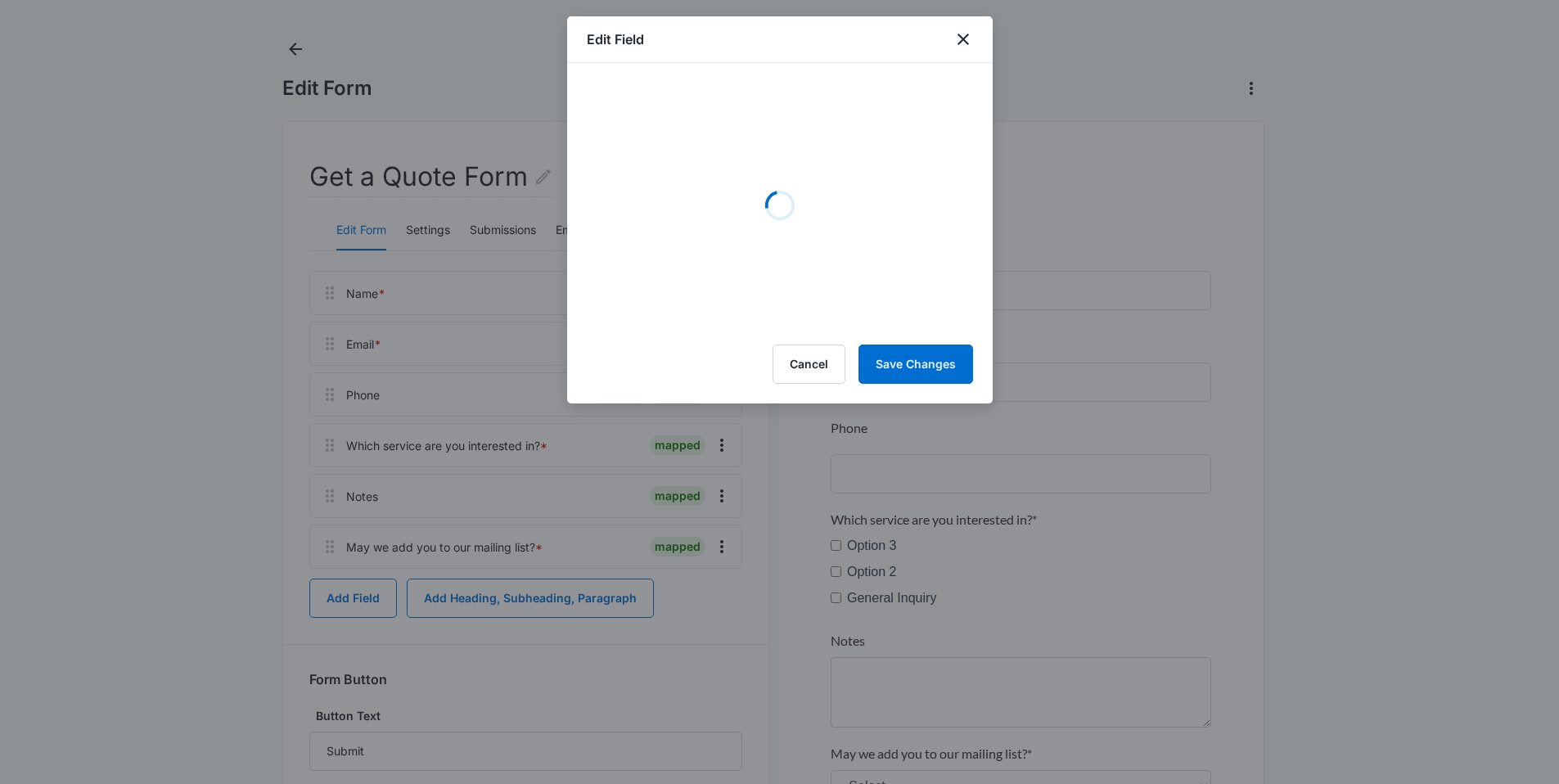
select select "350"
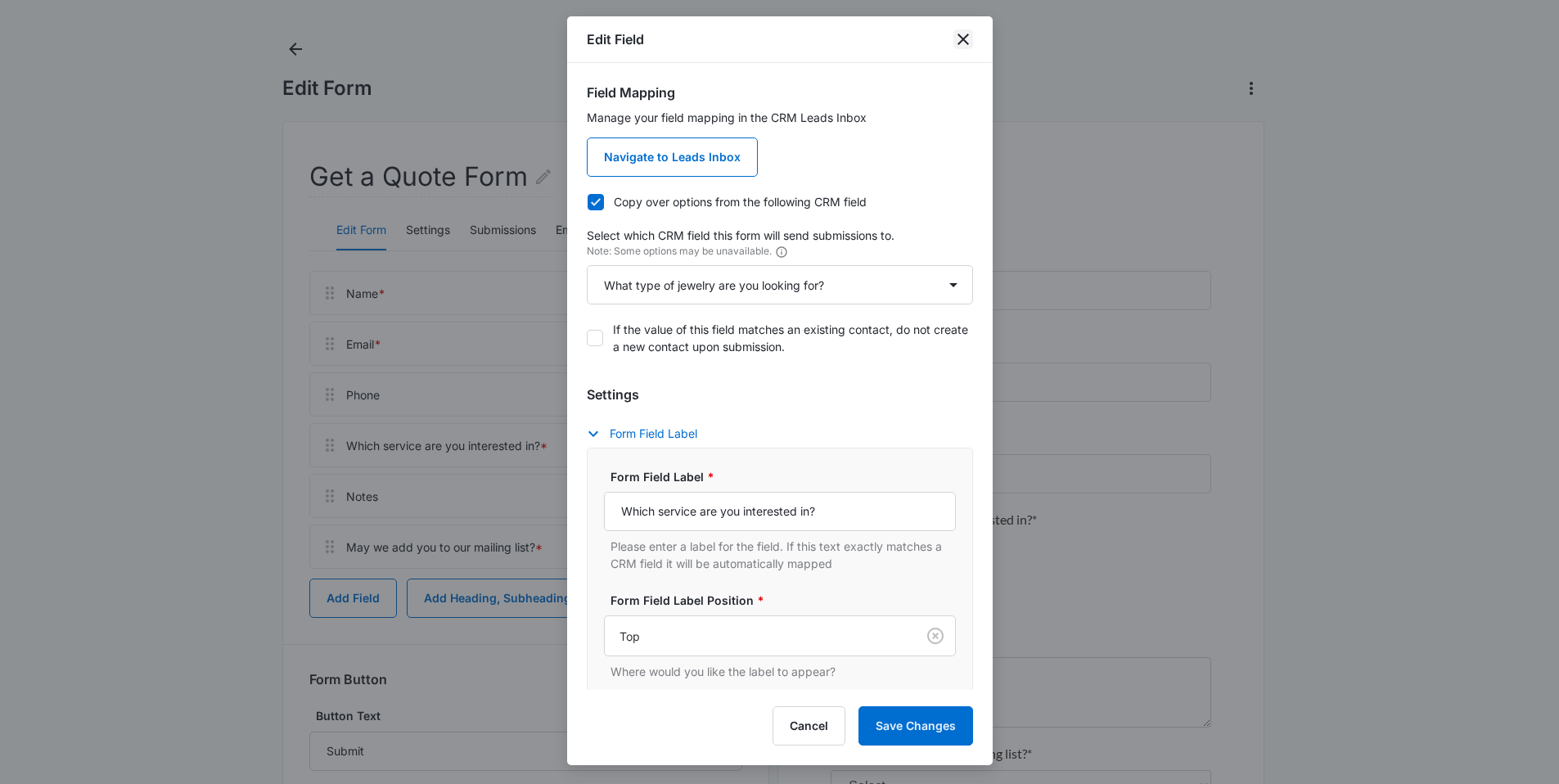
click at [955, 42] on icon "close" at bounding box center [963, 39] width 20 height 20
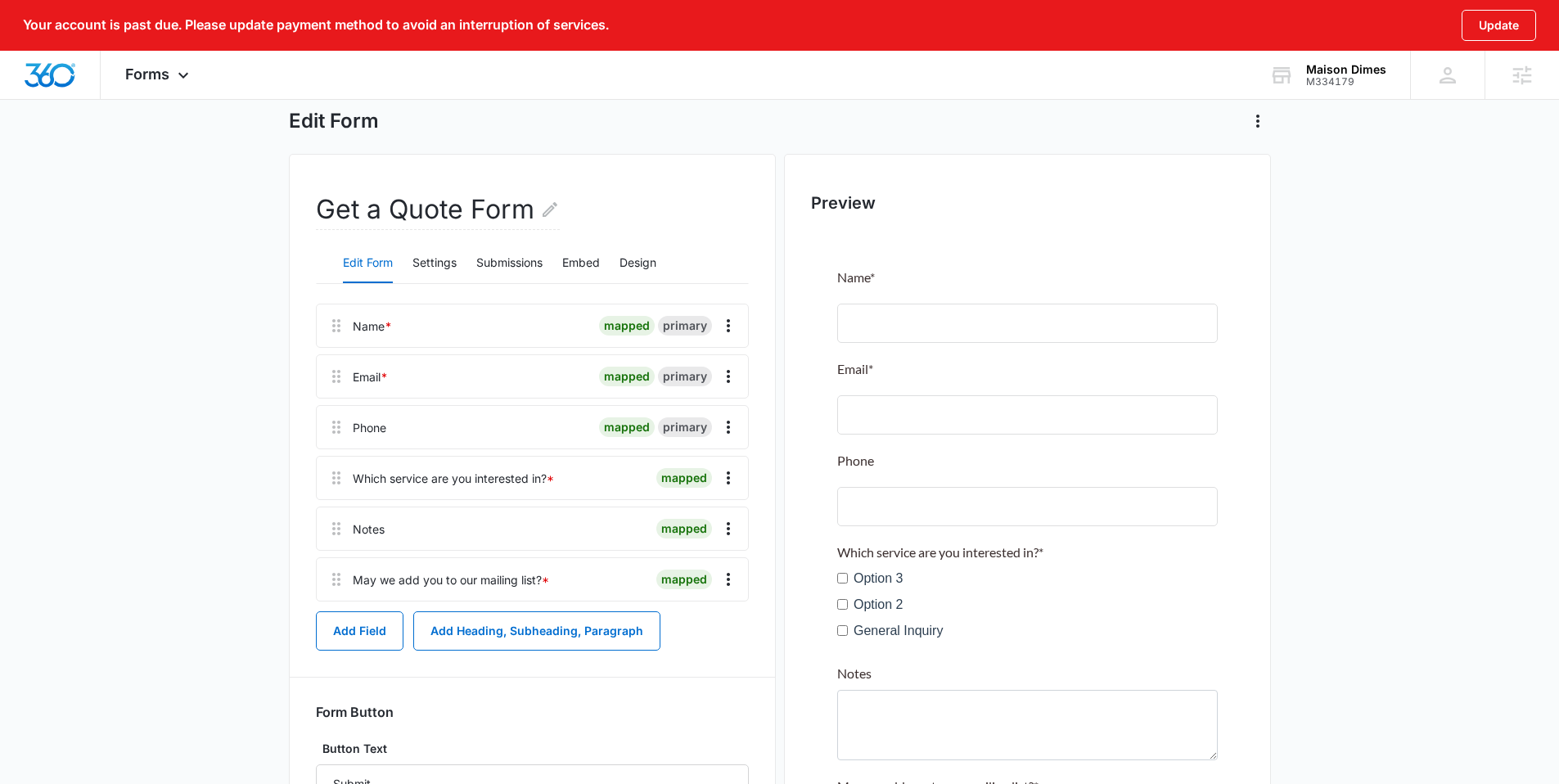
scroll to position [94, 0]
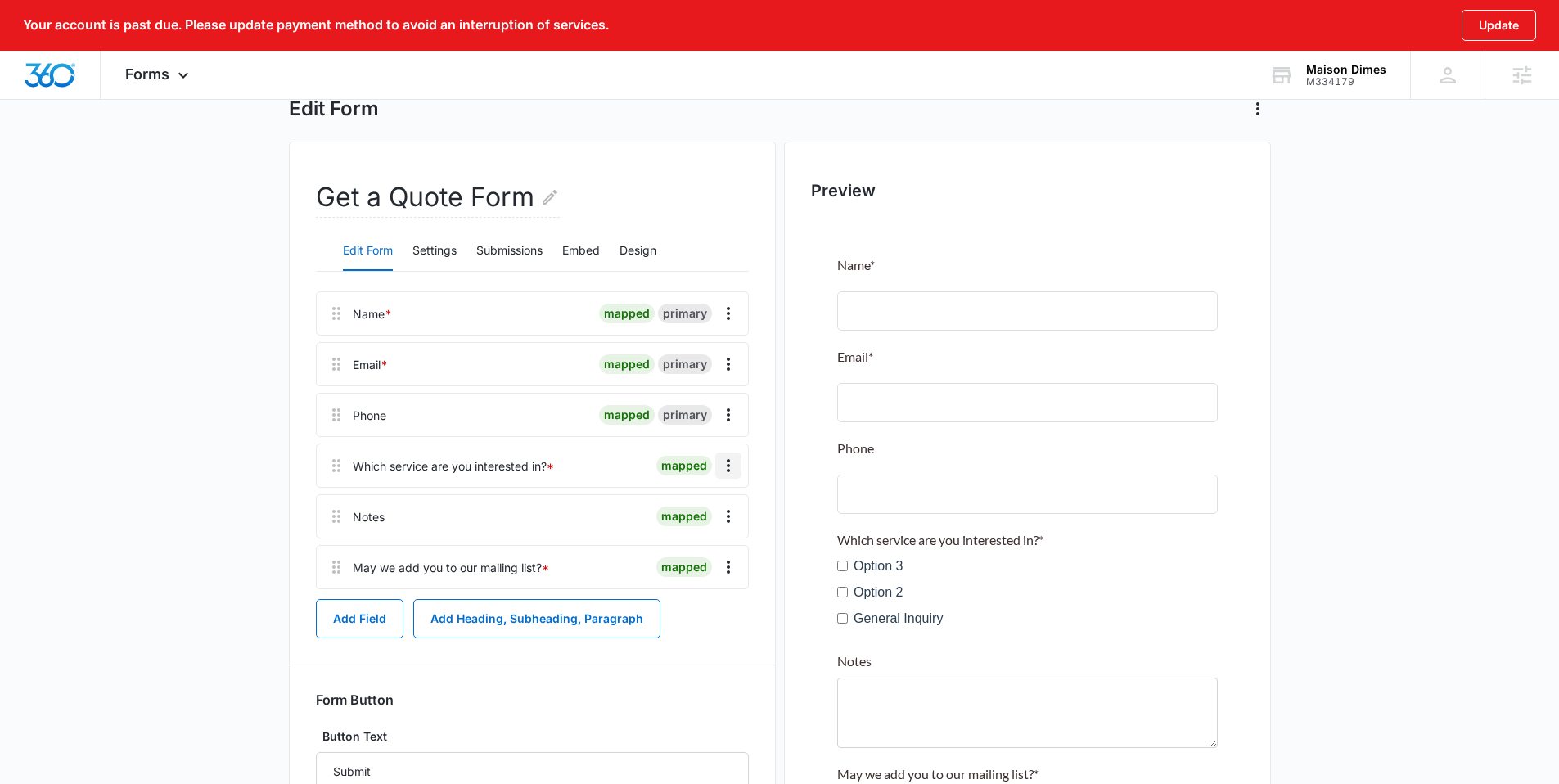
click at [716, 464] on button "Overflow Menu" at bounding box center [729, 466] width 26 height 26
click at [722, 500] on button "Edit" at bounding box center [694, 511] width 93 height 24
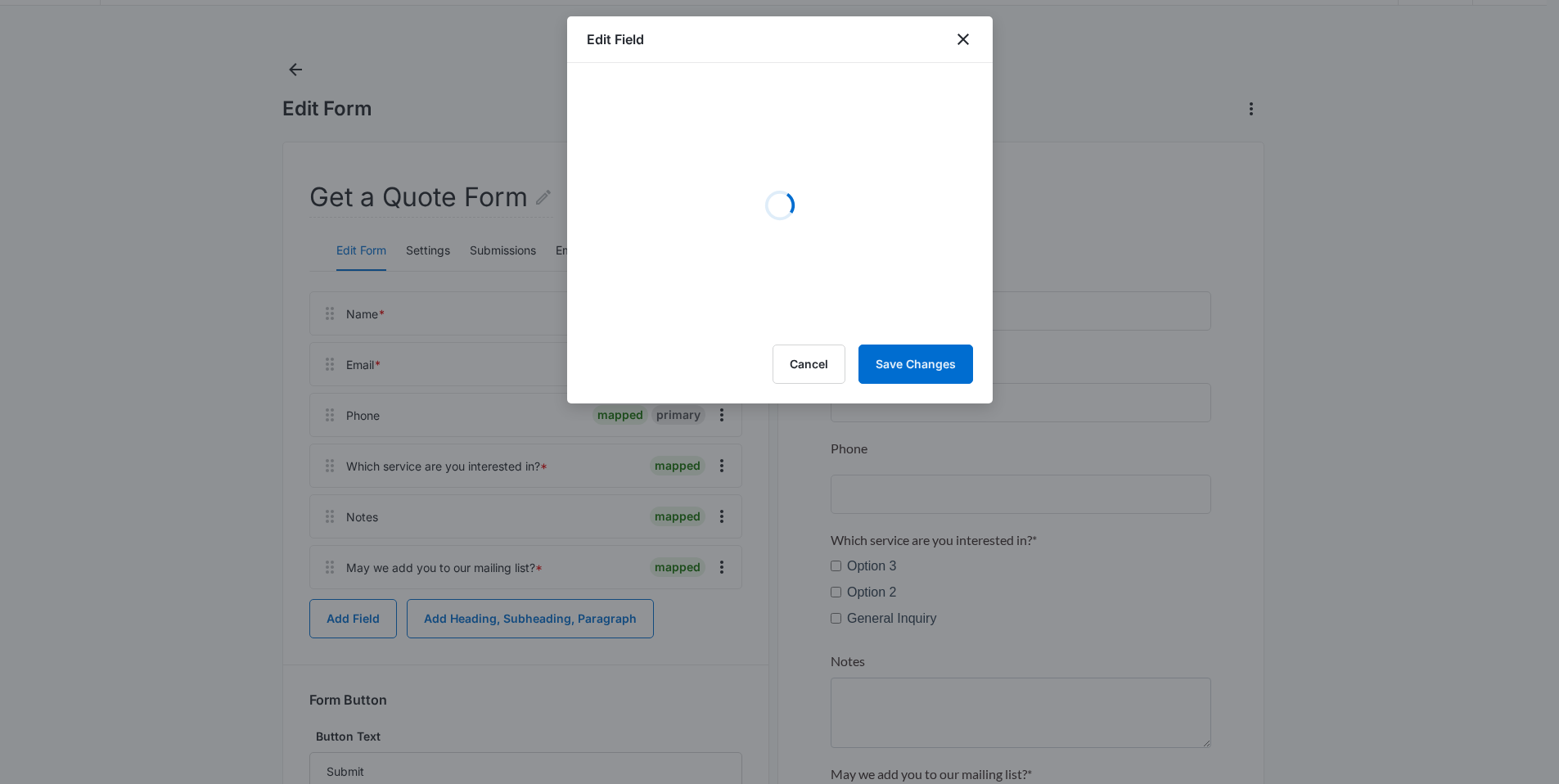
select select "350"
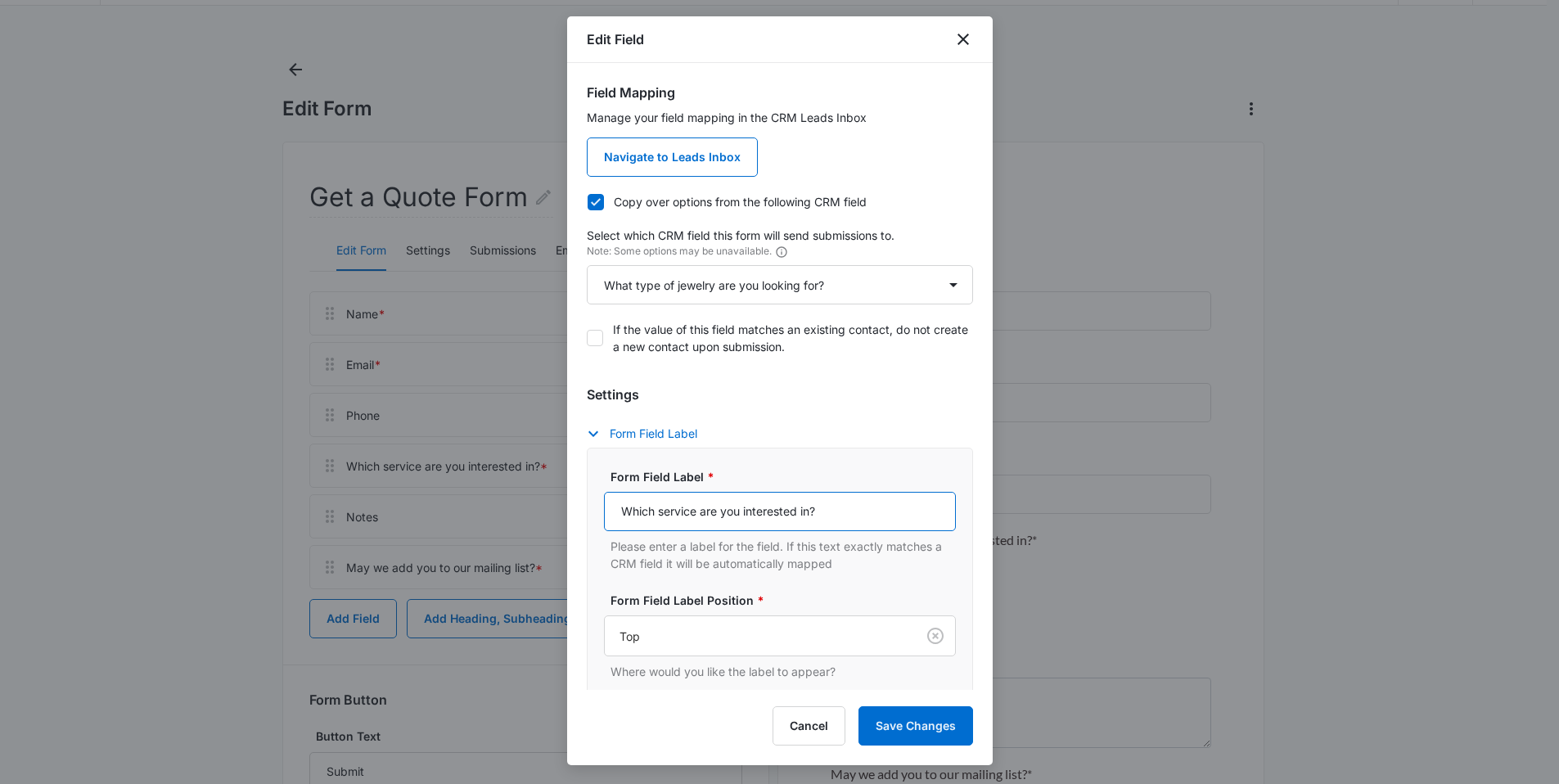
click at [746, 507] on input "Which service are you interested in?" at bounding box center [780, 511] width 352 height 39
paste input "at type of jewelry are you looking for"
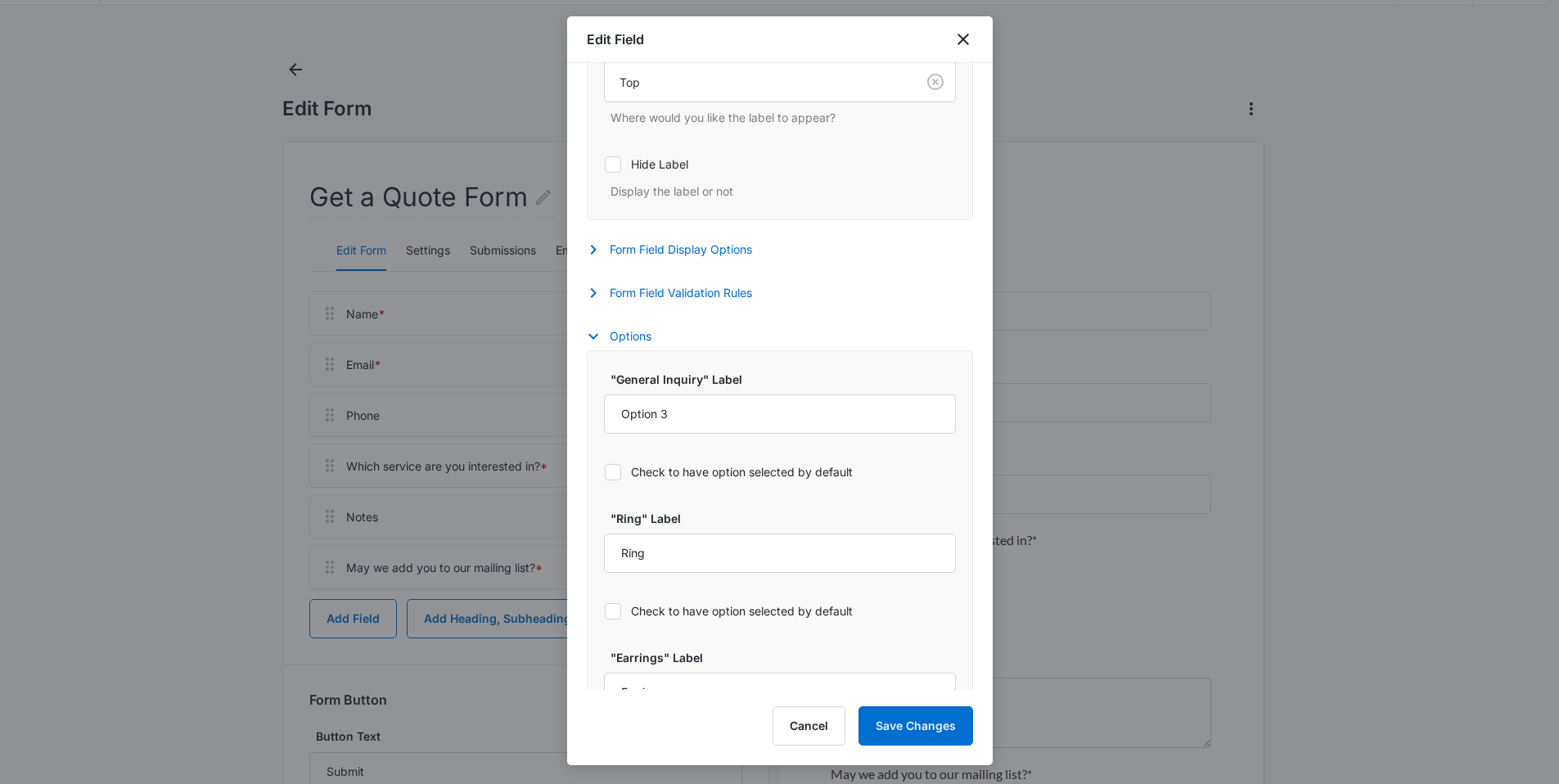
scroll to position [635, 0]
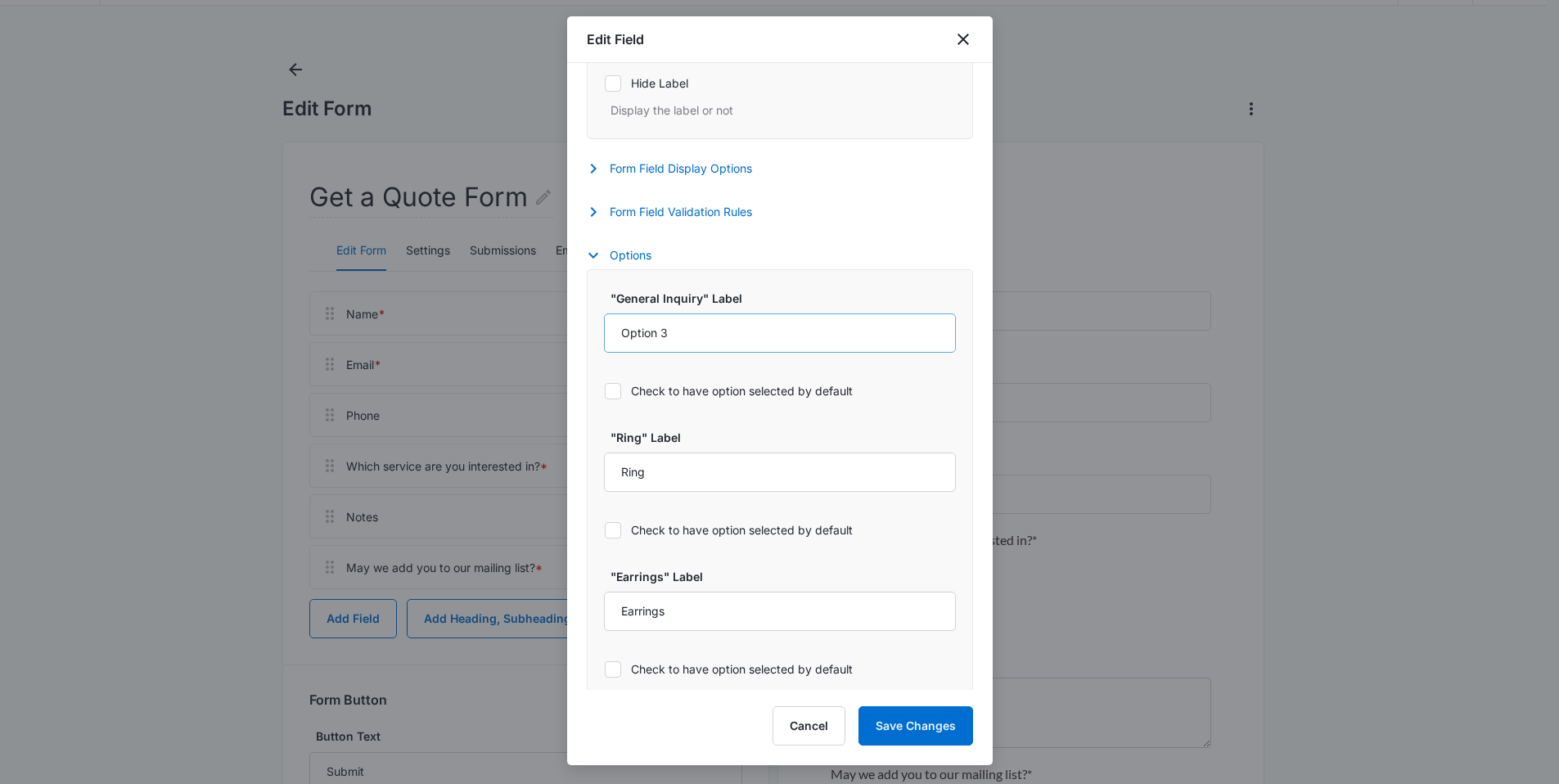
type input "What type of jewelry are you looking for?"
click at [686, 346] on input "Option 3" at bounding box center [780, 333] width 352 height 39
type input "General Inquiry"
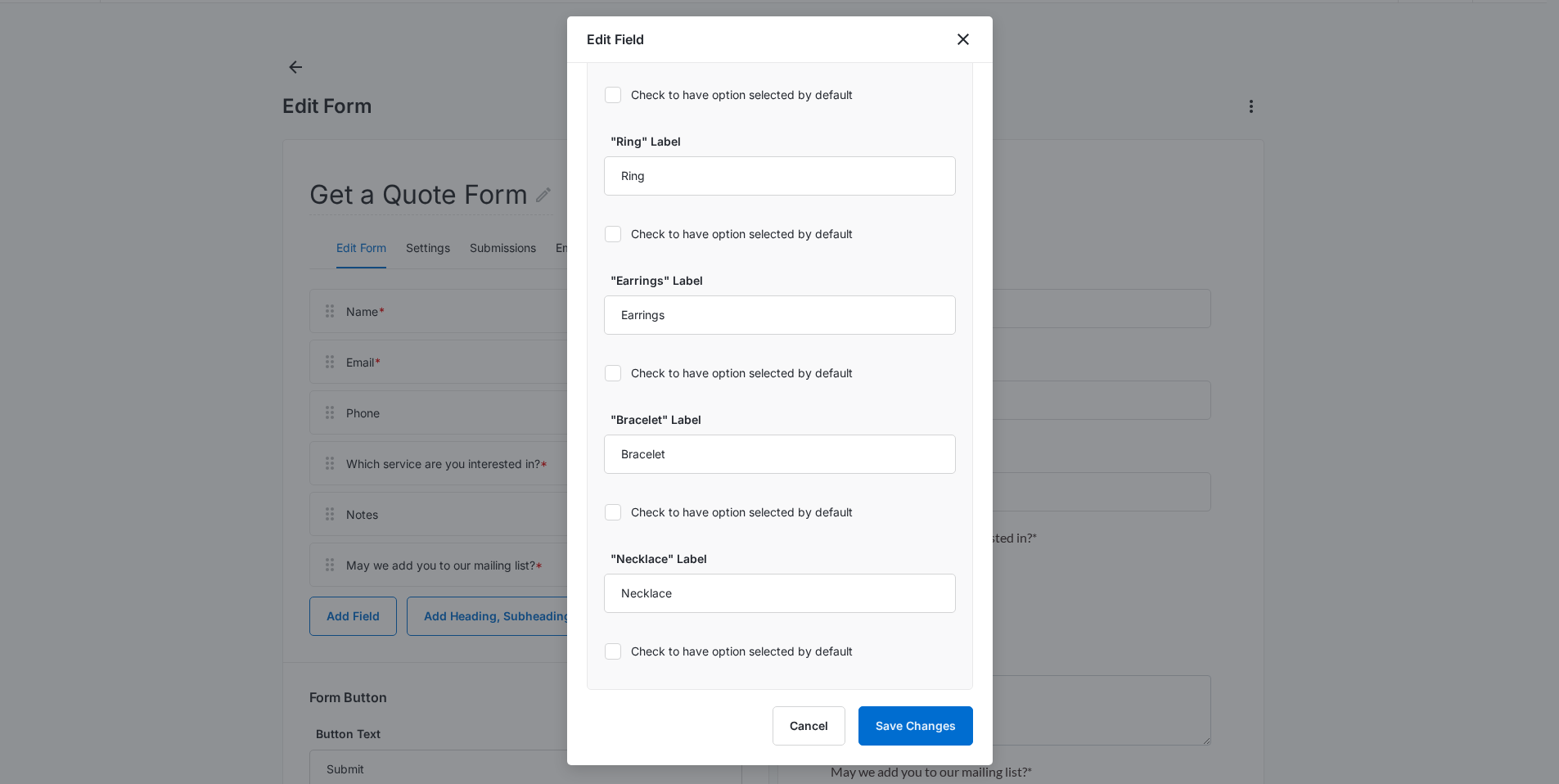
scroll to position [97, 0]
click at [886, 713] on button "Save Changes" at bounding box center [916, 725] width 115 height 39
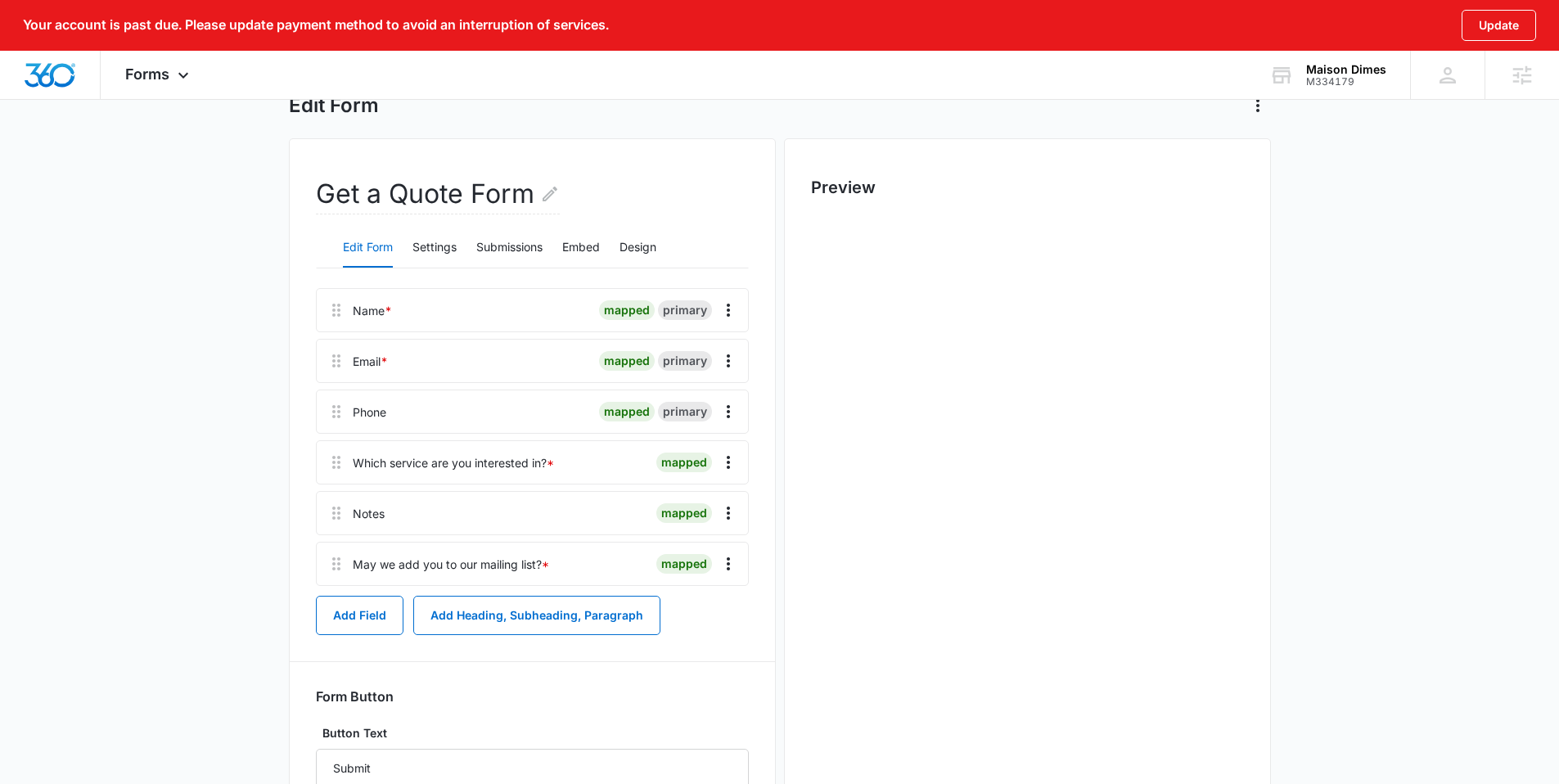
scroll to position [0, 0]
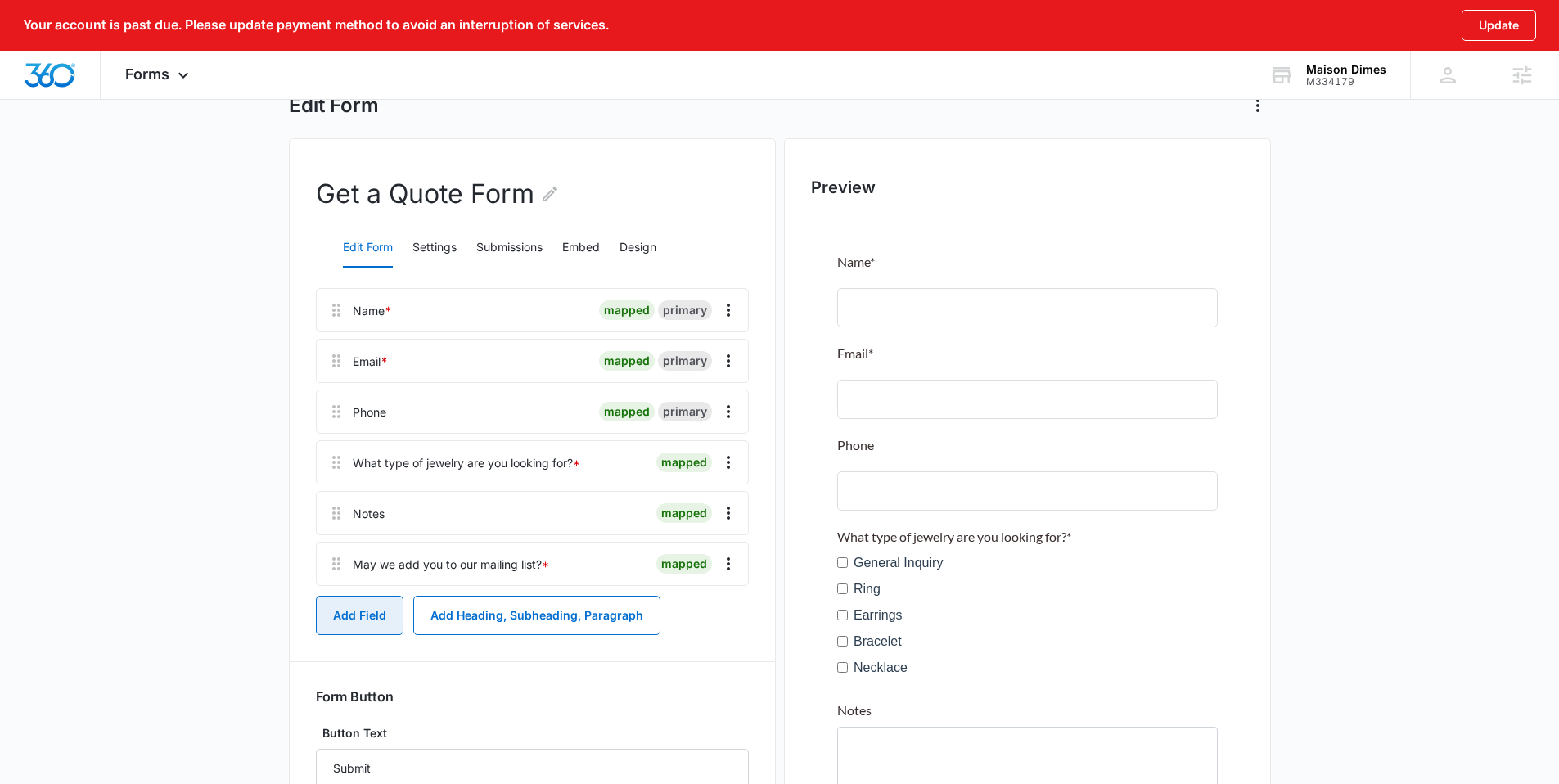
click at [361, 609] on button "Add Field" at bounding box center [359, 615] width 88 height 39
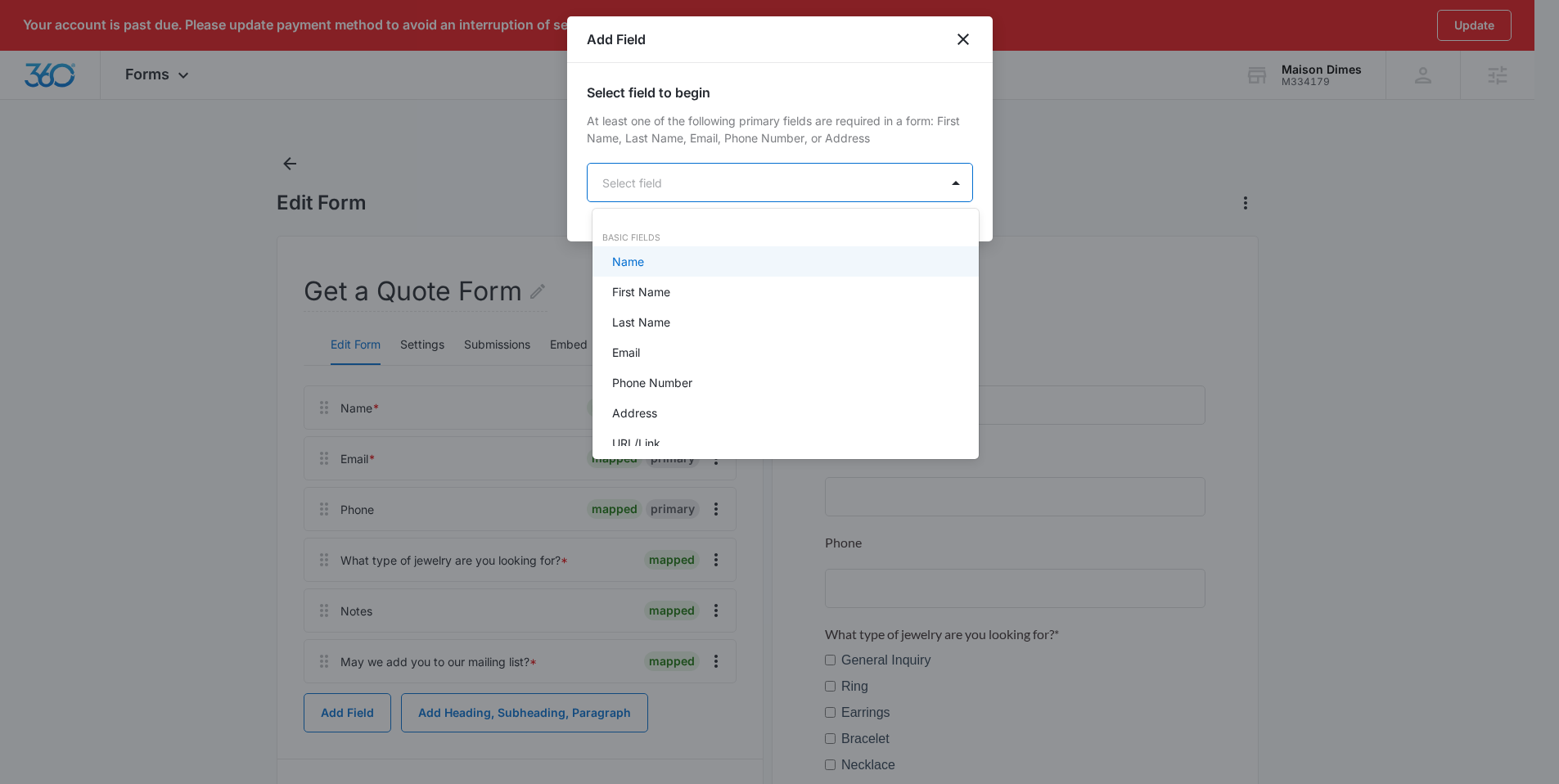
click at [693, 177] on body "Your account is past due. Please update payment method to avoid an interruption…" at bounding box center [779, 392] width 1559 height 784
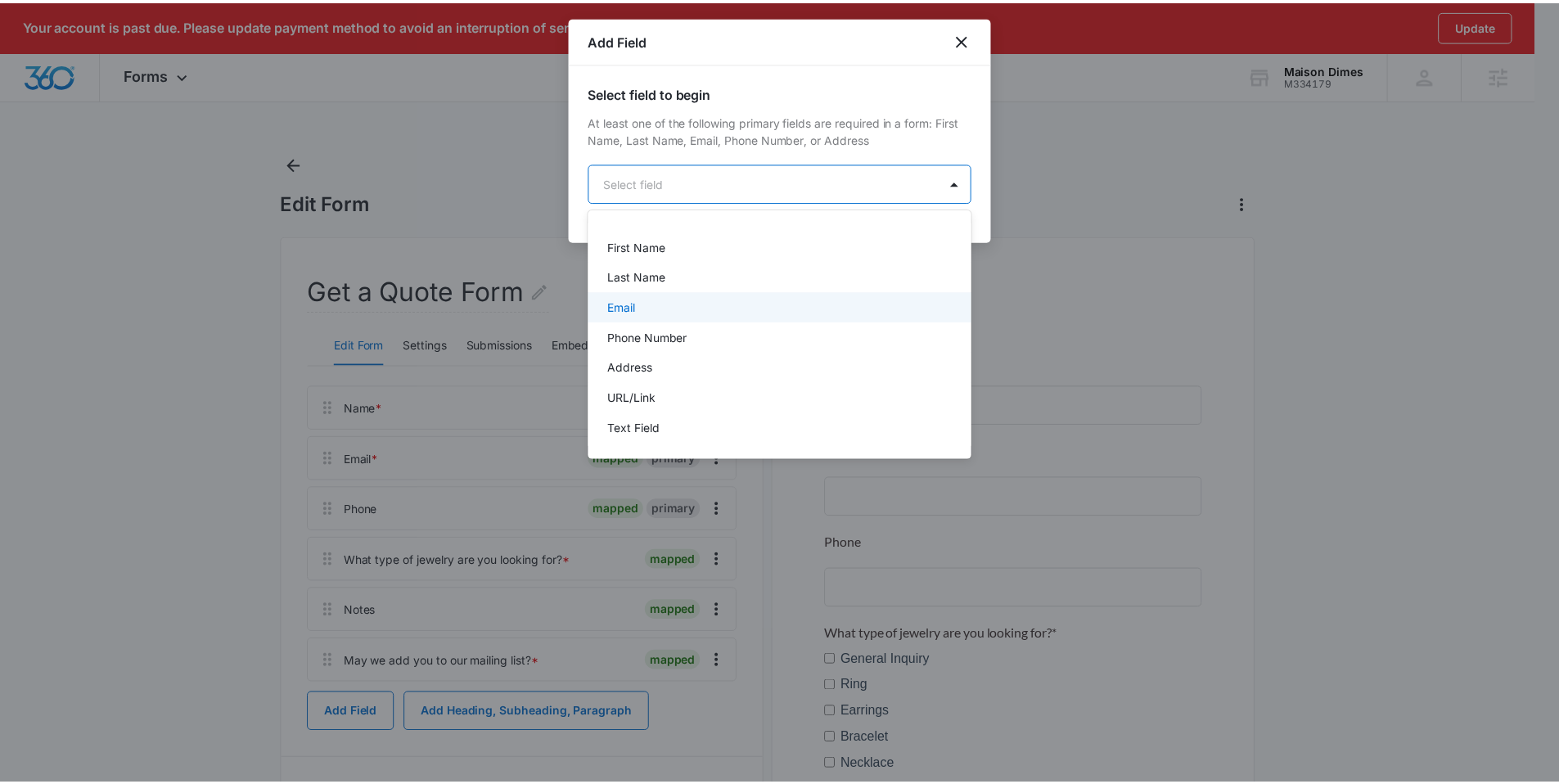
scroll to position [123, 0]
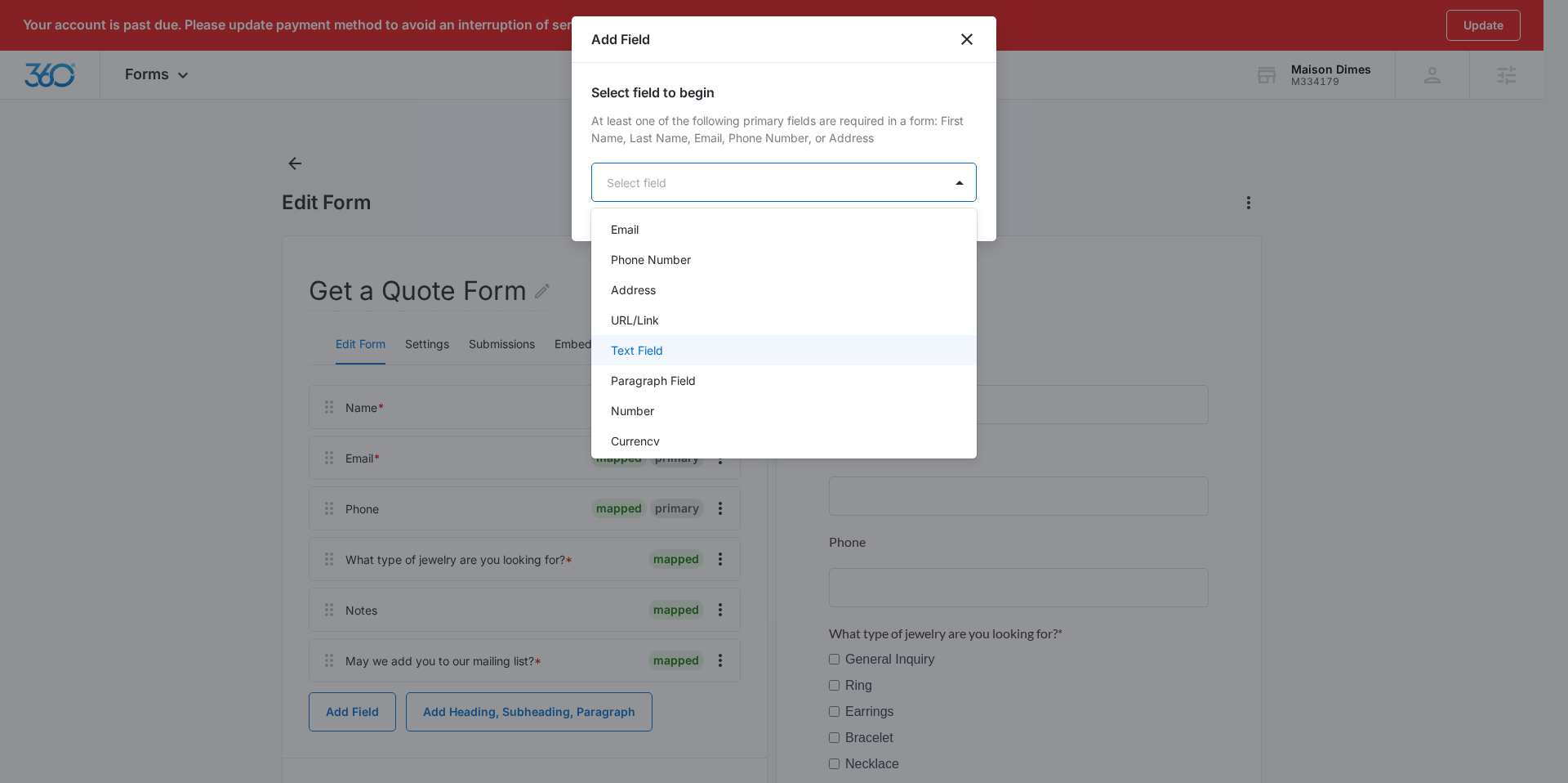
click at [679, 352] on div "Text Field" at bounding box center [782, 350] width 343 height 17
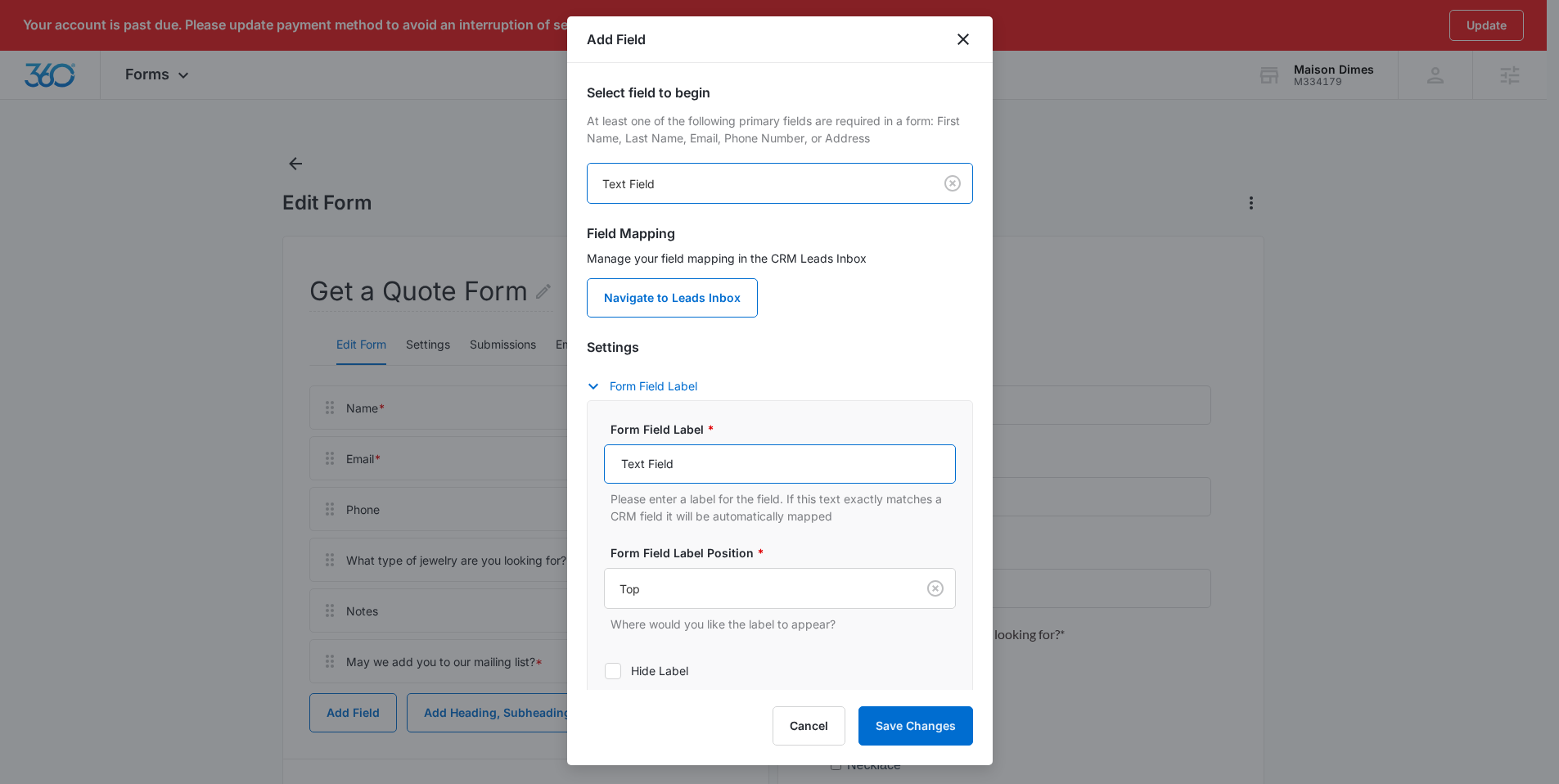
click at [683, 460] on input "Text Field" at bounding box center [780, 463] width 352 height 39
paste input "What are we celebrating?"
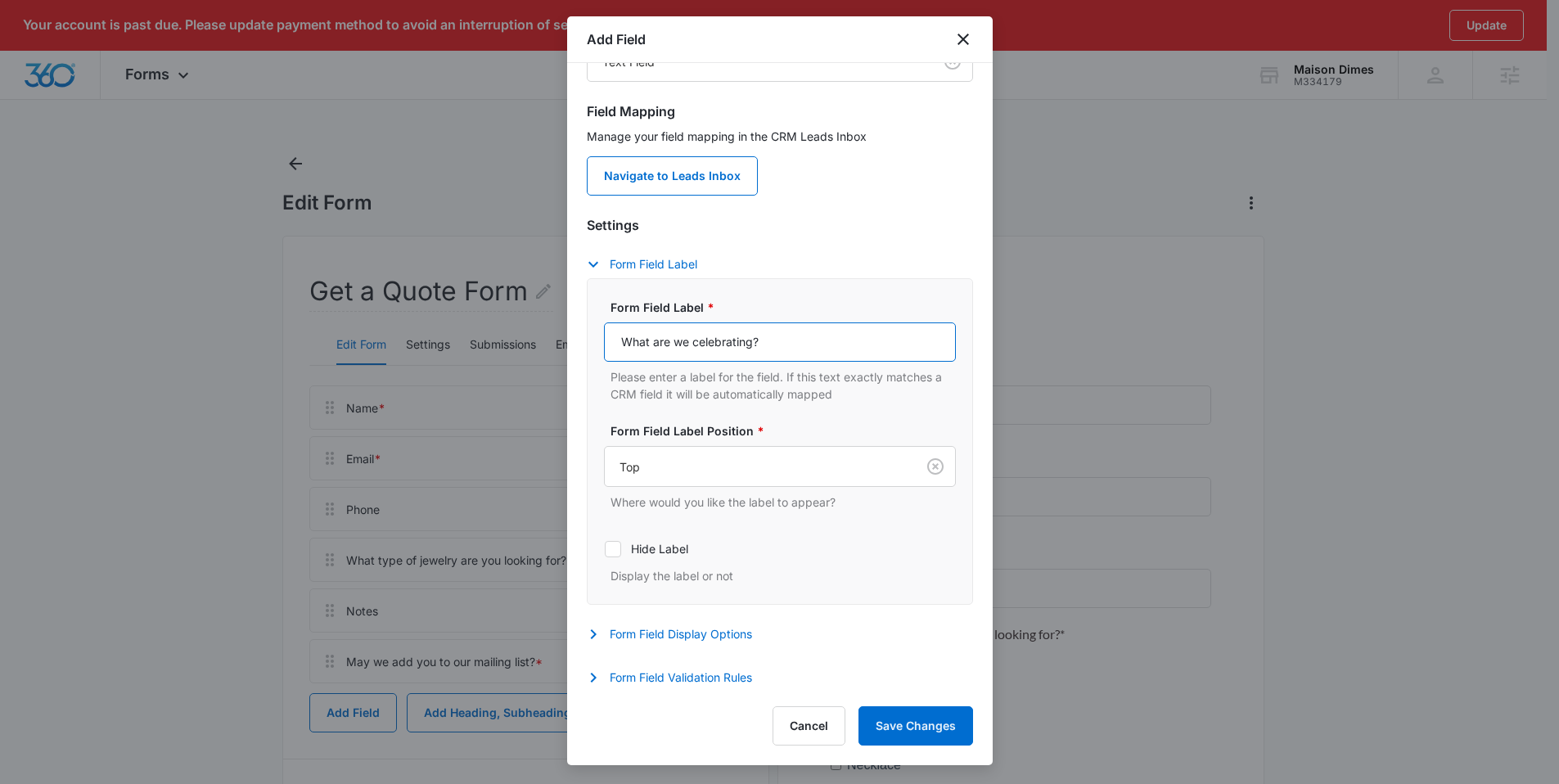
scroll to position [123, 0]
type input "What are we celebrating?"
click at [675, 666] on button "Form Field Validation Rules" at bounding box center [677, 675] width 182 height 20
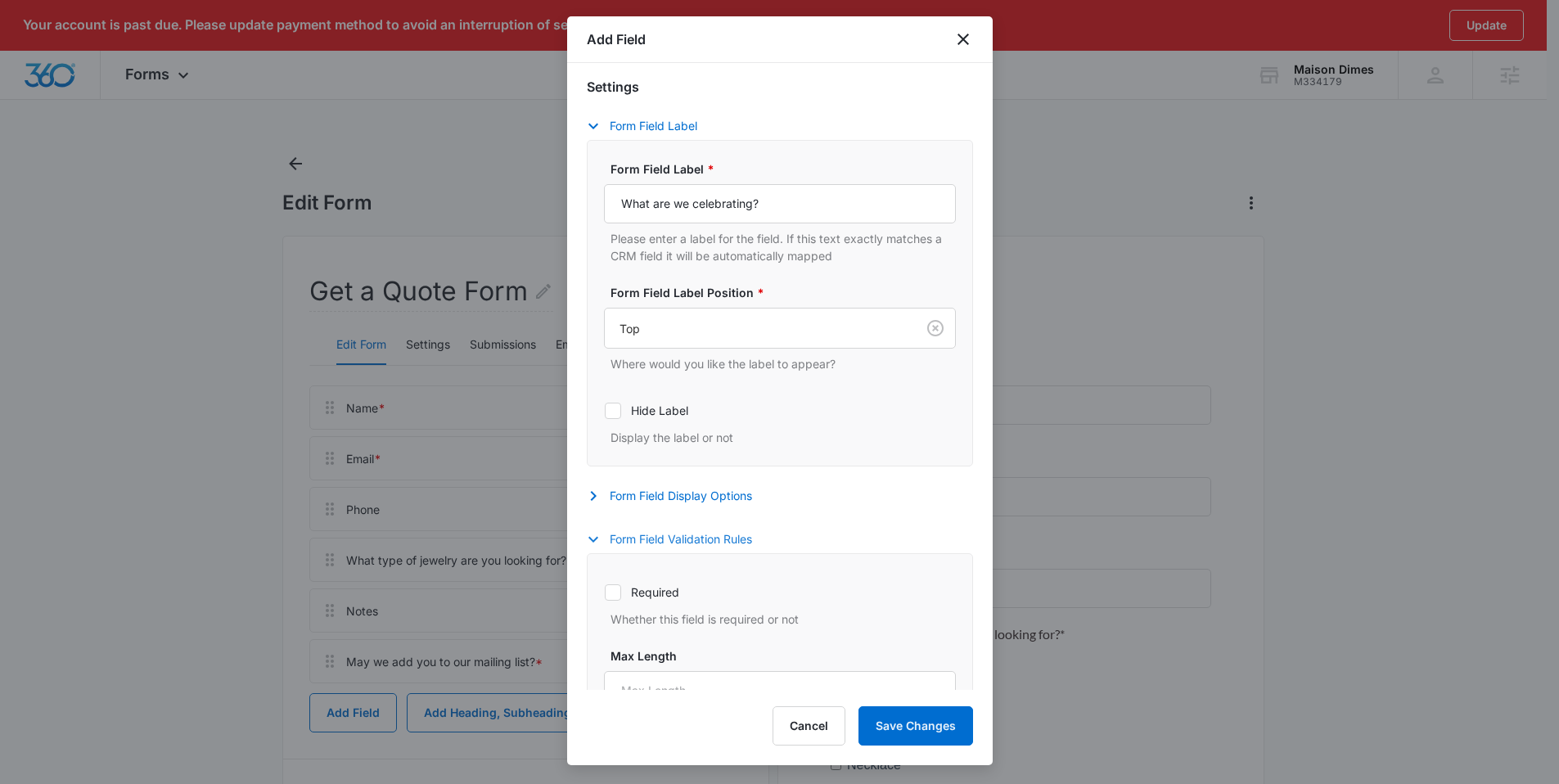
scroll to position [318, 0]
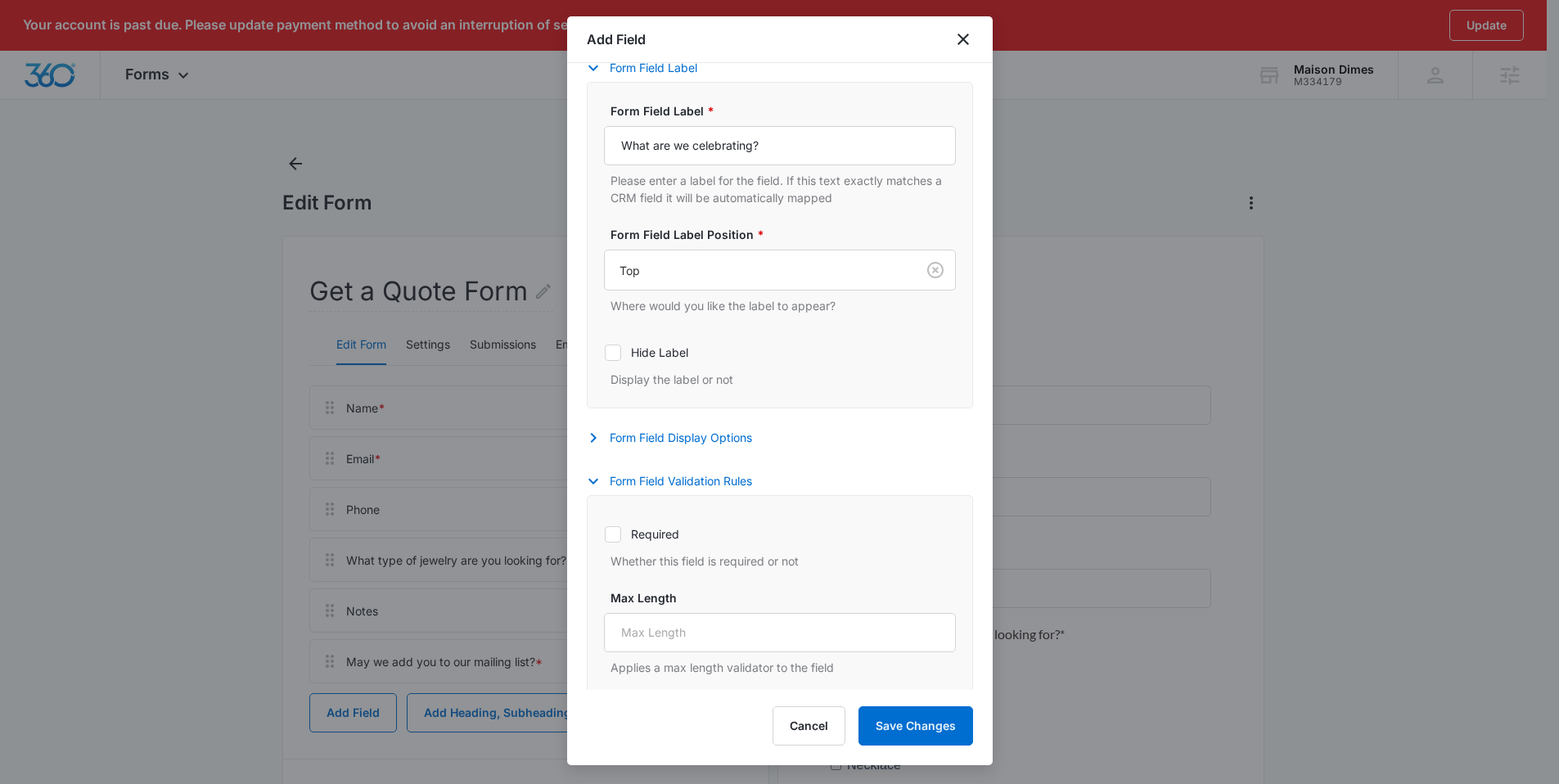
click at [623, 530] on label "Required" at bounding box center [780, 534] width 352 height 17
click at [605, 534] on input "Required" at bounding box center [604, 534] width 1 height 1
checkbox input "true"
click at [913, 732] on button "Save Changes" at bounding box center [916, 725] width 115 height 39
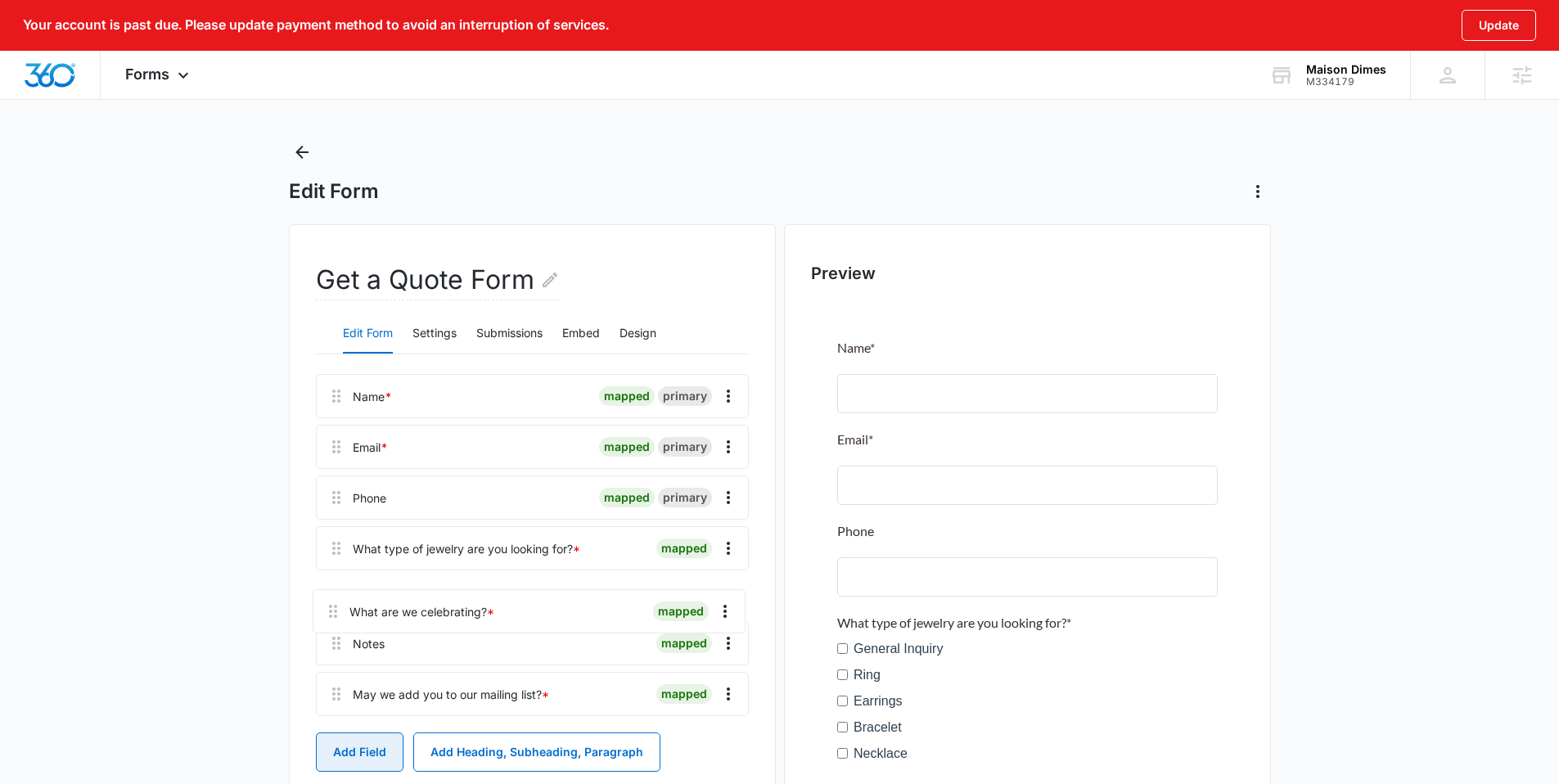
scroll to position [15, 0]
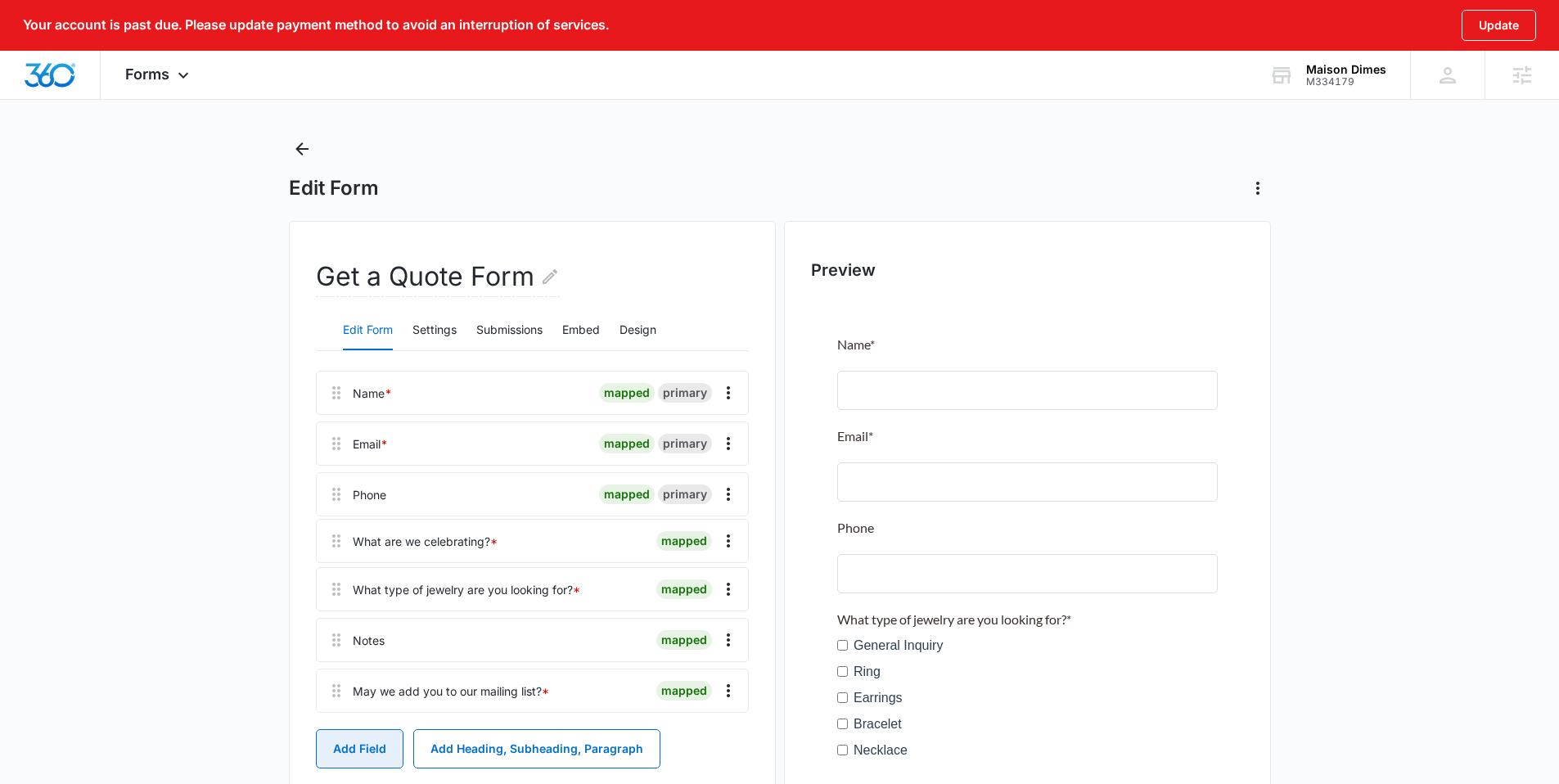
drag, startPoint x: 325, startPoint y: 701, endPoint x: 327, endPoint y: 532, distance: 169.0
click at [327, 532] on div "Name * mapped primary Email * mapped primary Phone mapped primary What type of …" at bounding box center [532, 544] width 433 height 349
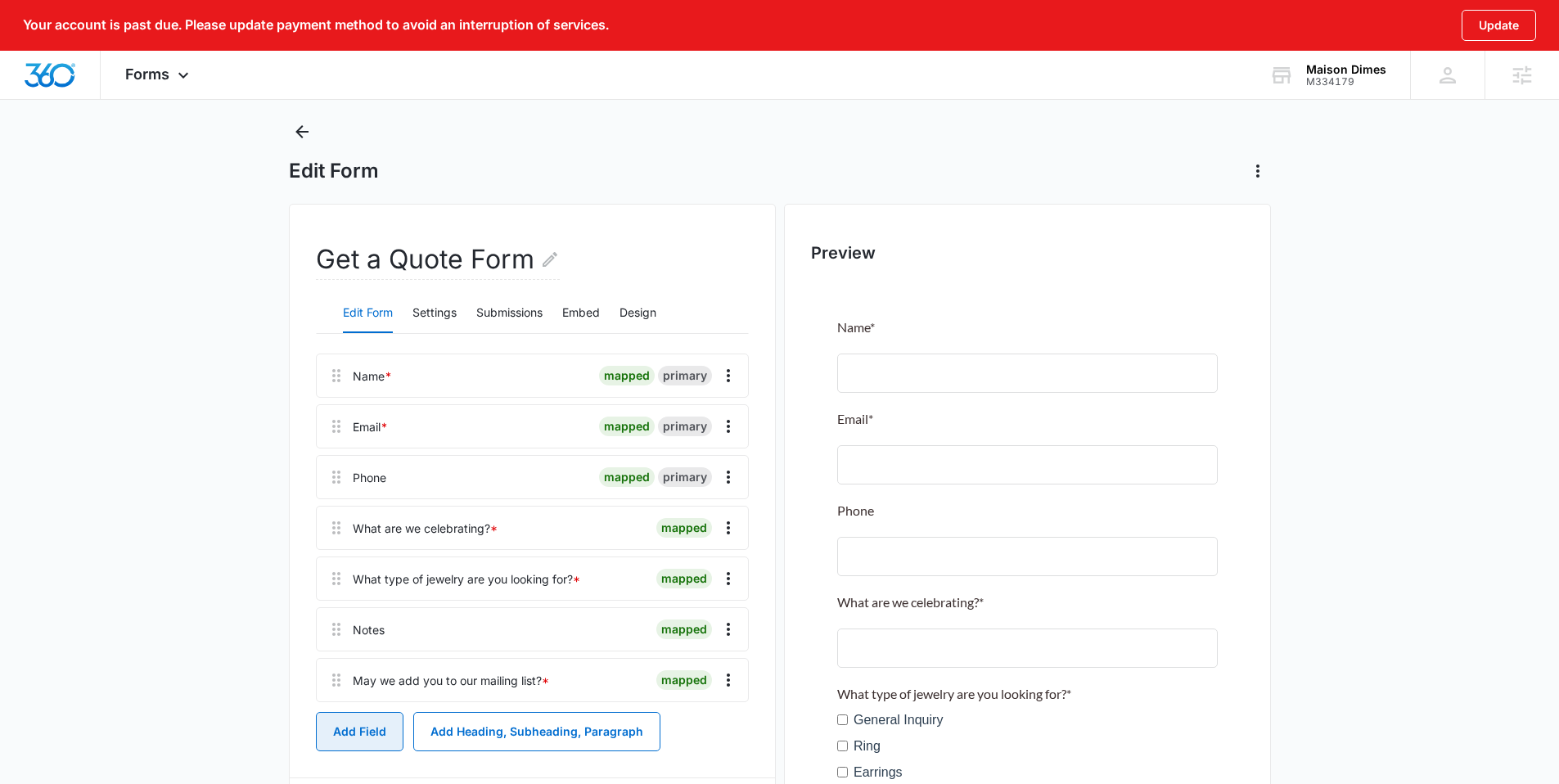
scroll to position [0, 0]
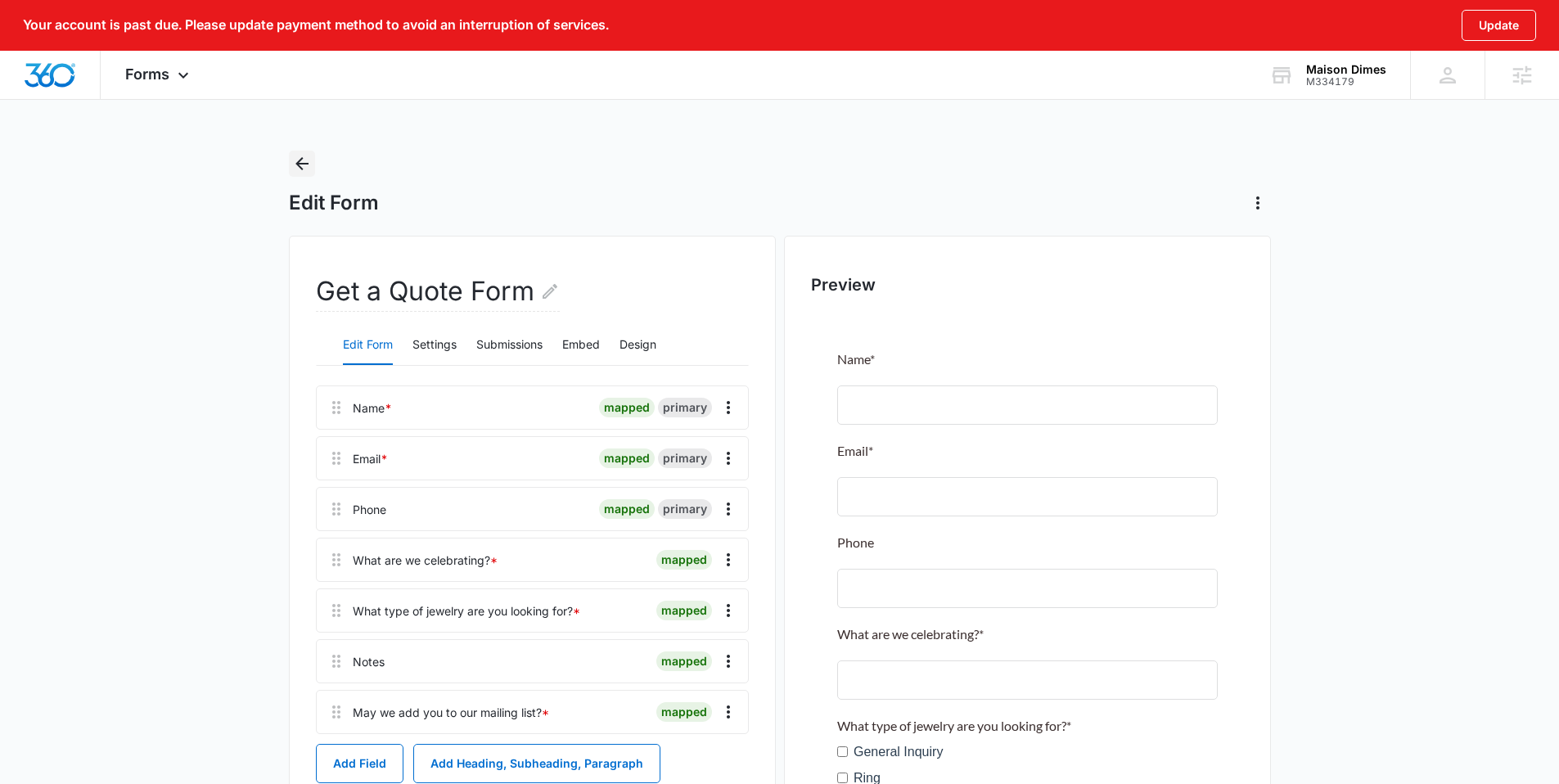
click at [300, 170] on icon "Back" at bounding box center [302, 163] width 20 height 20
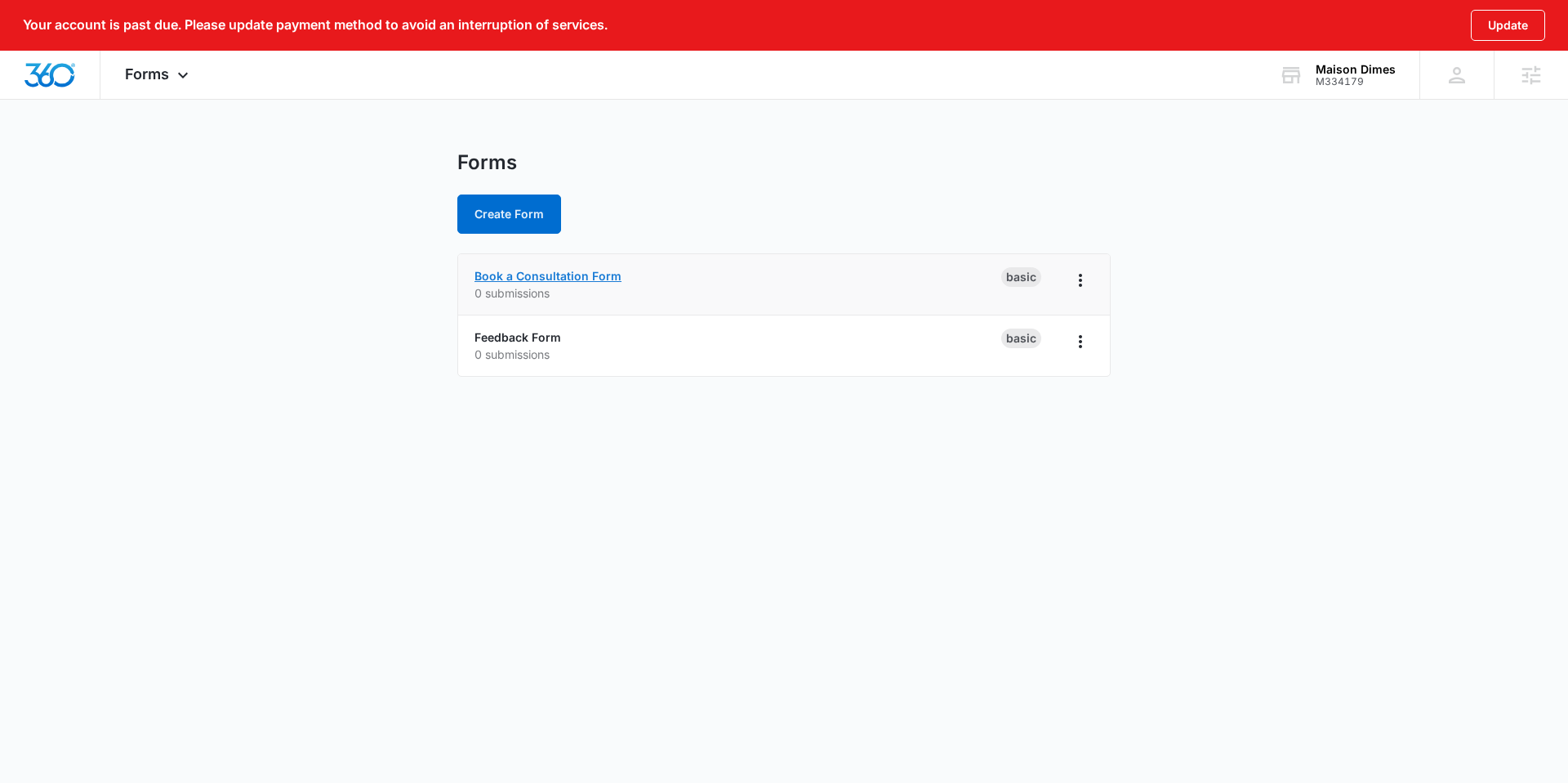
click at [509, 280] on link "Book a Consultation Form" at bounding box center [548, 276] width 147 height 14
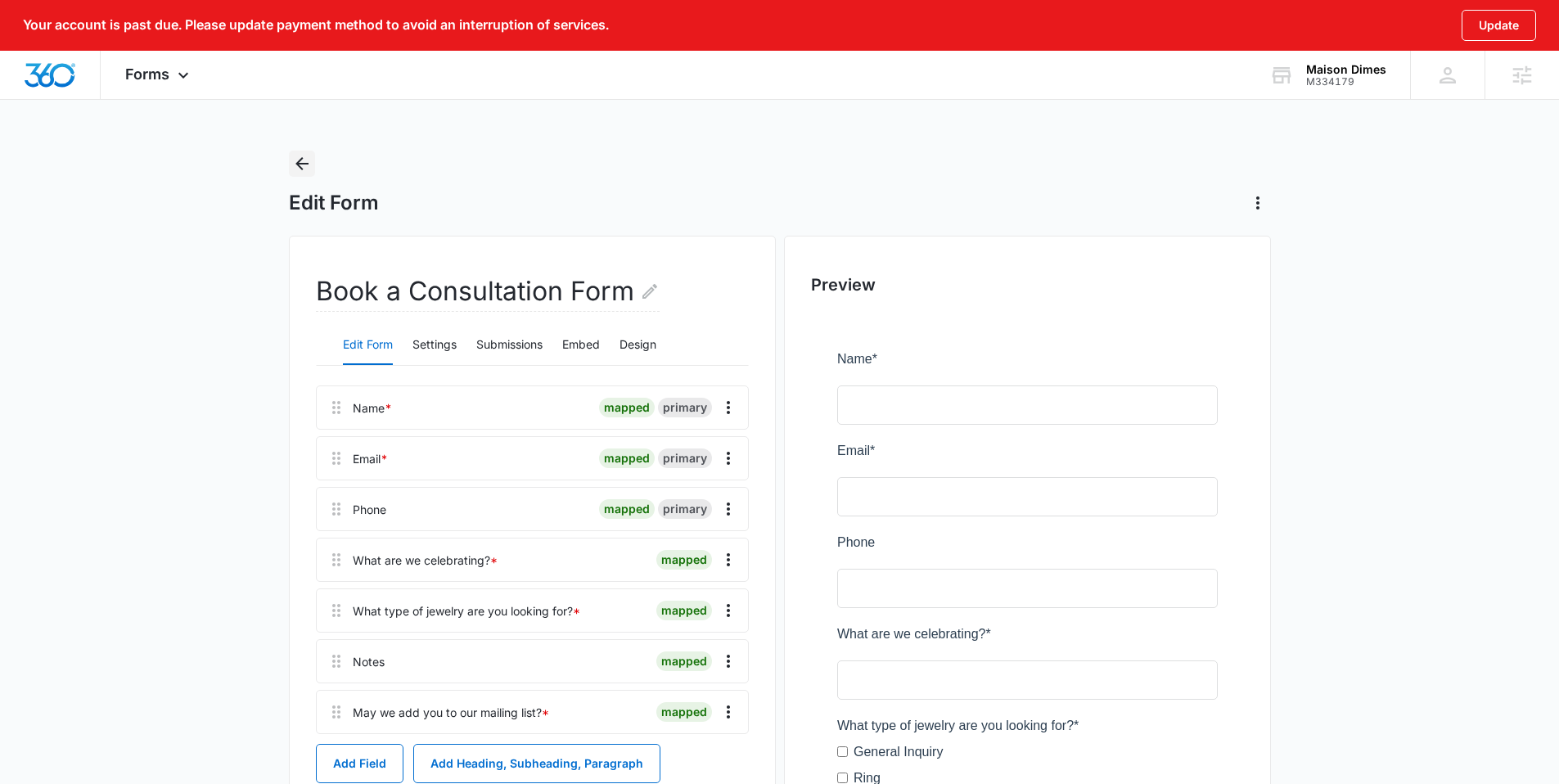
click at [293, 155] on icon "Back" at bounding box center [302, 163] width 20 height 20
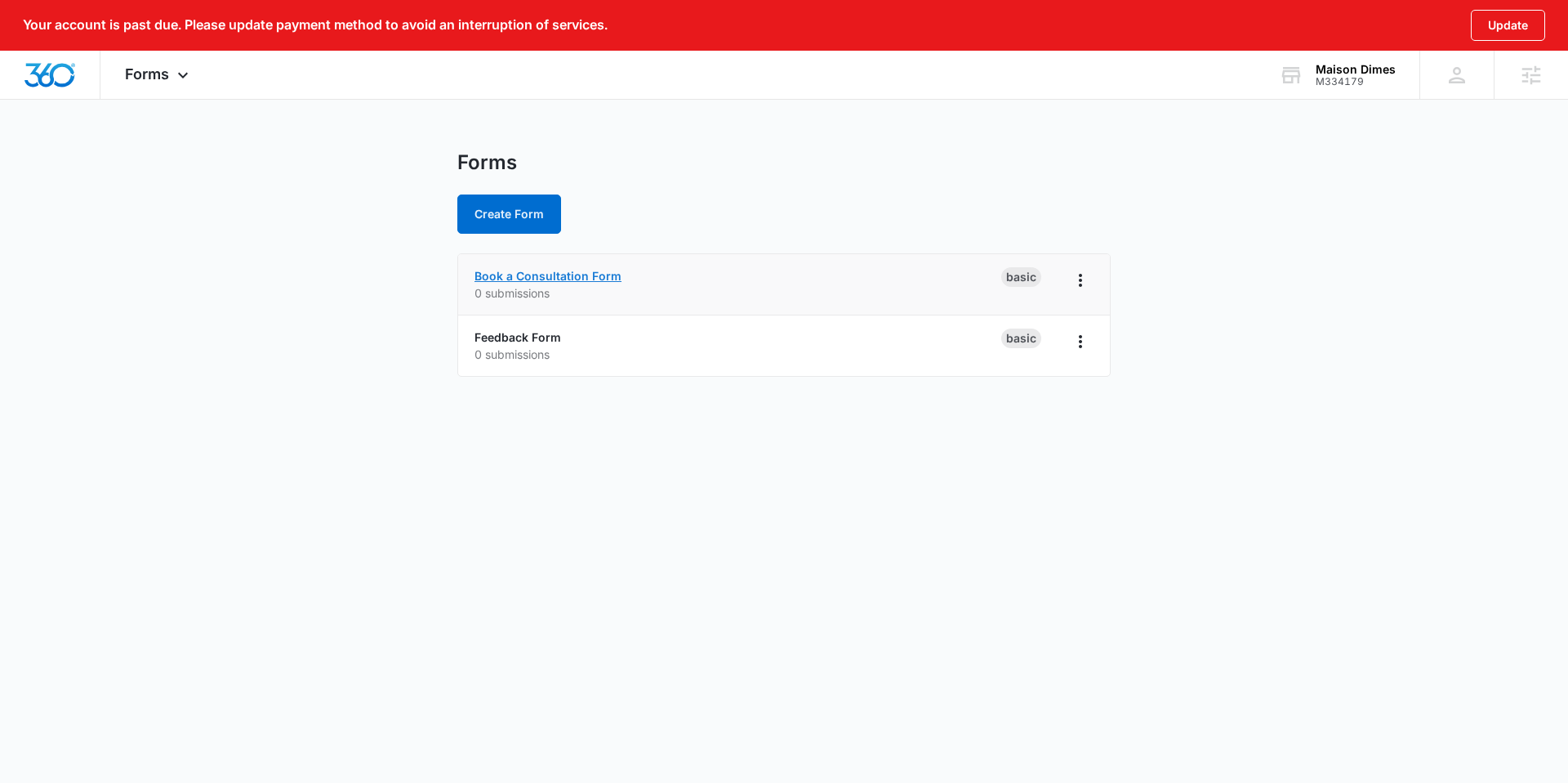
click at [498, 272] on link "Book a Consultation Form" at bounding box center [548, 276] width 147 height 14
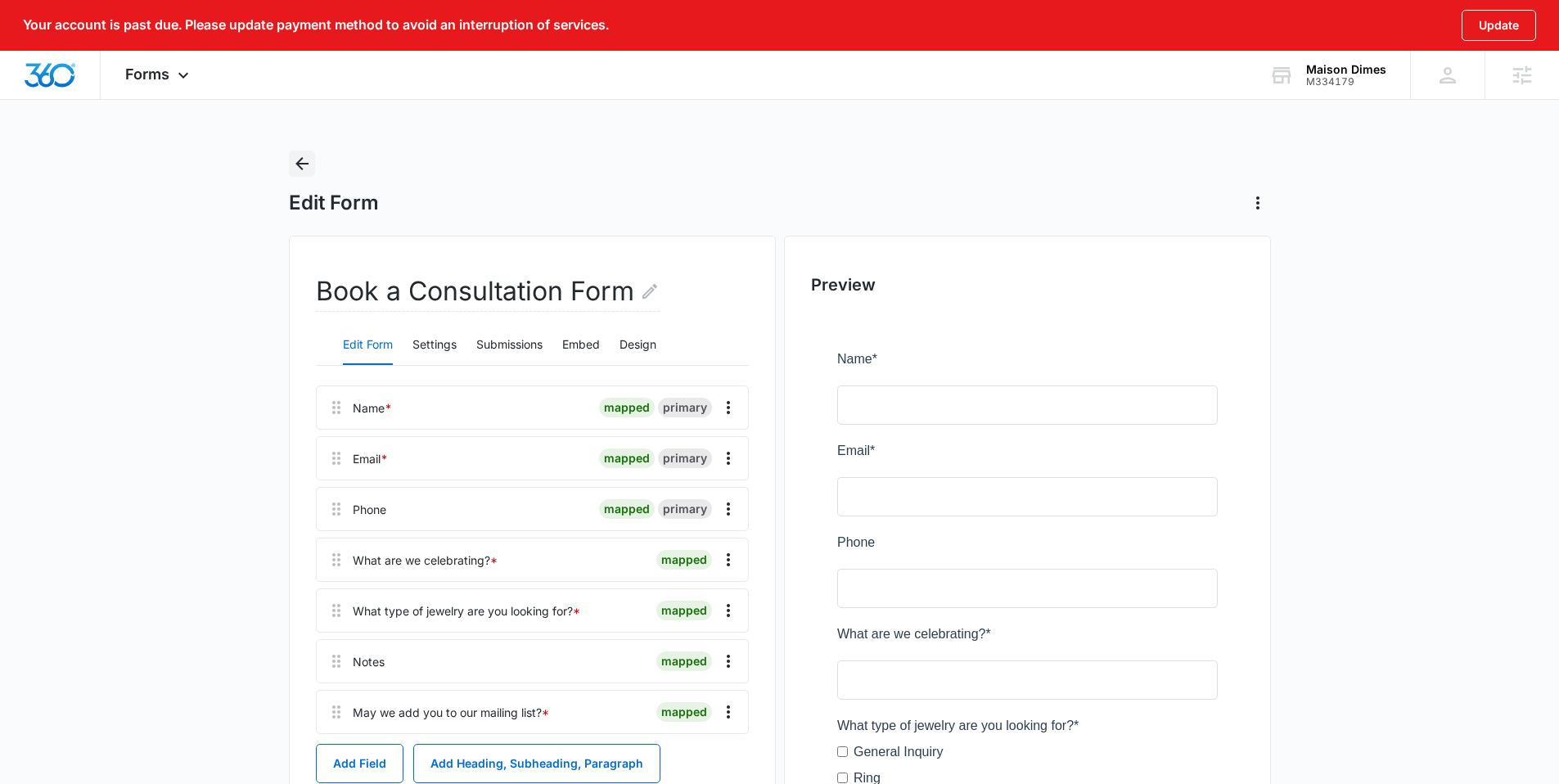
click at [306, 159] on icon "Back" at bounding box center [302, 163] width 20 height 20
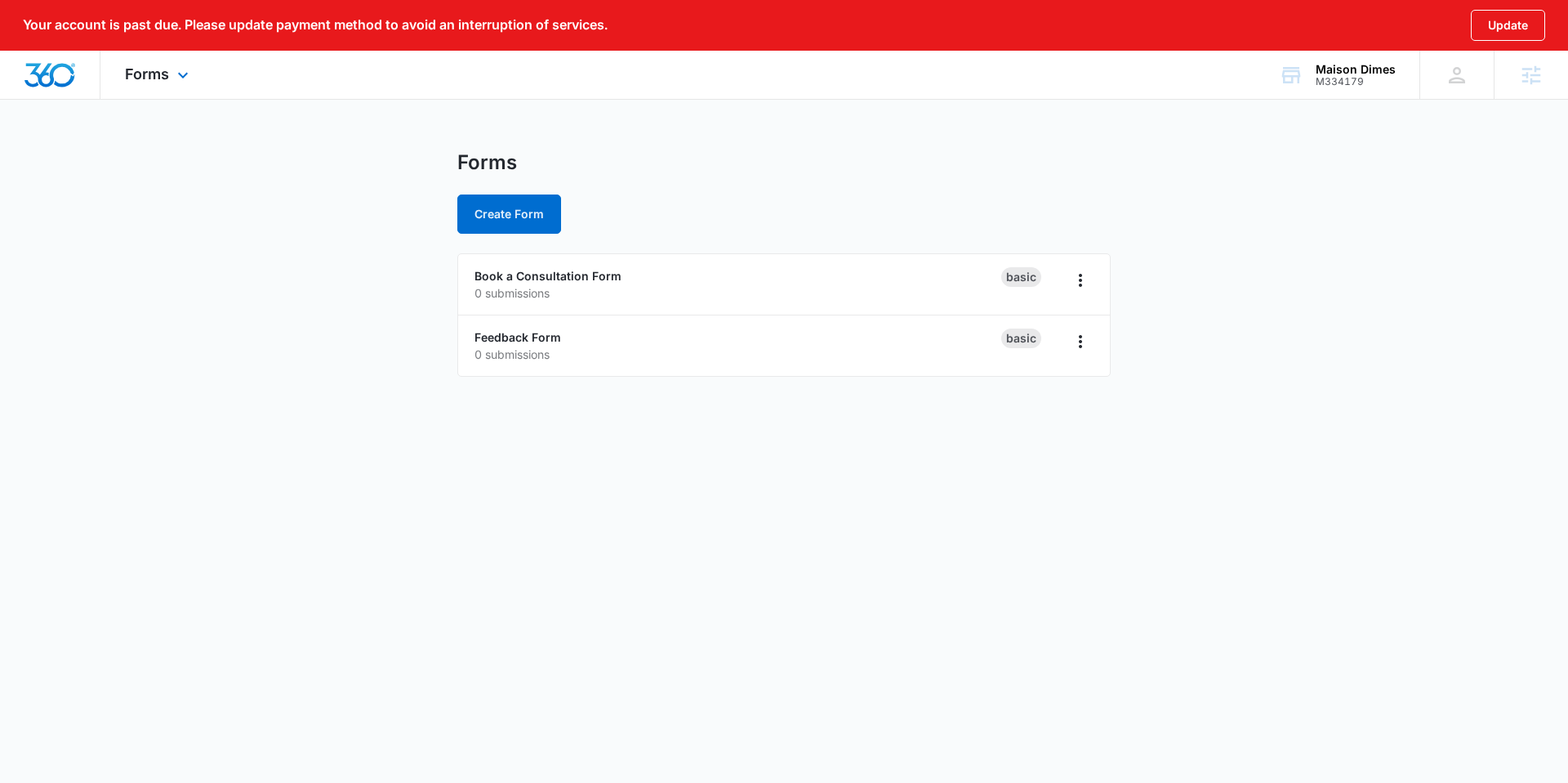
click at [56, 76] on img "Dashboard" at bounding box center [49, 75] width 52 height 24
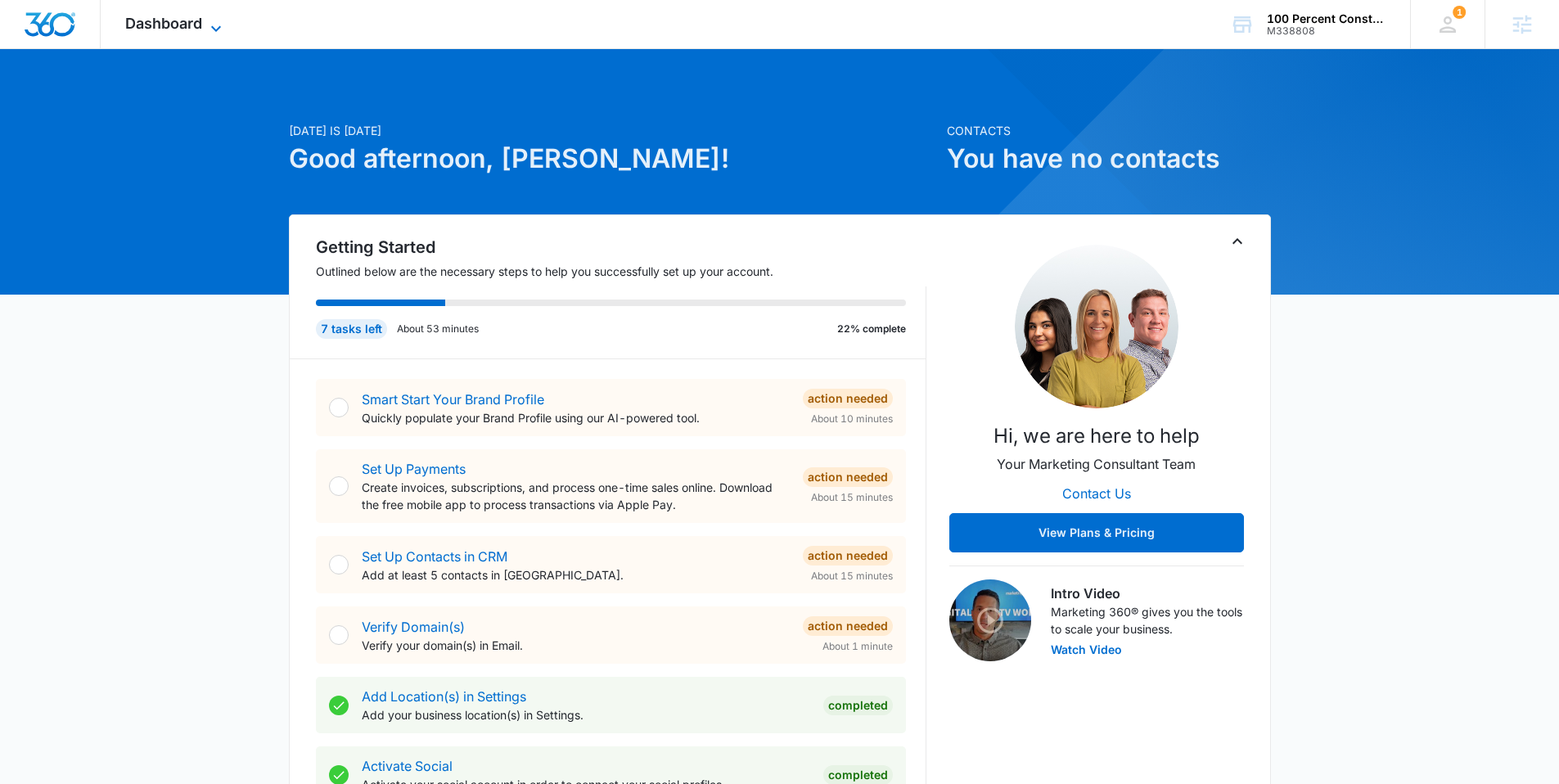
click at [166, 15] on span "Dashboard" at bounding box center [163, 23] width 77 height 17
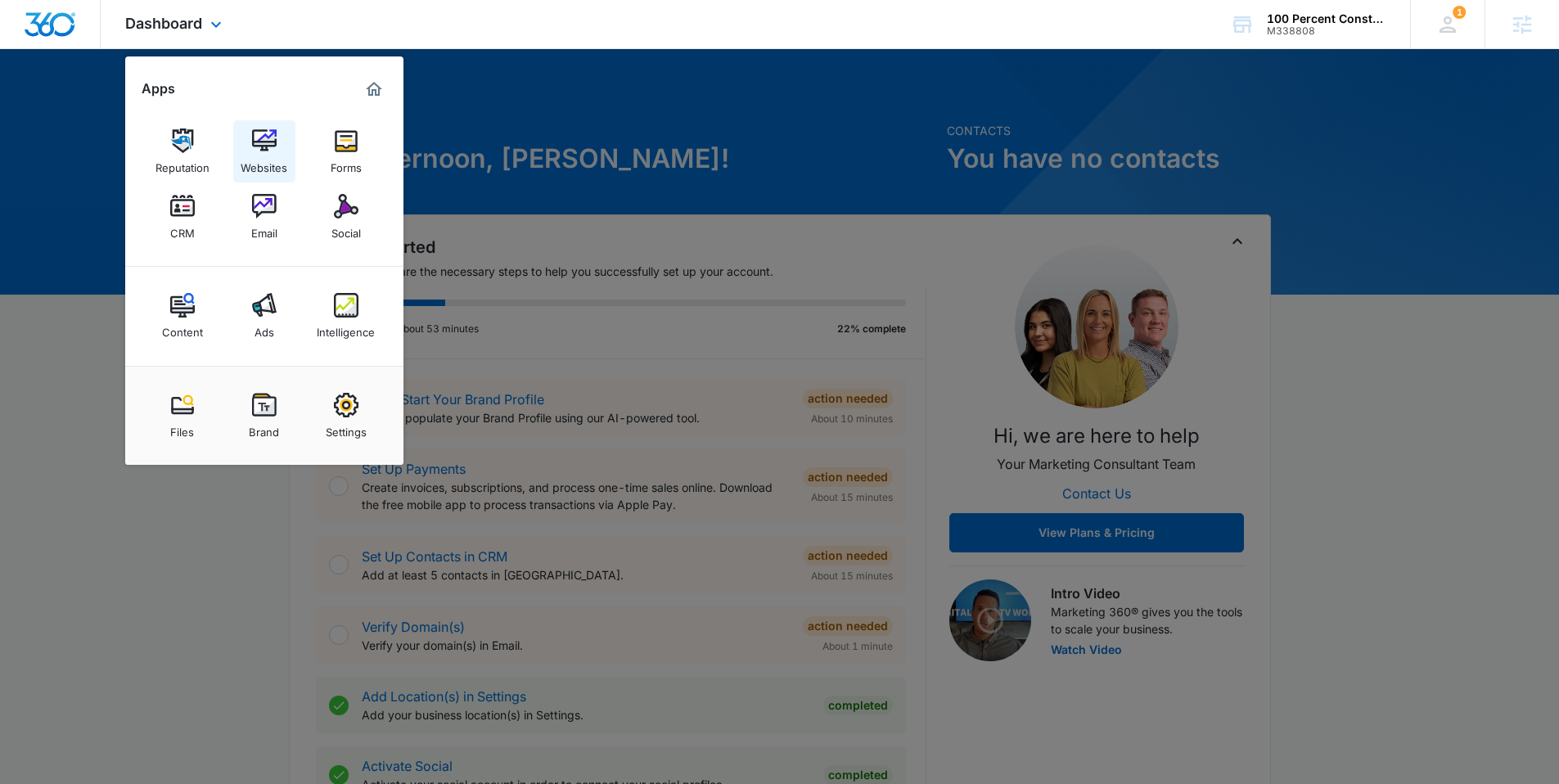
click at [255, 148] on img at bounding box center [264, 141] width 24 height 24
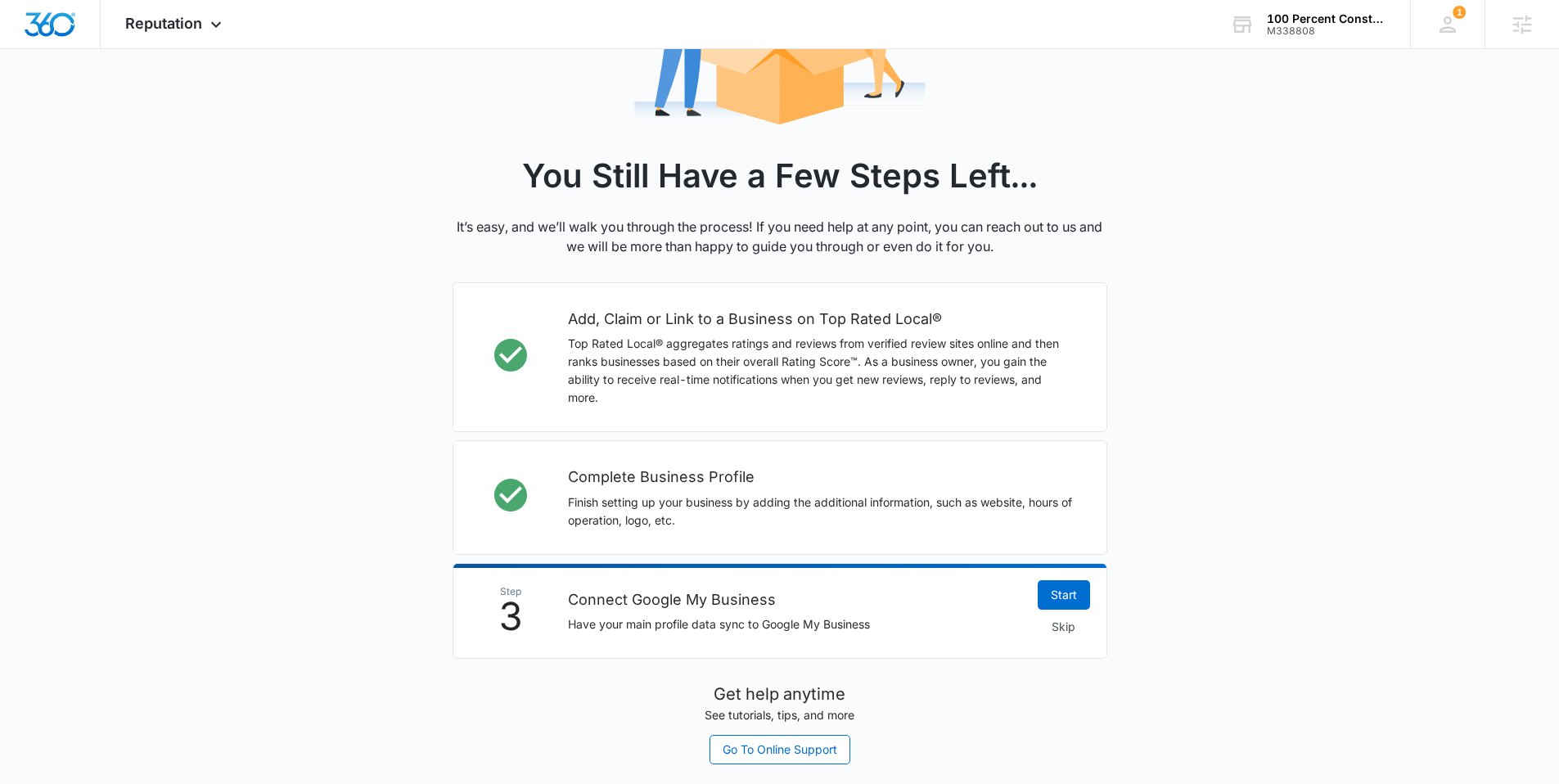
scroll to position [289, 0]
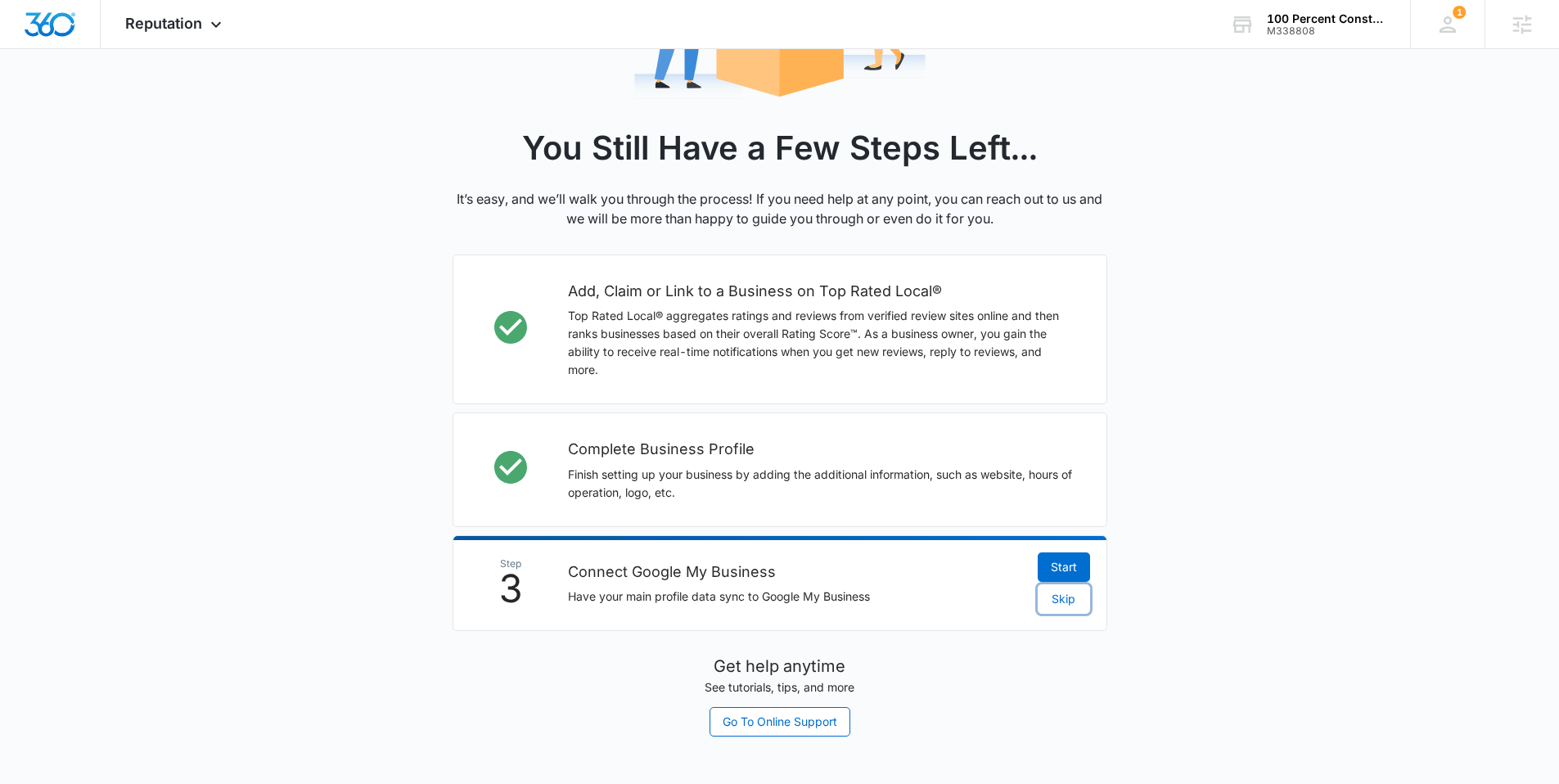
click at [1067, 600] on span "Skip" at bounding box center [1063, 599] width 23 height 18
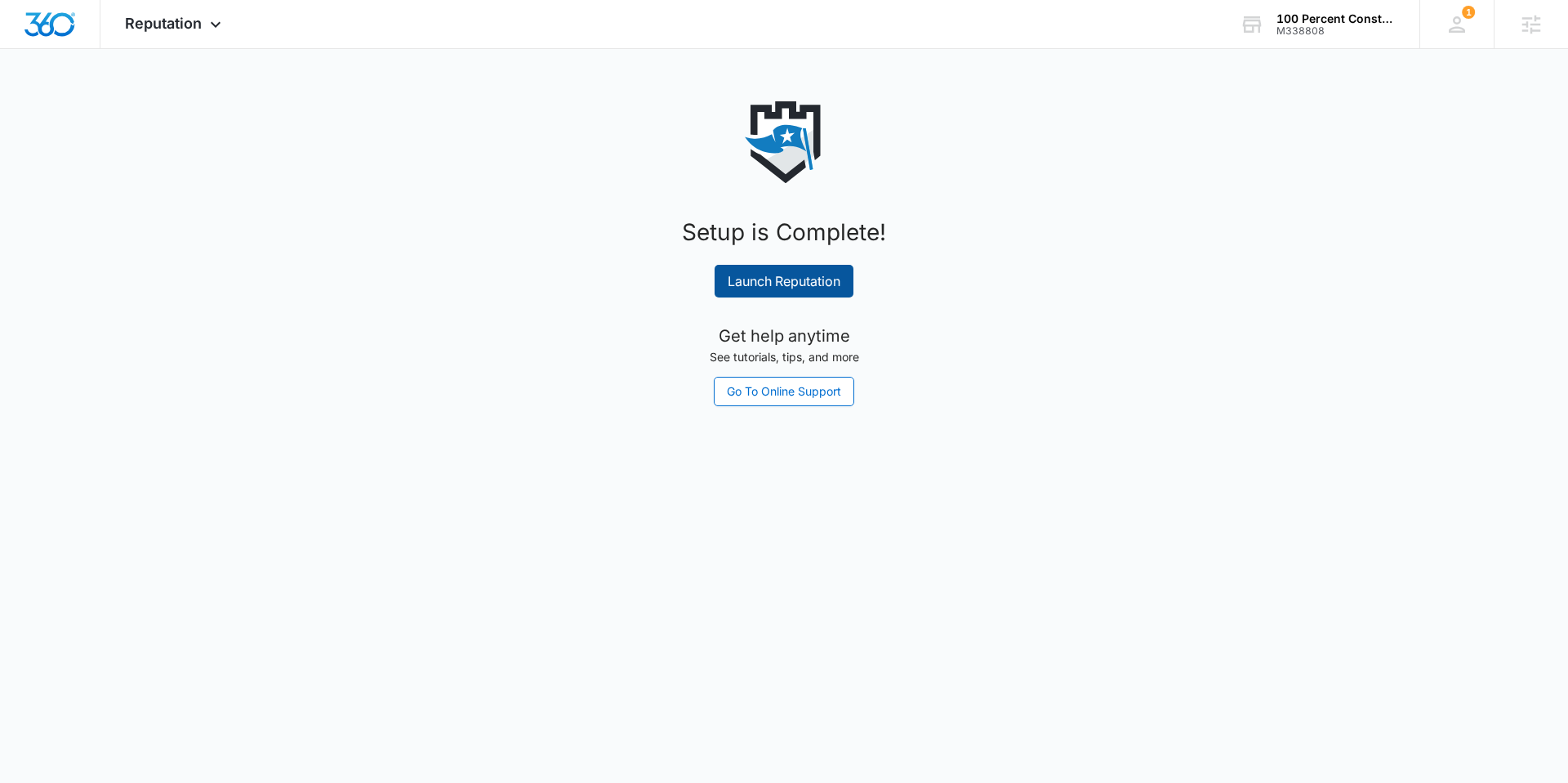
click at [755, 268] on link "Launch Reputation" at bounding box center [784, 281] width 139 height 33
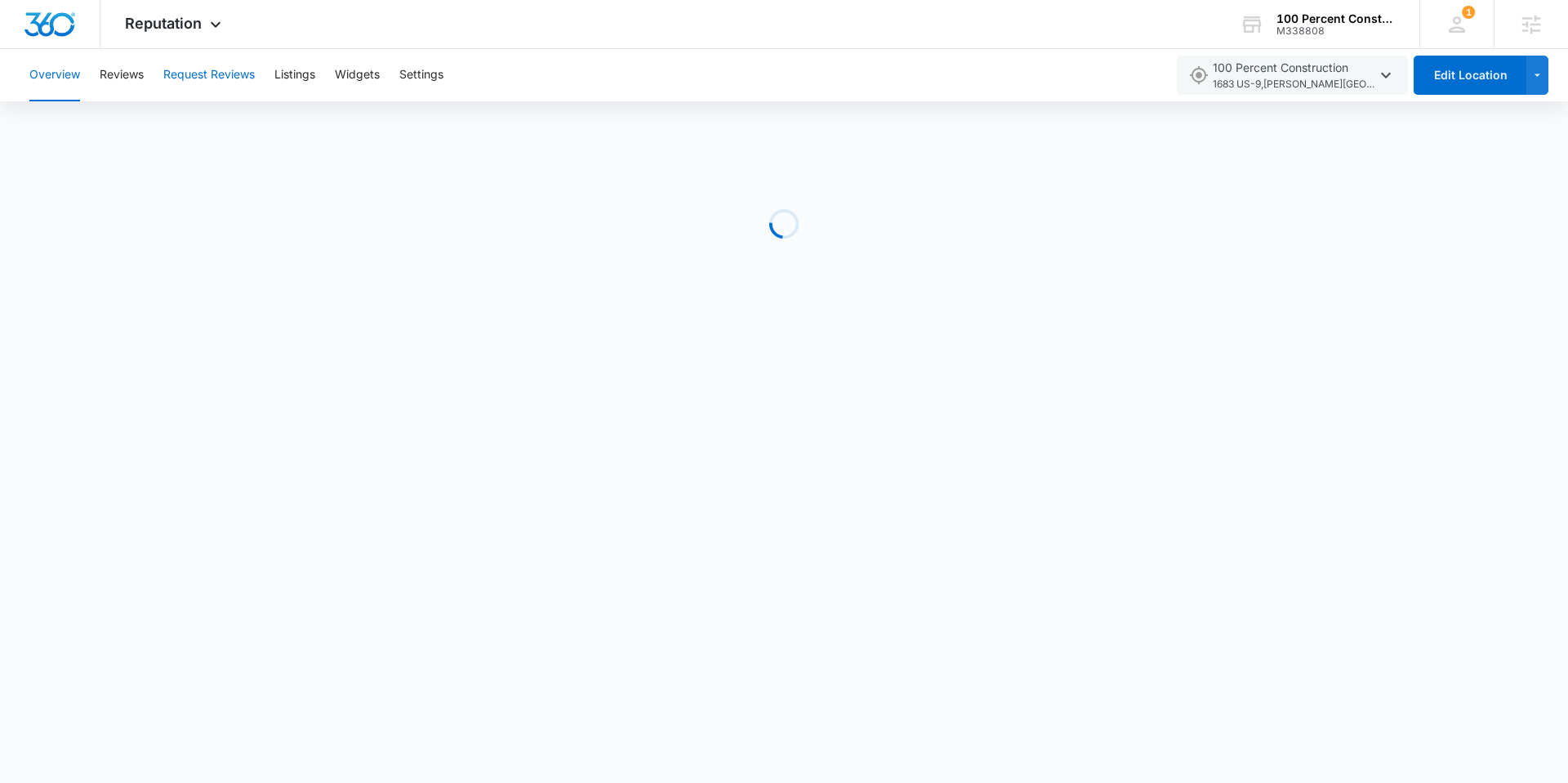
click at [218, 82] on button "Request Reviews" at bounding box center [208, 75] width 91 height 52
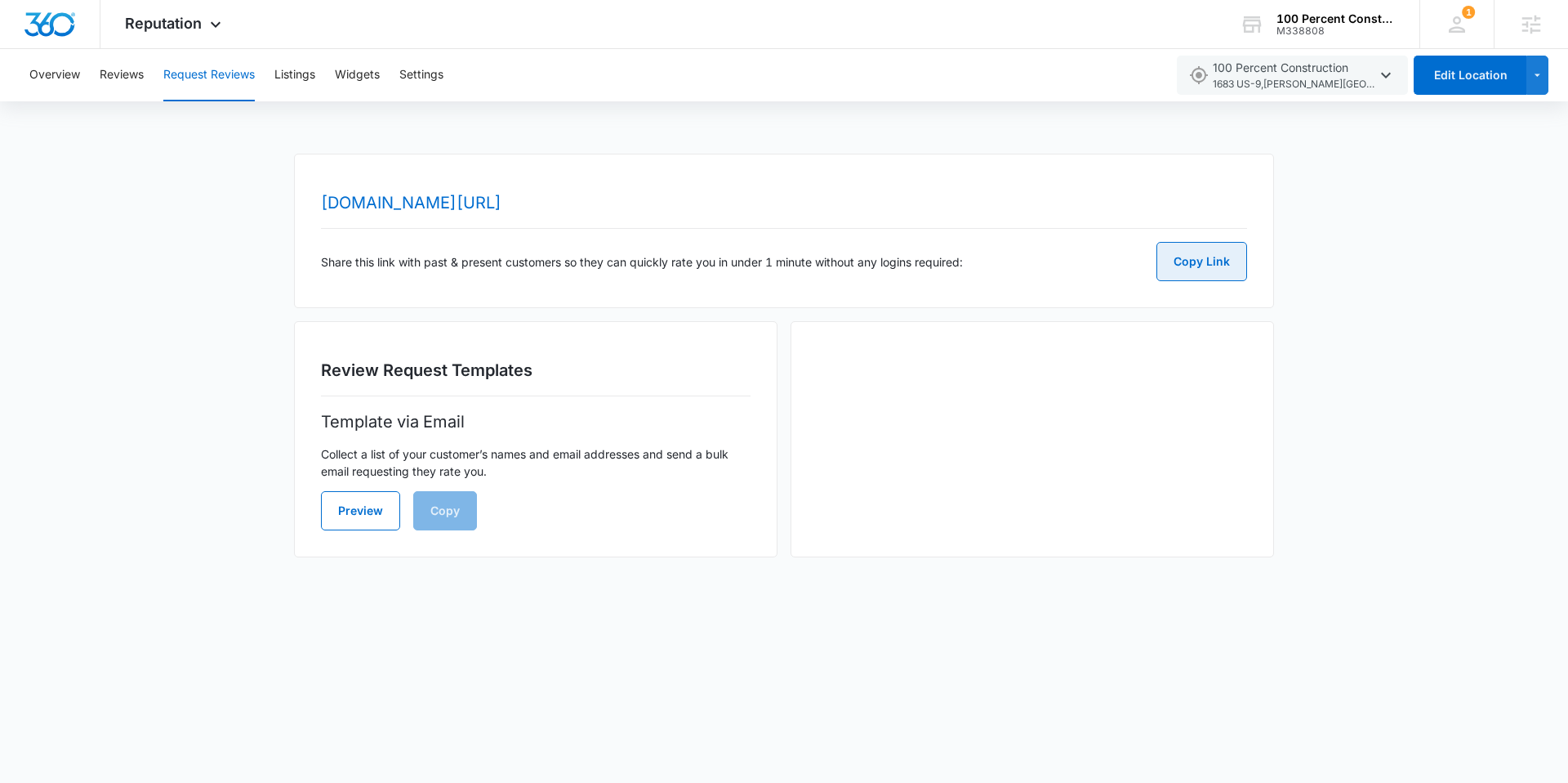
click at [1214, 260] on button "Copy Link" at bounding box center [1202, 261] width 90 height 39
